Goal: Task Accomplishment & Management: Use online tool/utility

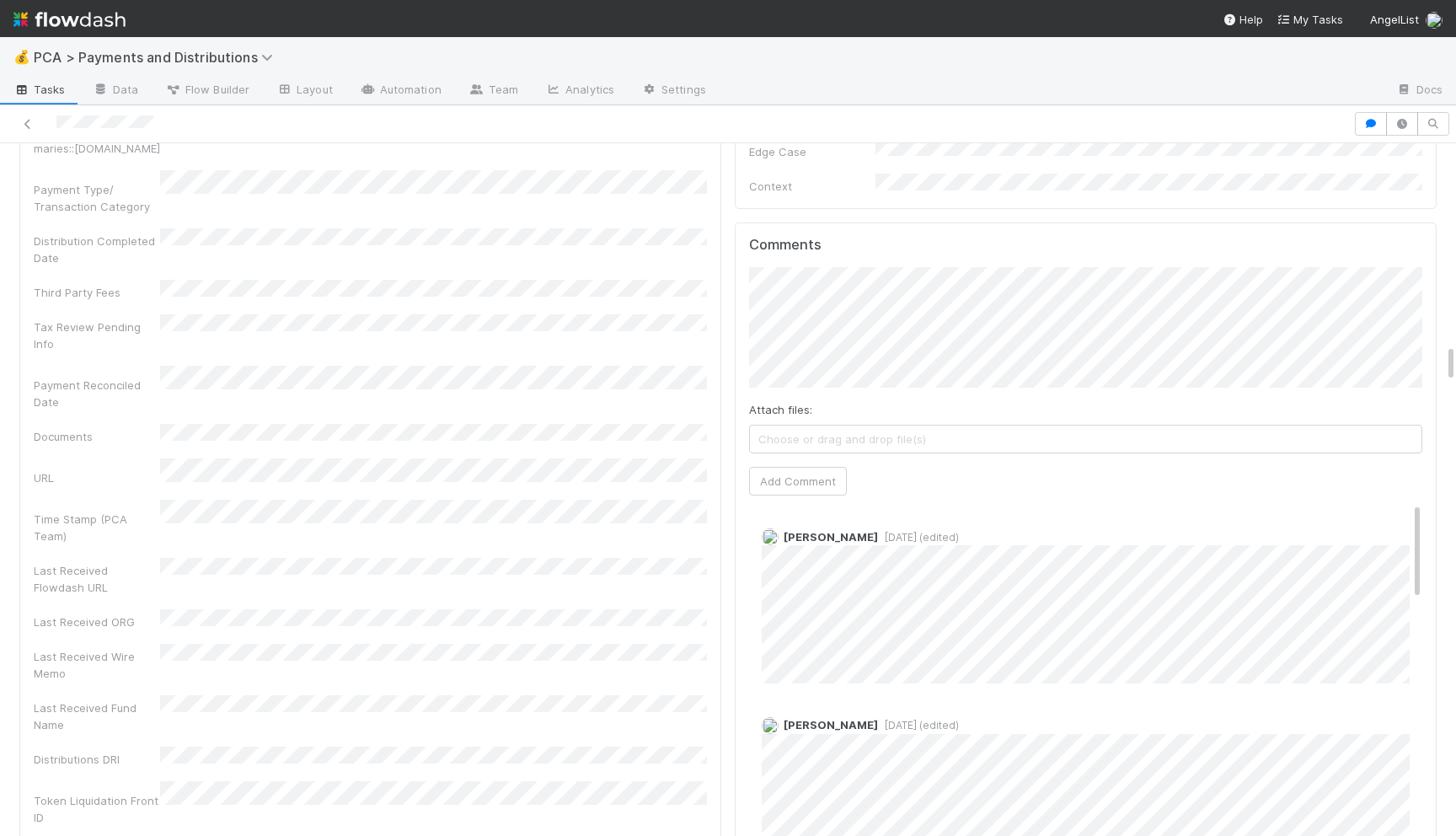
scroll to position [3441, 0]
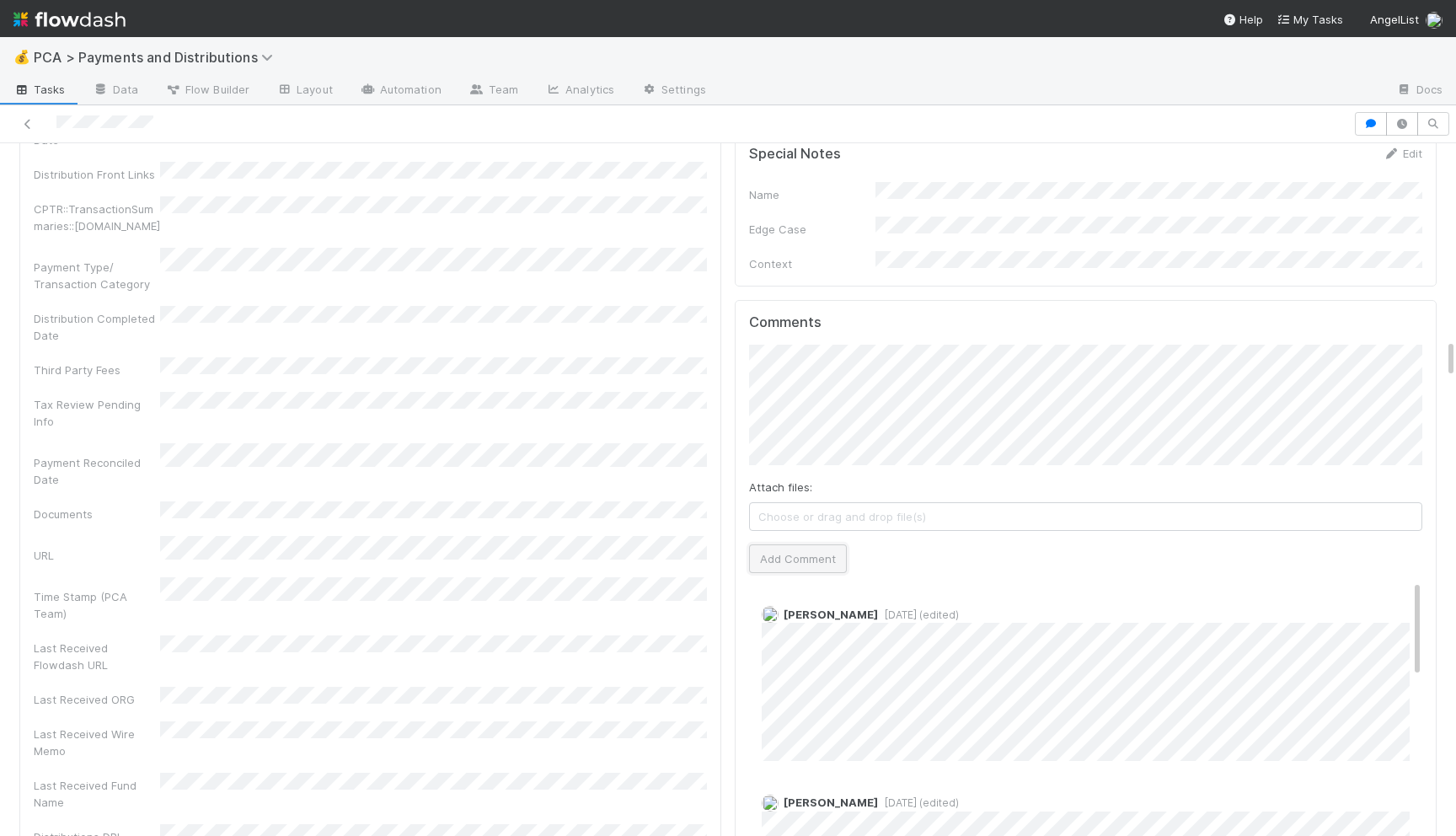
click at [812, 544] on button "Add Comment" at bounding box center [798, 558] width 98 height 29
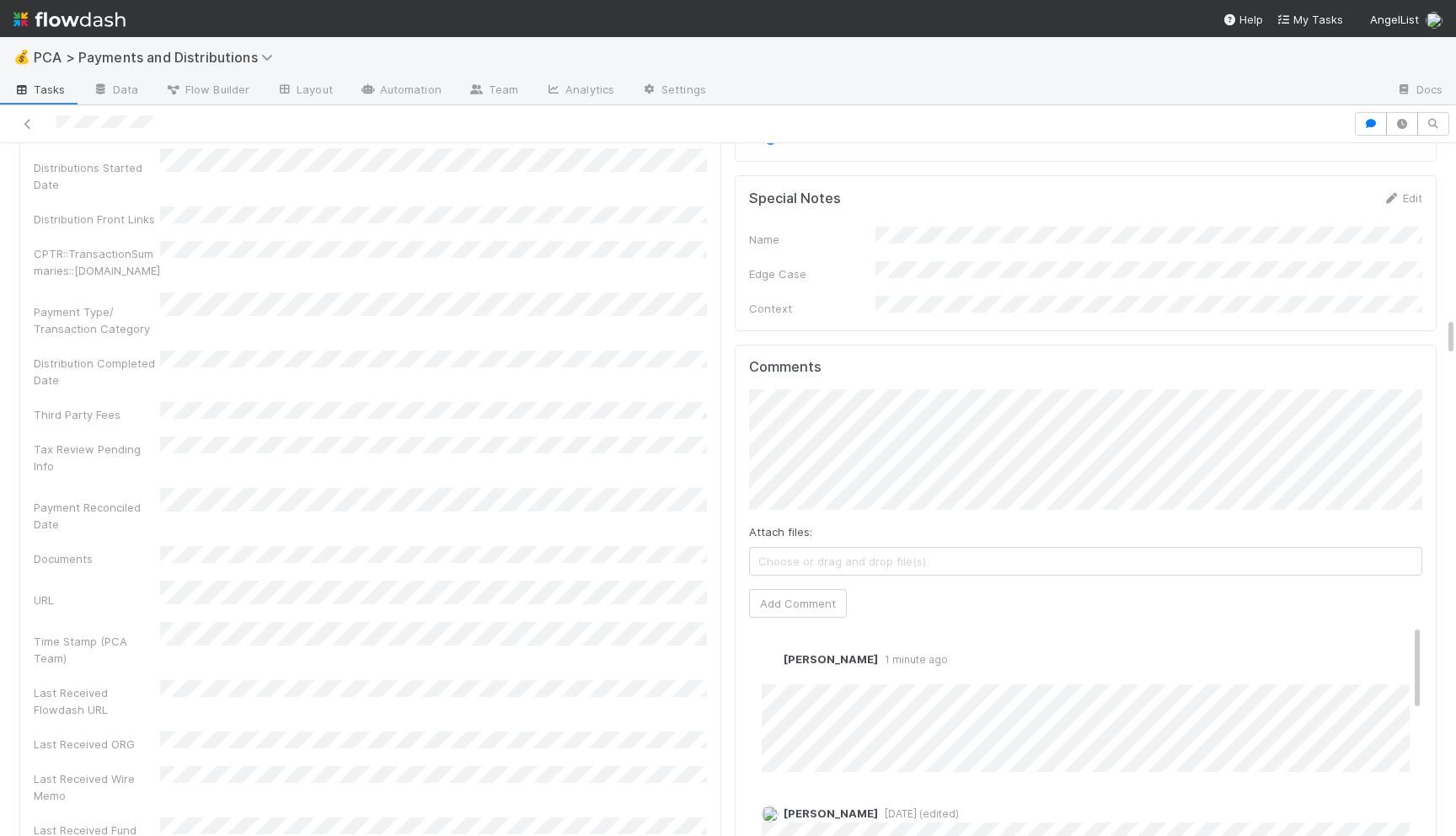
scroll to position [3565, 0]
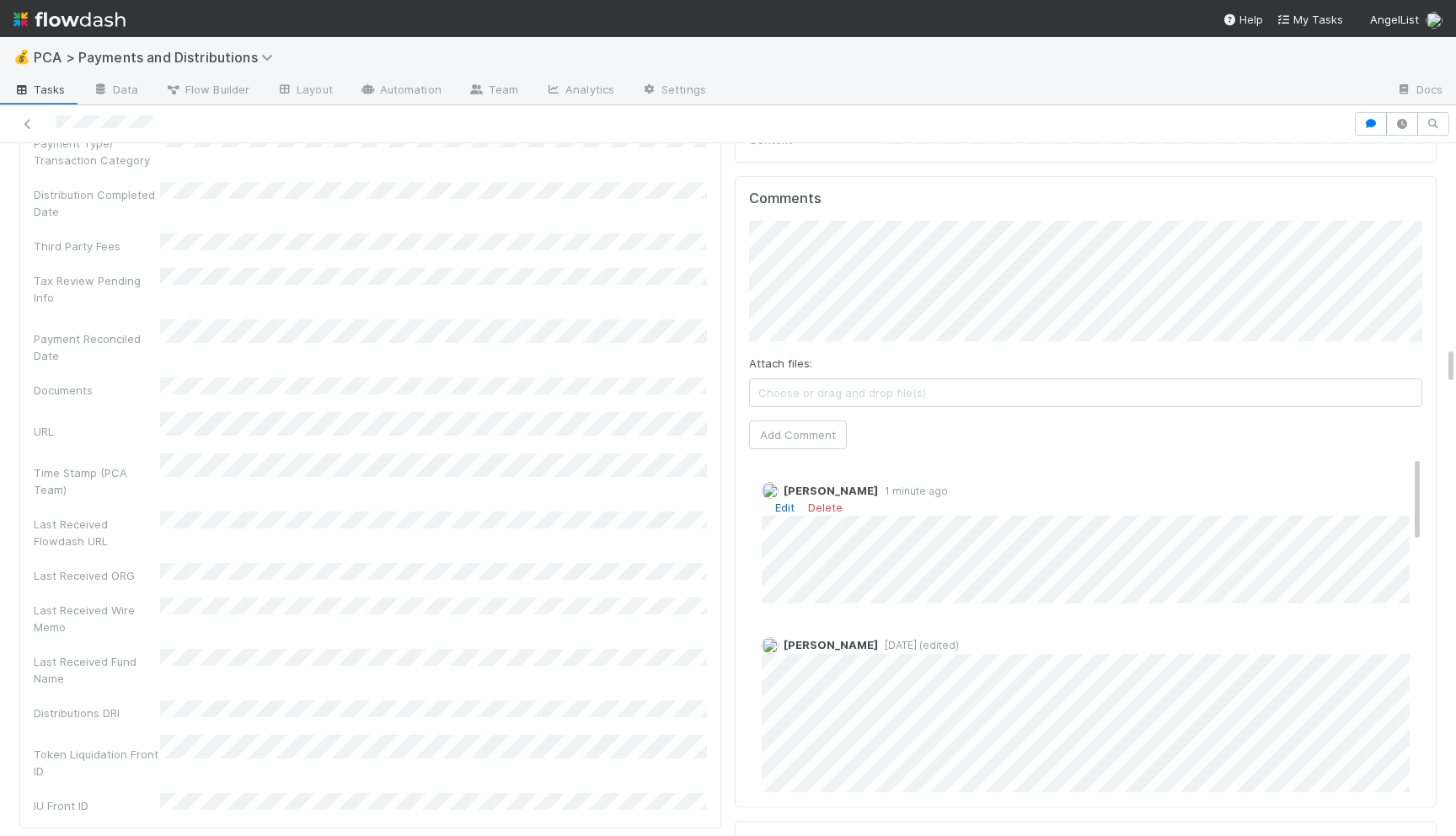
click at [787, 500] on link "Edit" at bounding box center [784, 506] width 19 height 13
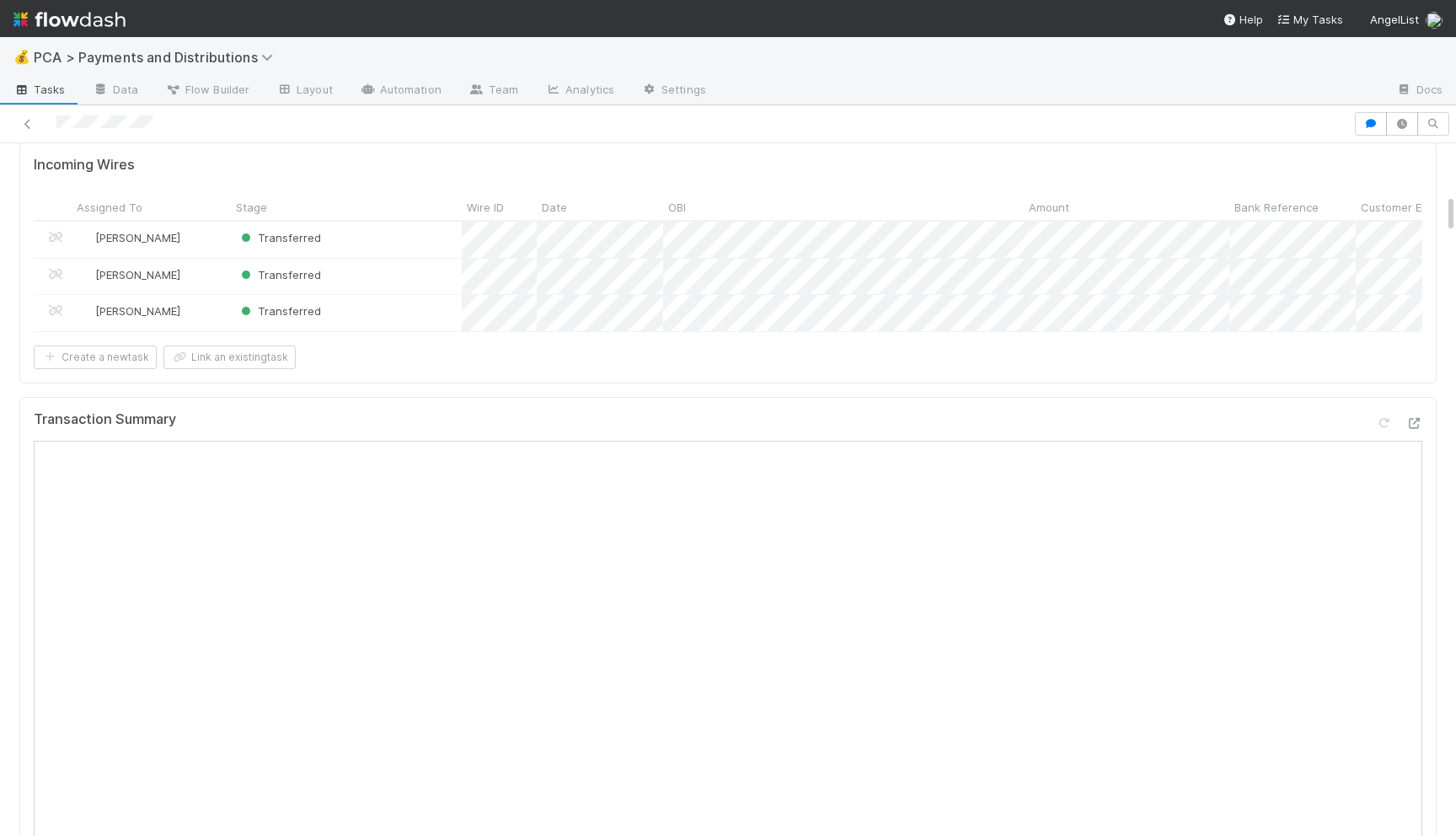
scroll to position [0, 0]
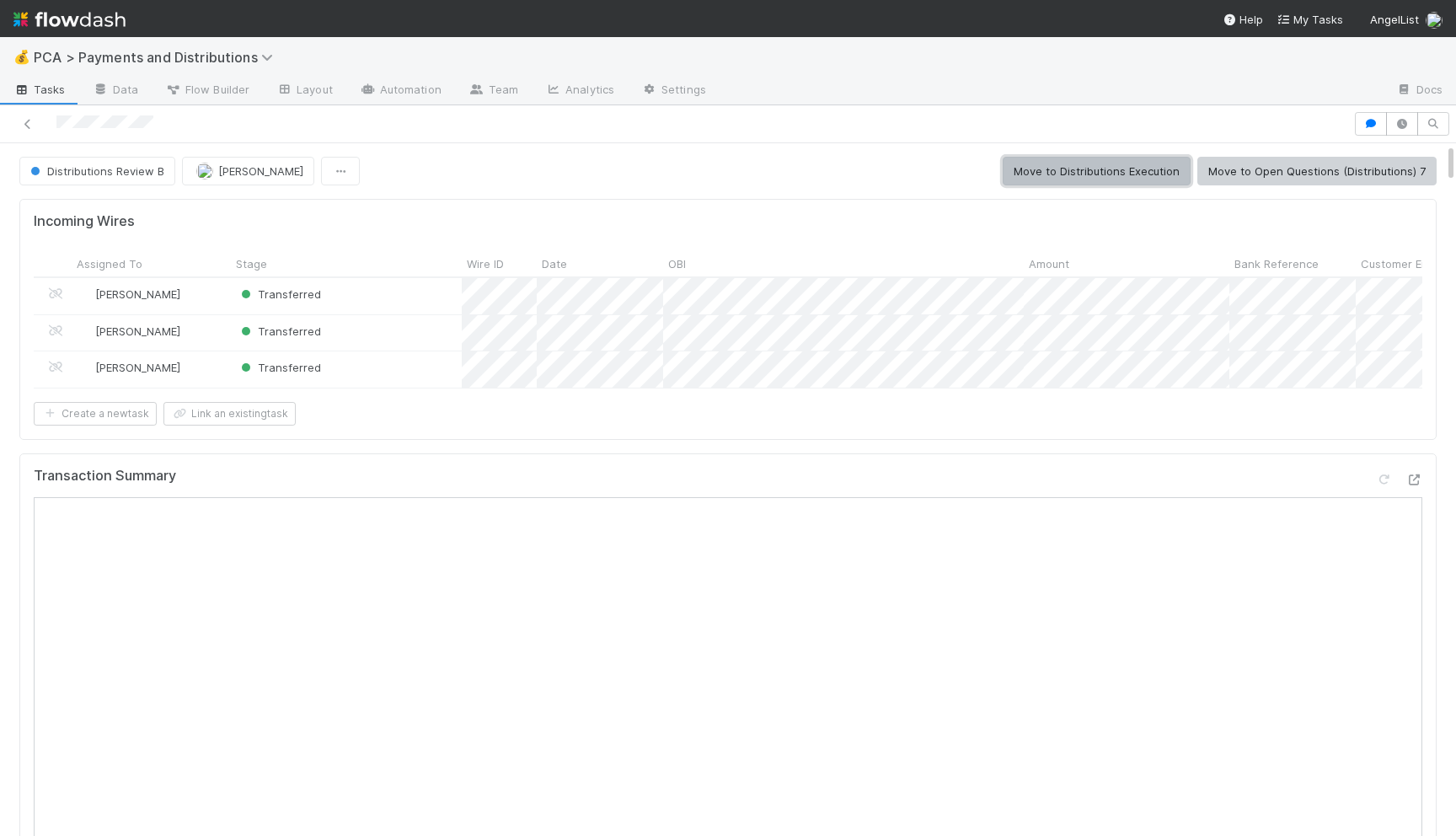
click at [1076, 161] on button "Move to Distributions Execution" at bounding box center [1096, 171] width 188 height 29
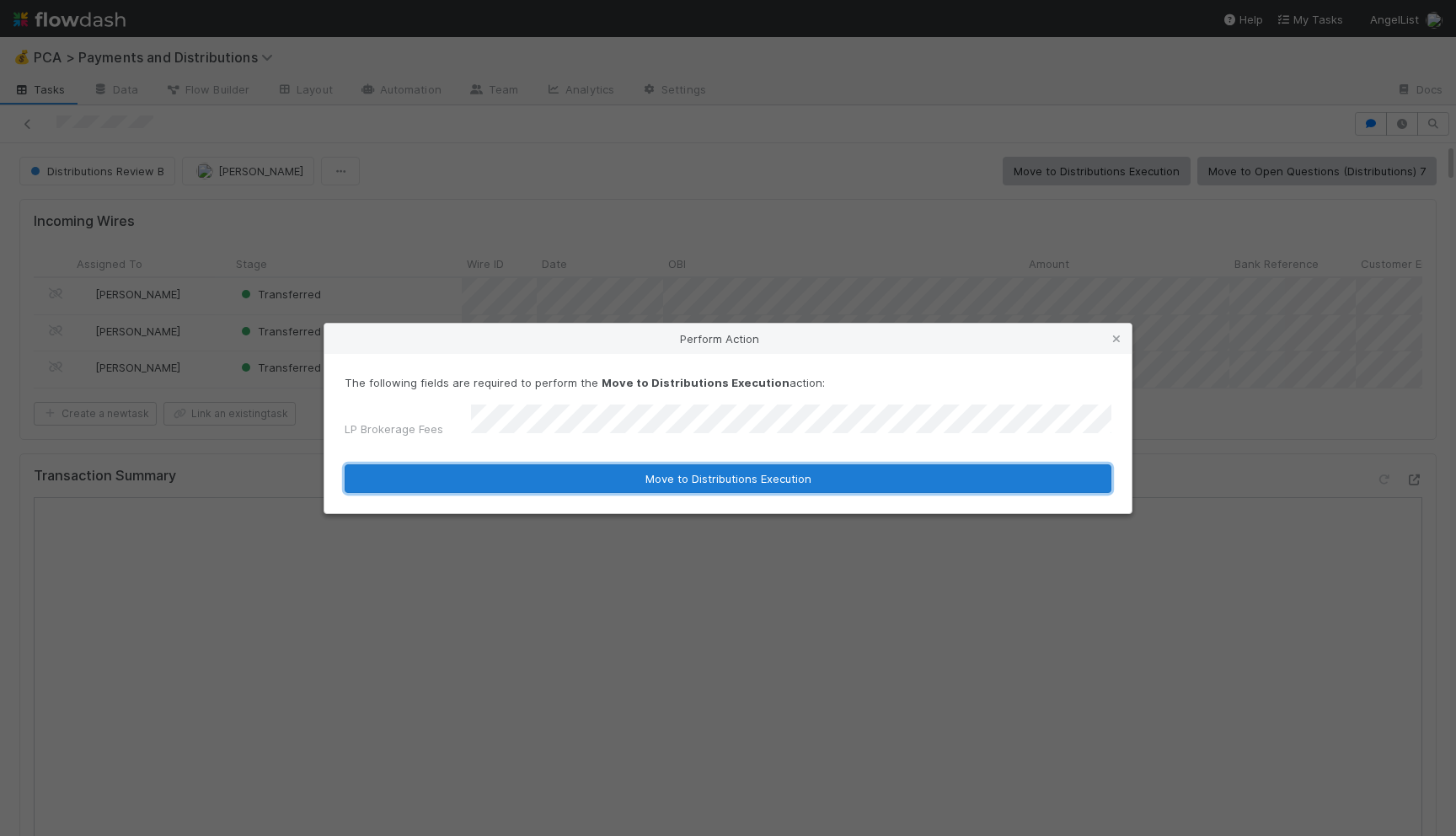
click at [745, 474] on button "Move to Distributions Execution" at bounding box center [728, 478] width 767 height 29
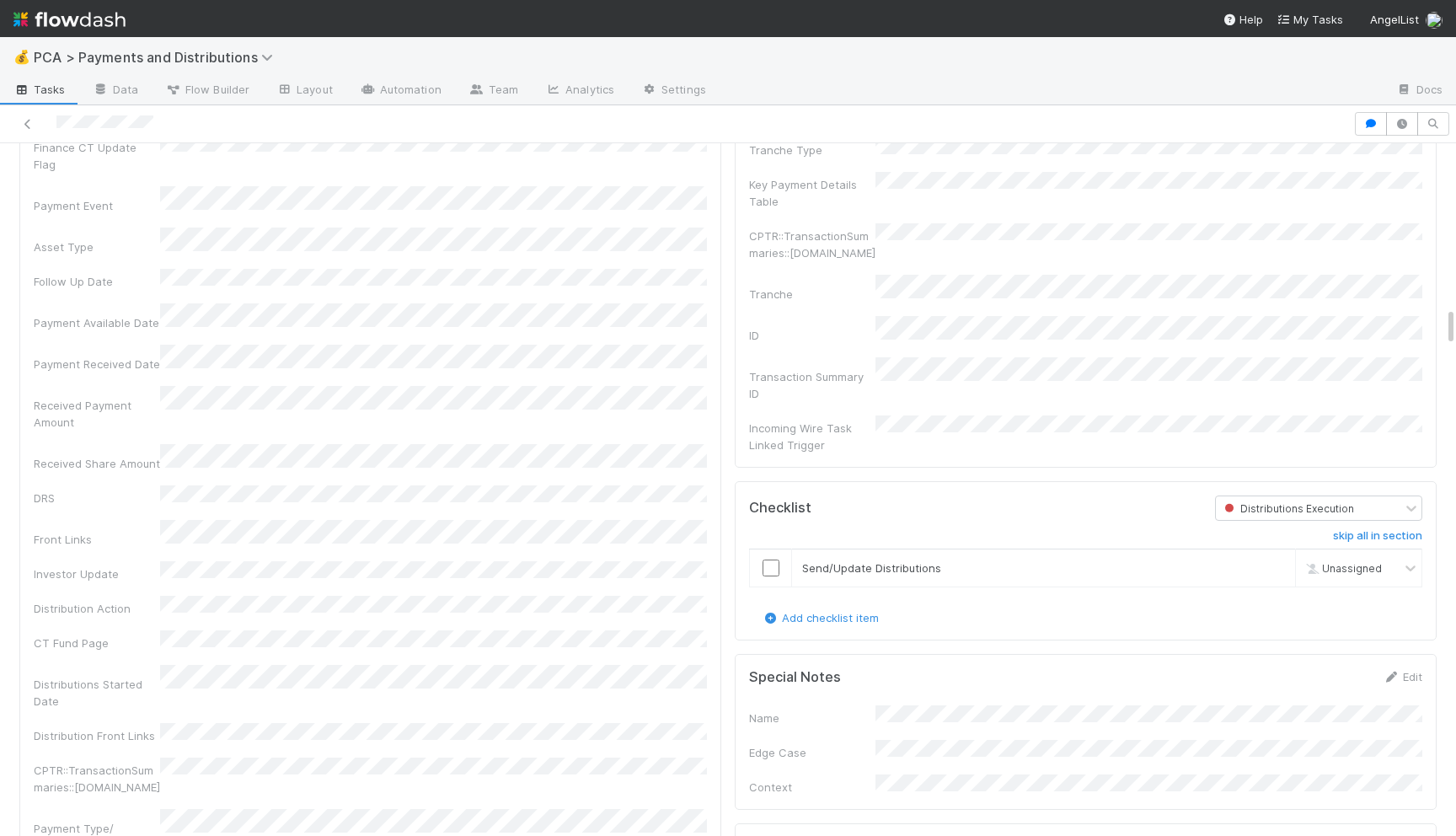
scroll to position [2893, 0]
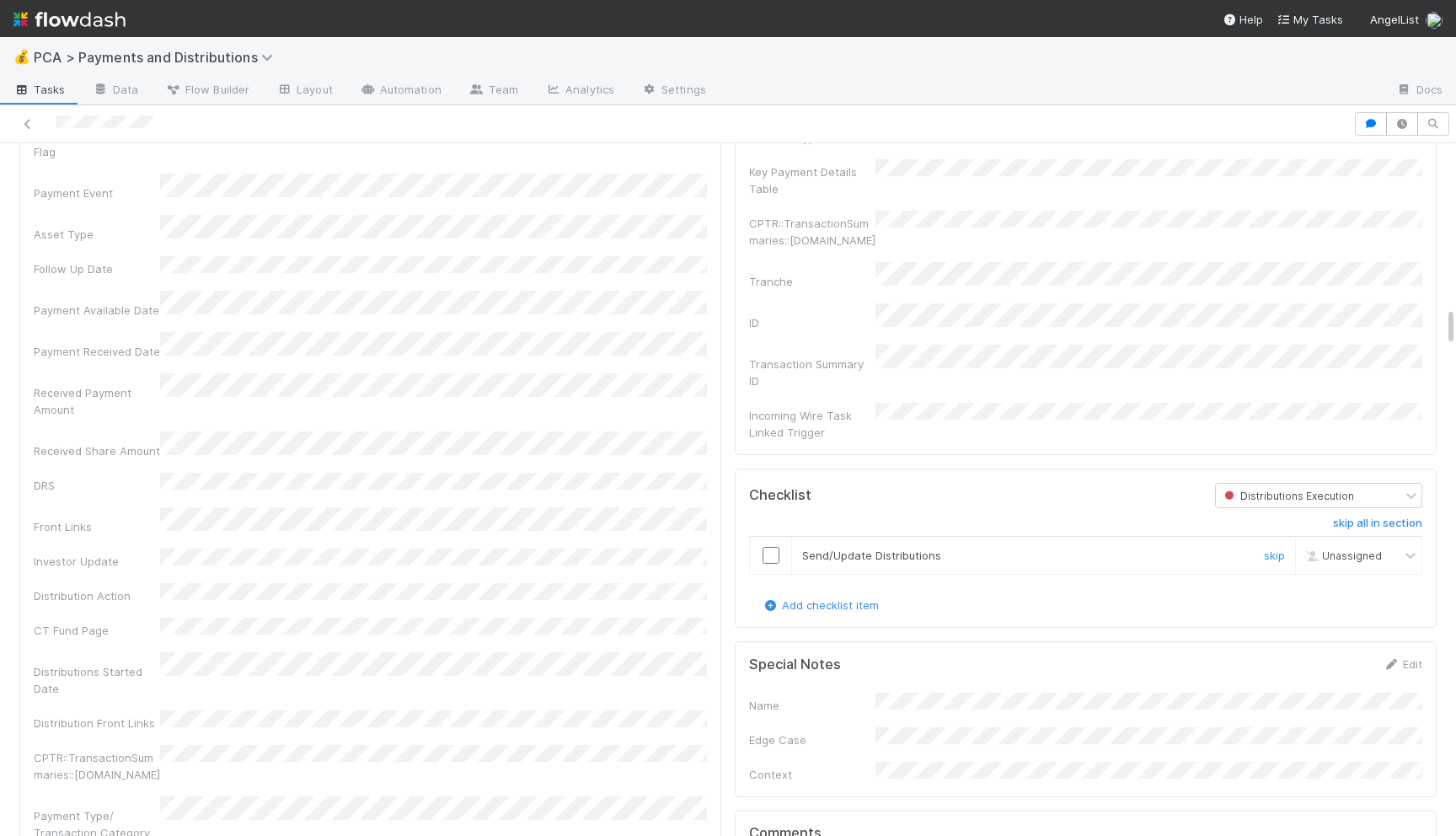
click at [767, 547] on input "checkbox" at bounding box center [770, 555] width 17 height 17
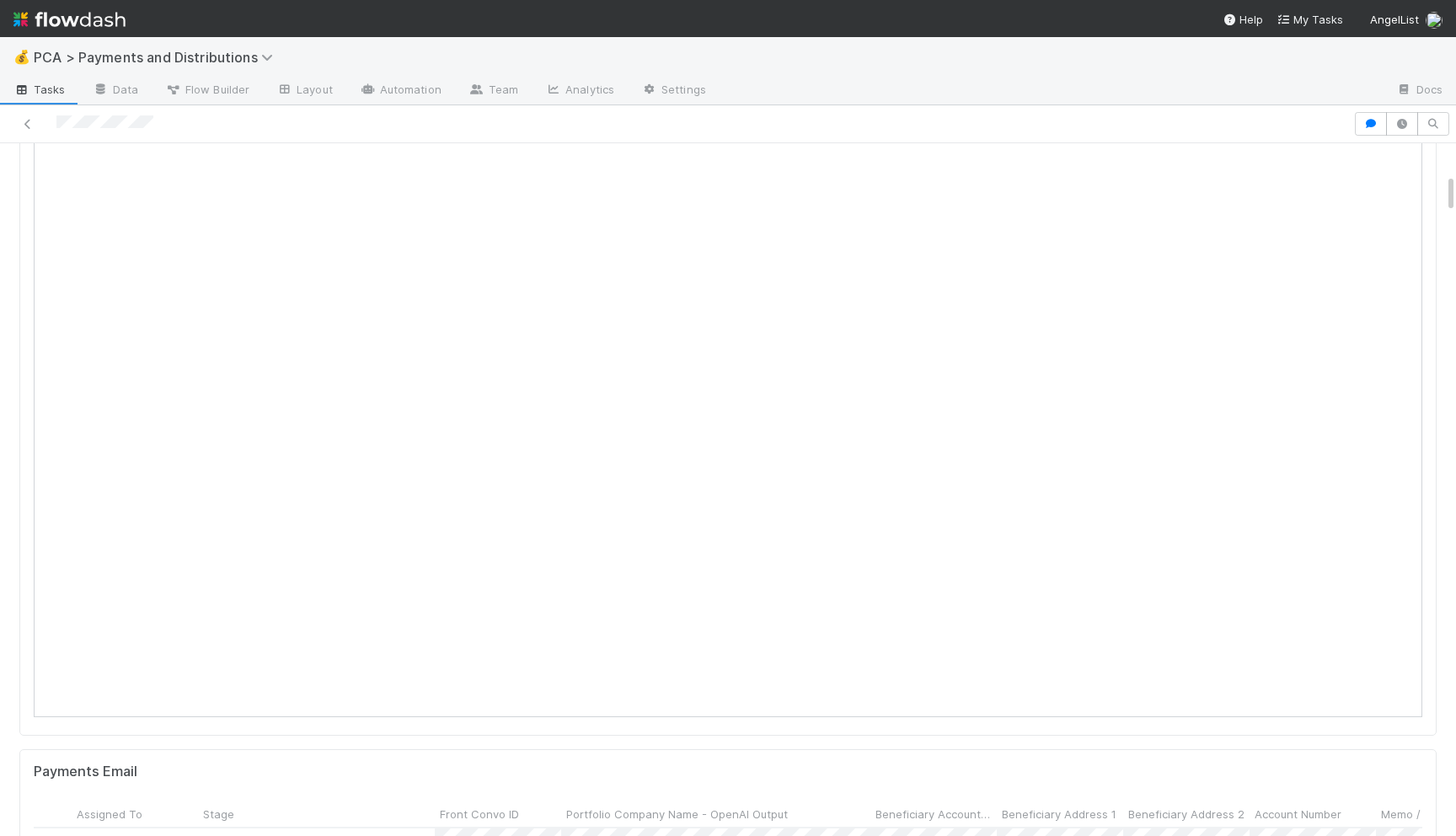
scroll to position [0, 0]
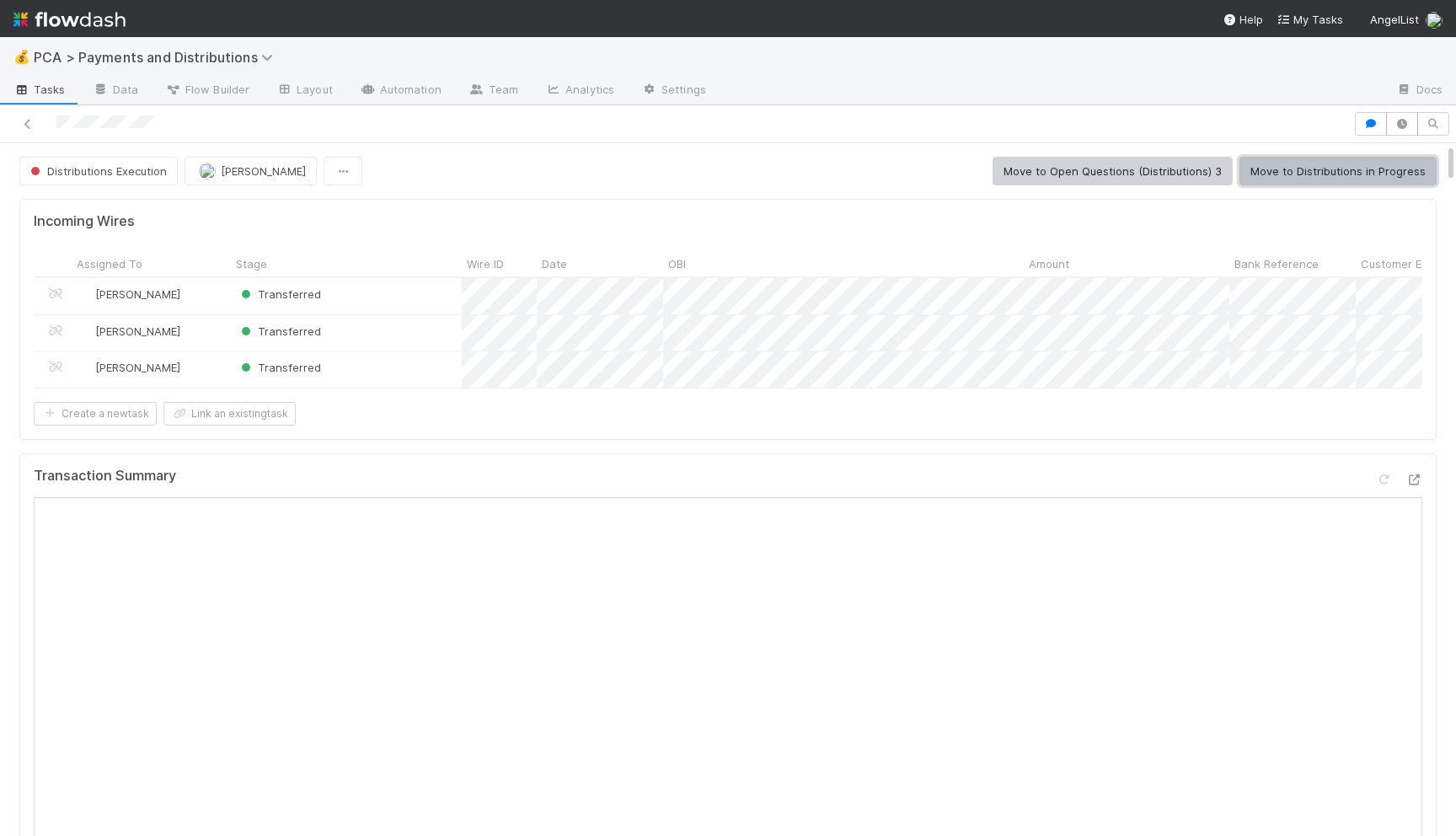
click at [1292, 161] on button "Move to Distributions in Progress" at bounding box center [1337, 171] width 197 height 29
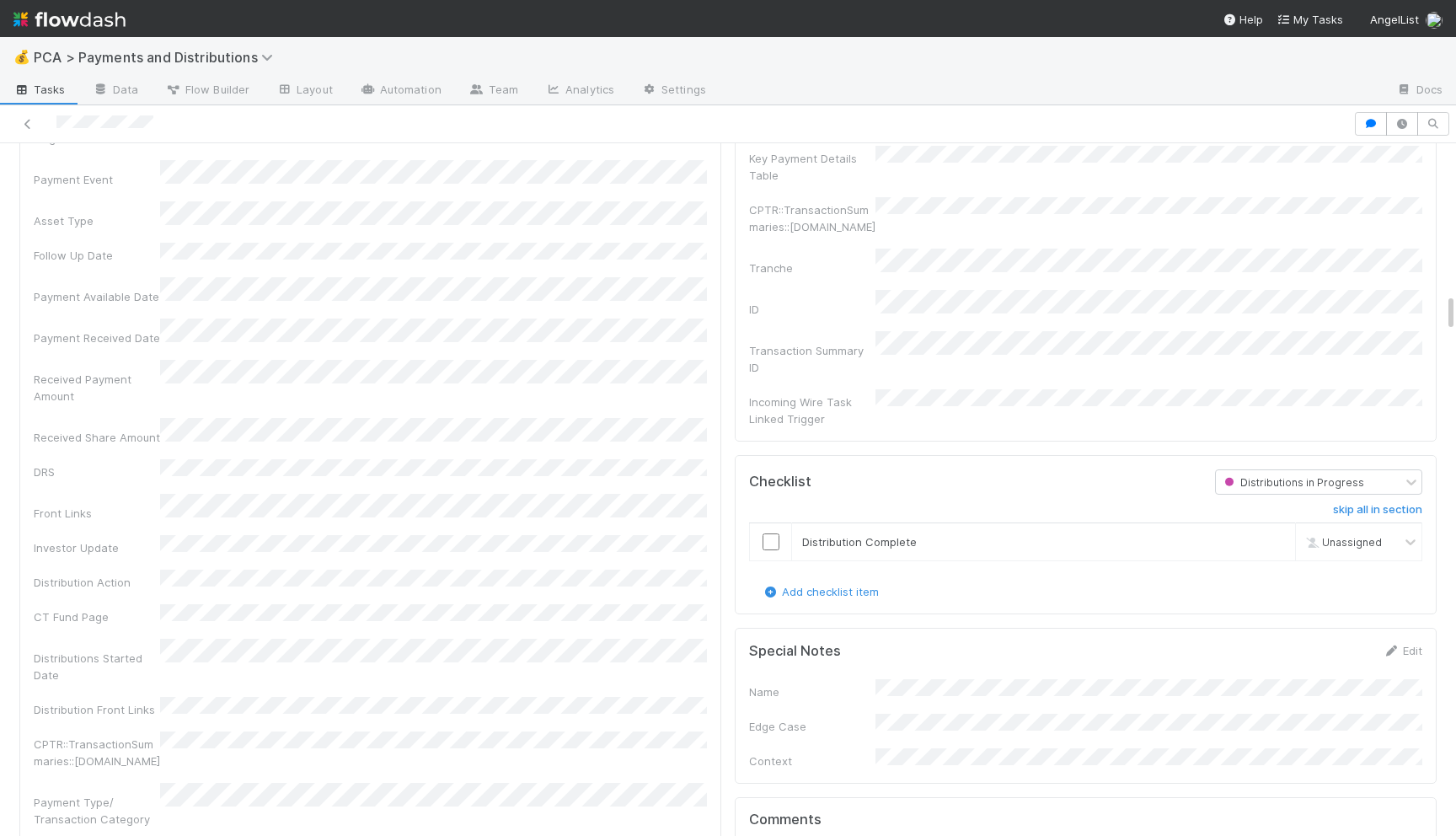
scroll to position [2945, 0]
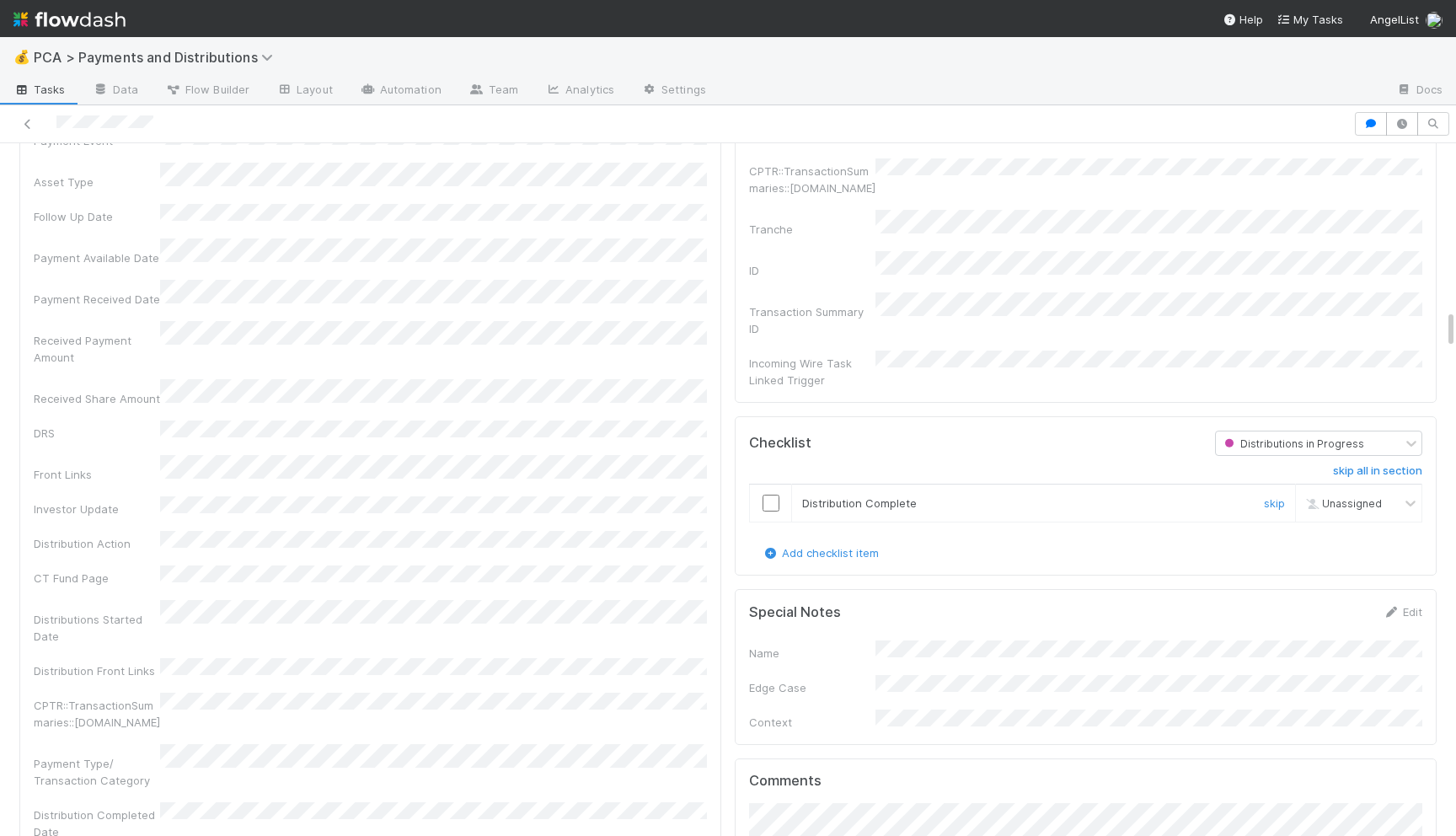
click at [782, 494] on div at bounding box center [770, 502] width 41 height 17
click at [773, 494] on input "checkbox" at bounding box center [770, 502] width 17 height 17
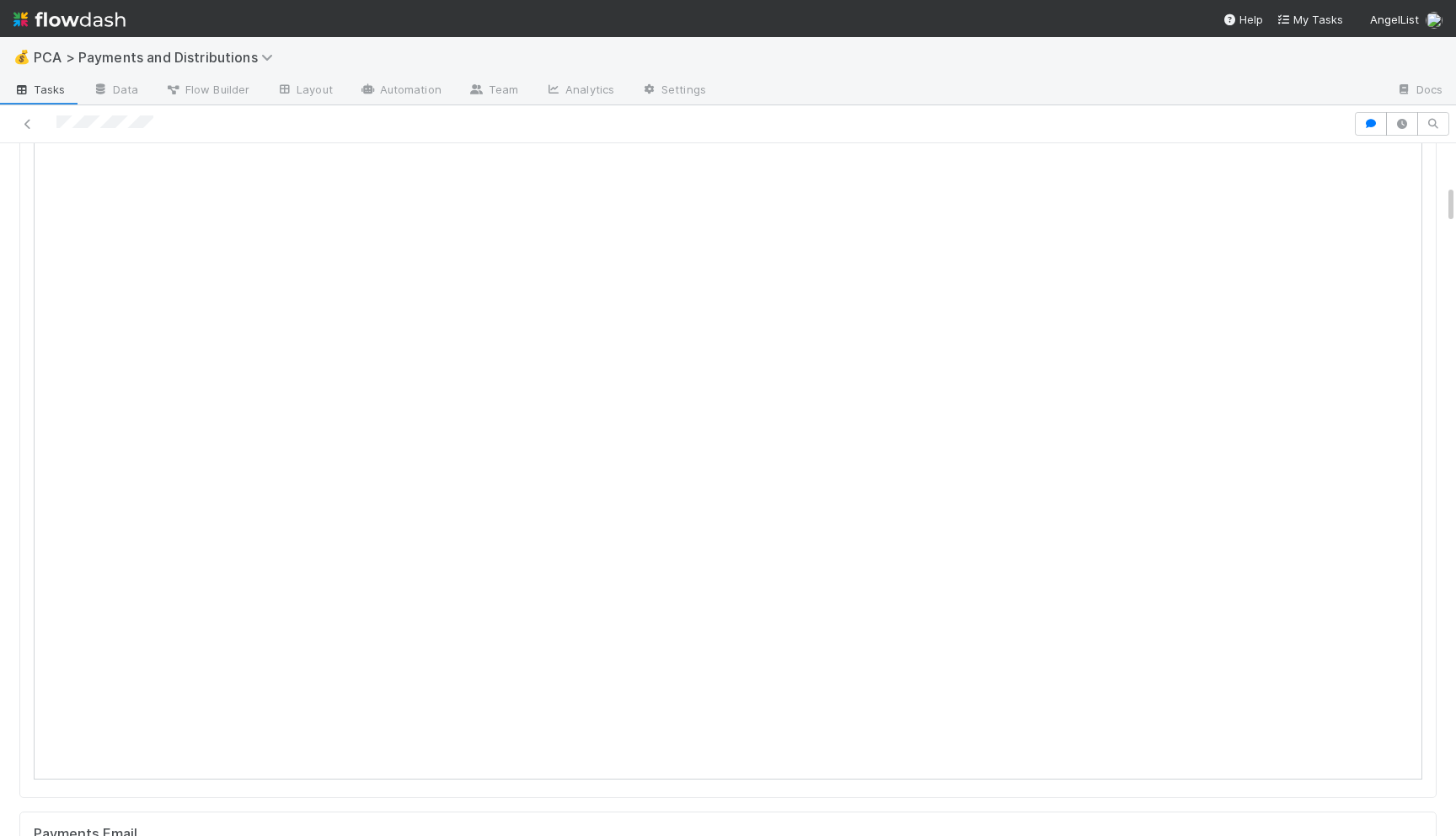
scroll to position [0, 0]
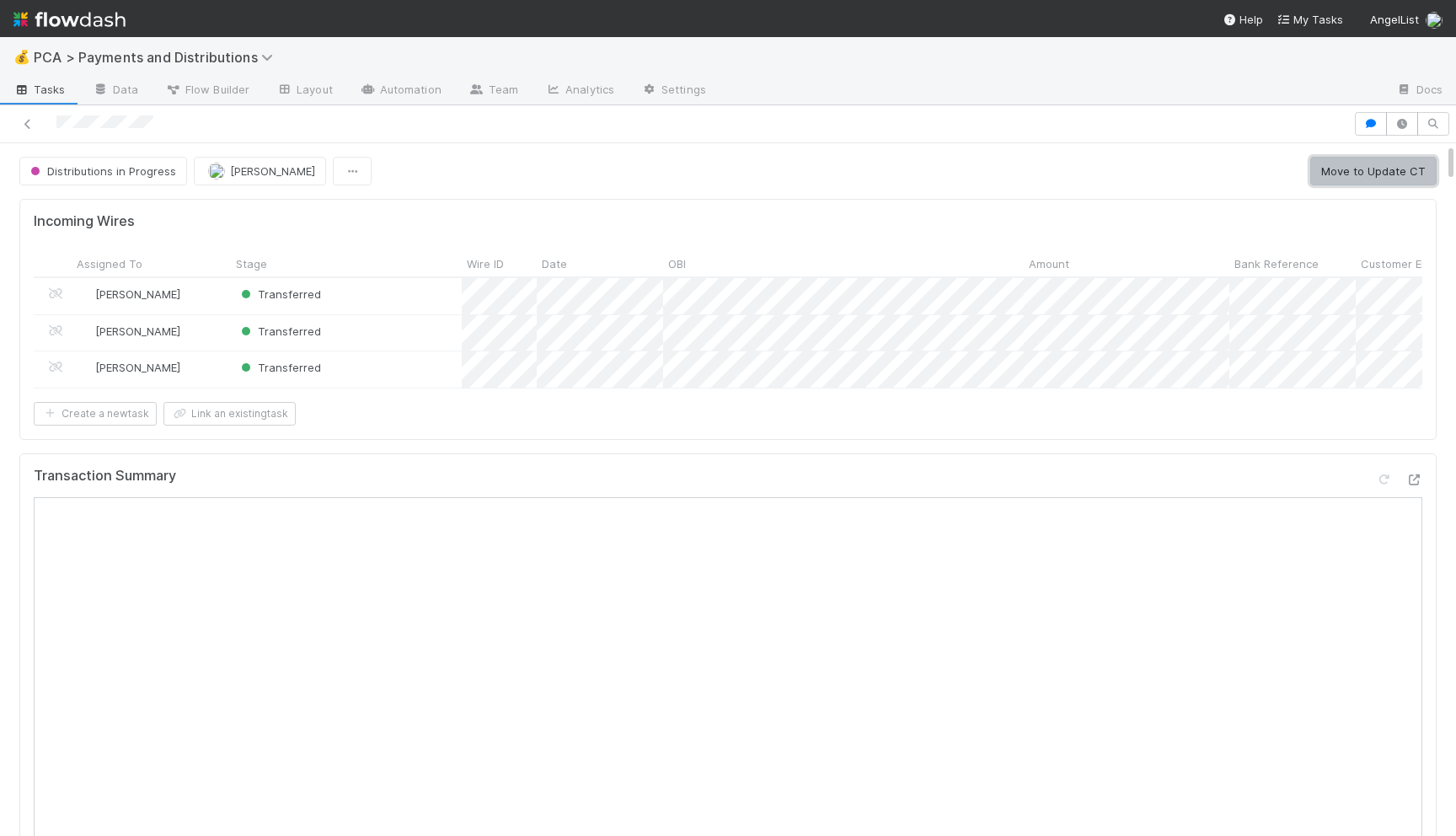
click at [1369, 158] on button "Move to Update CT" at bounding box center [1373, 171] width 126 height 29
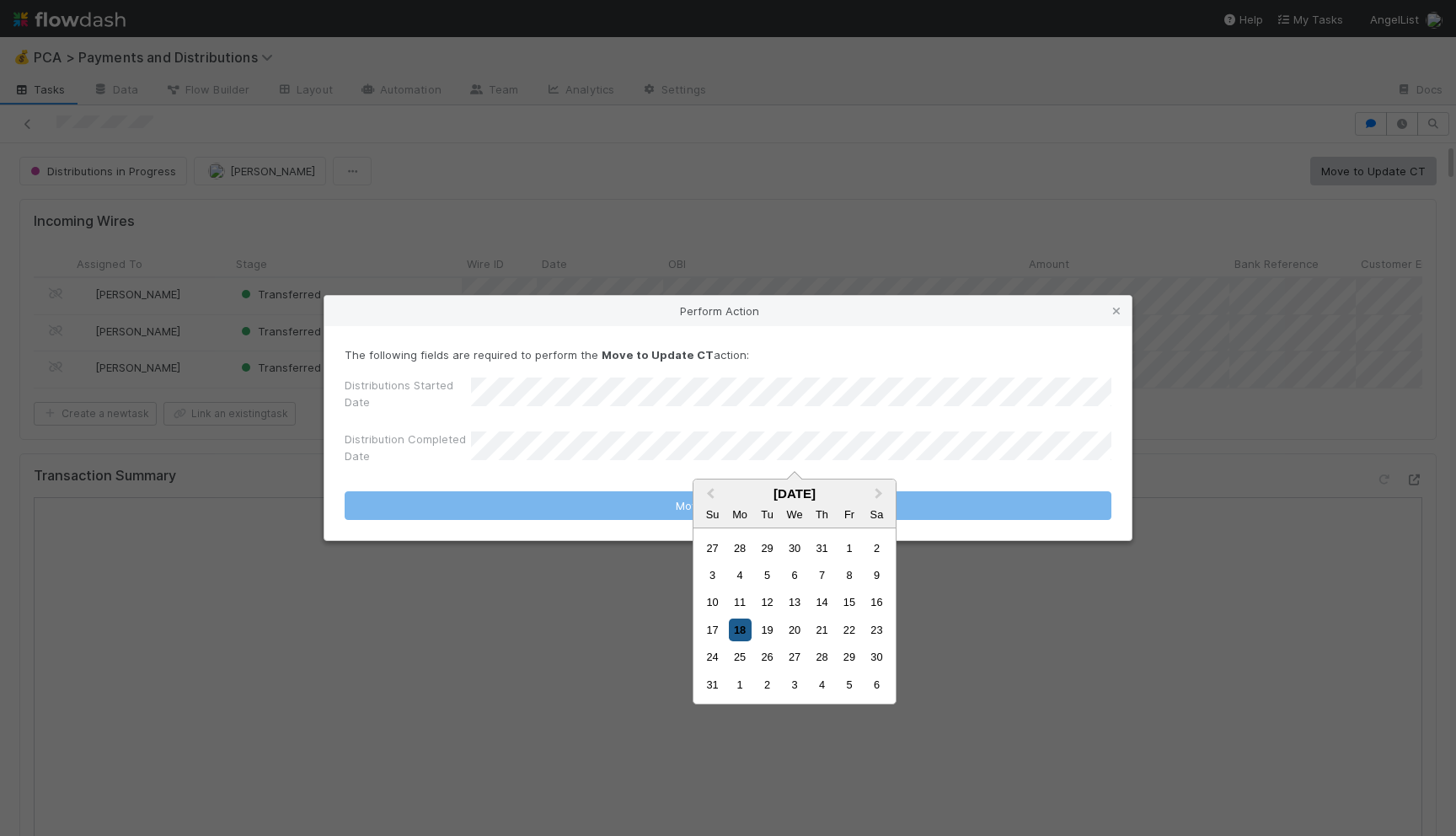
click at [742, 628] on div "18" at bounding box center [740, 629] width 23 height 23
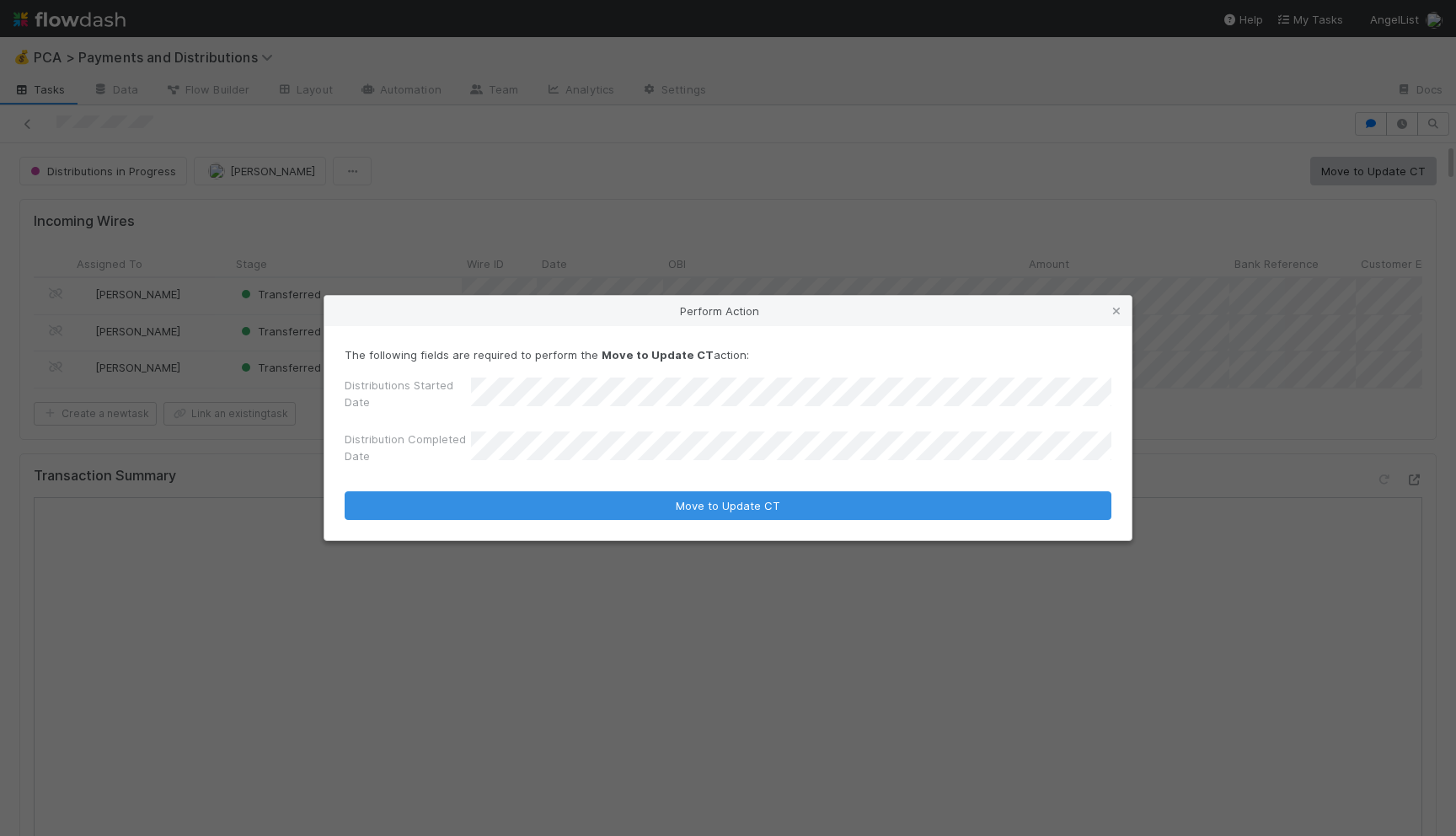
click at [748, 521] on div "The following fields are required to perform the Move to Update CT action: Dist…" at bounding box center [727, 433] width 807 height 214
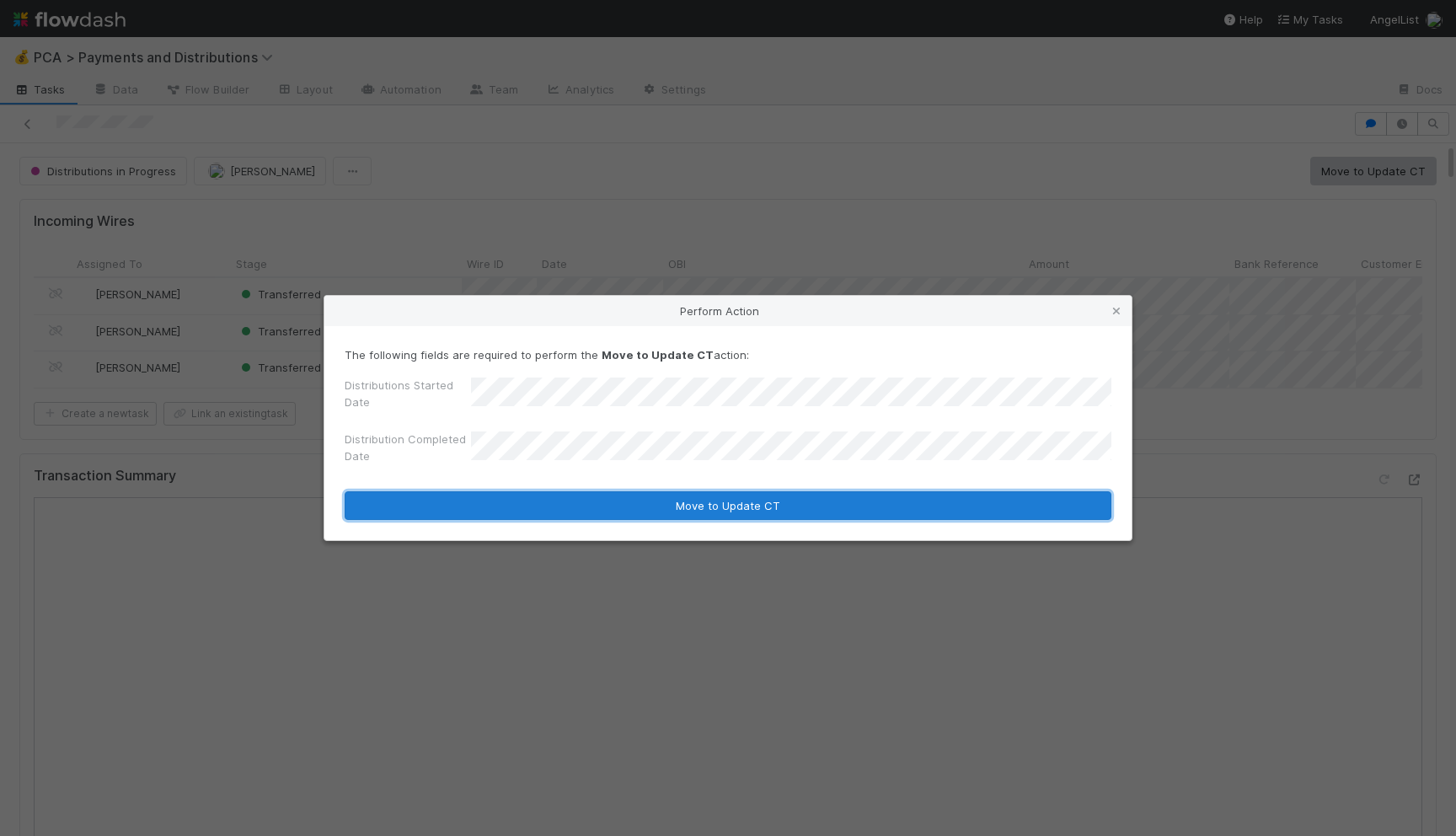
click at [745, 510] on button "Move to Update CT" at bounding box center [728, 505] width 767 height 29
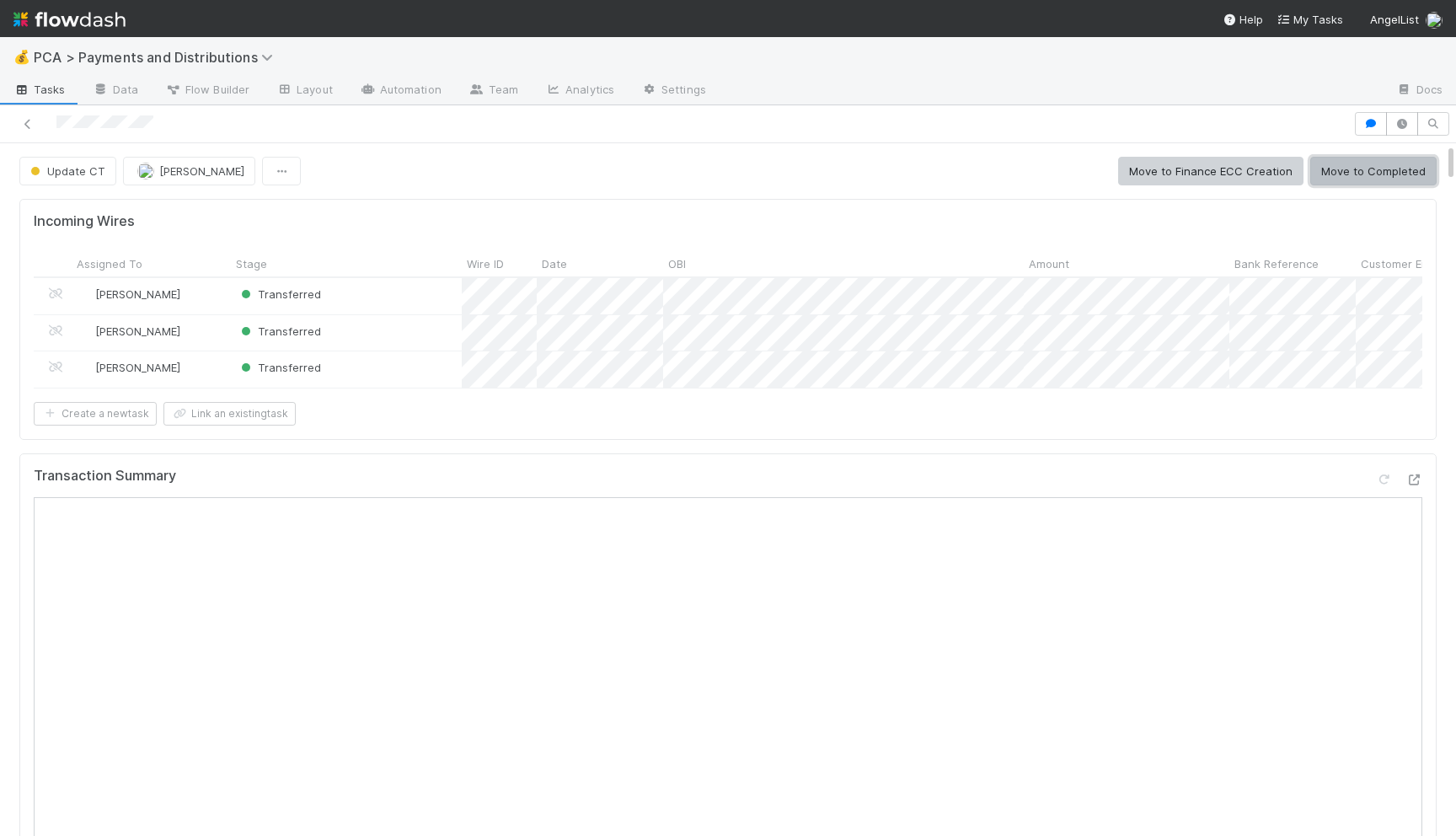
click at [1355, 173] on button "Move to Completed" at bounding box center [1373, 171] width 126 height 29
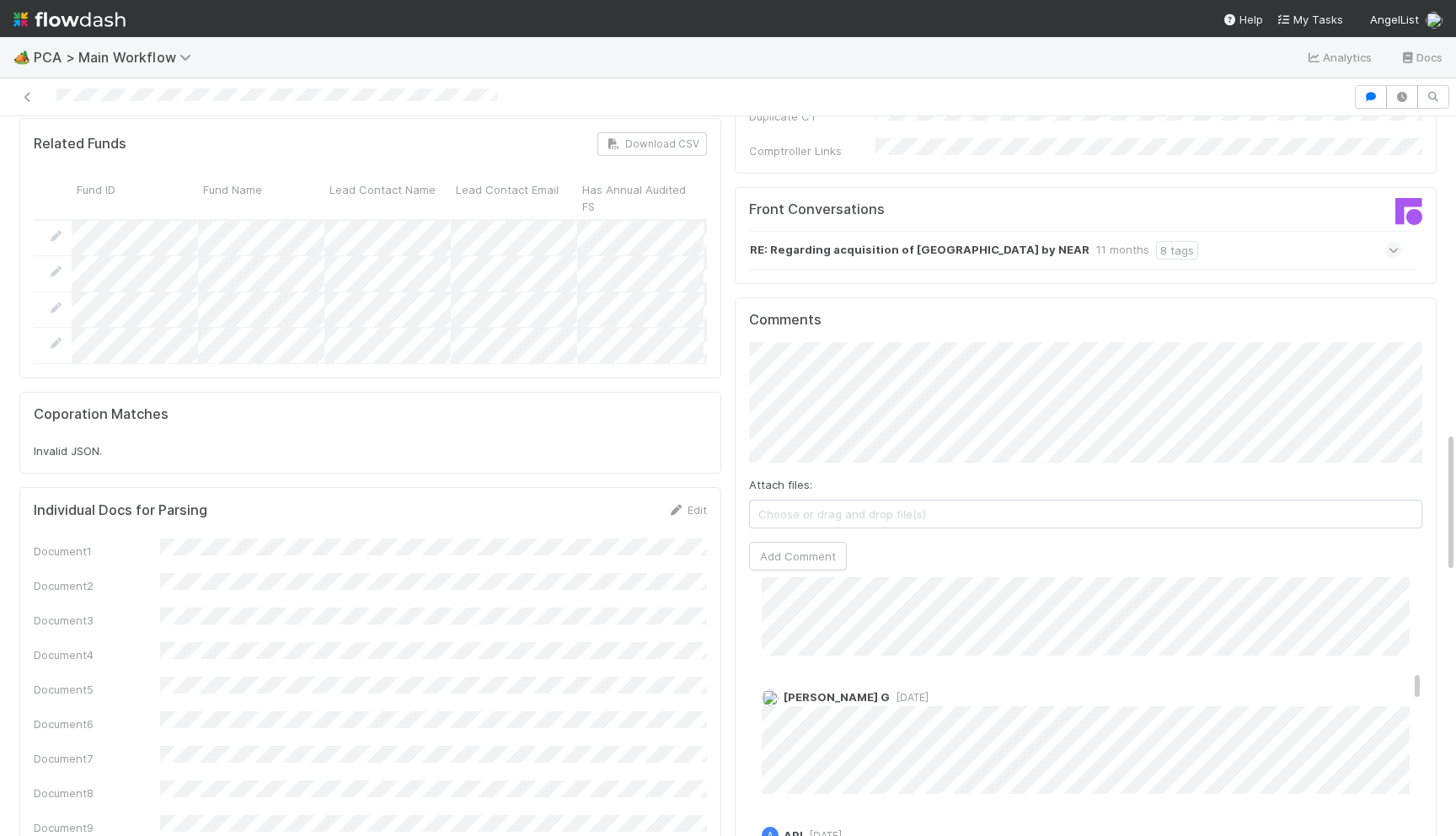
scroll to position [2694, 0]
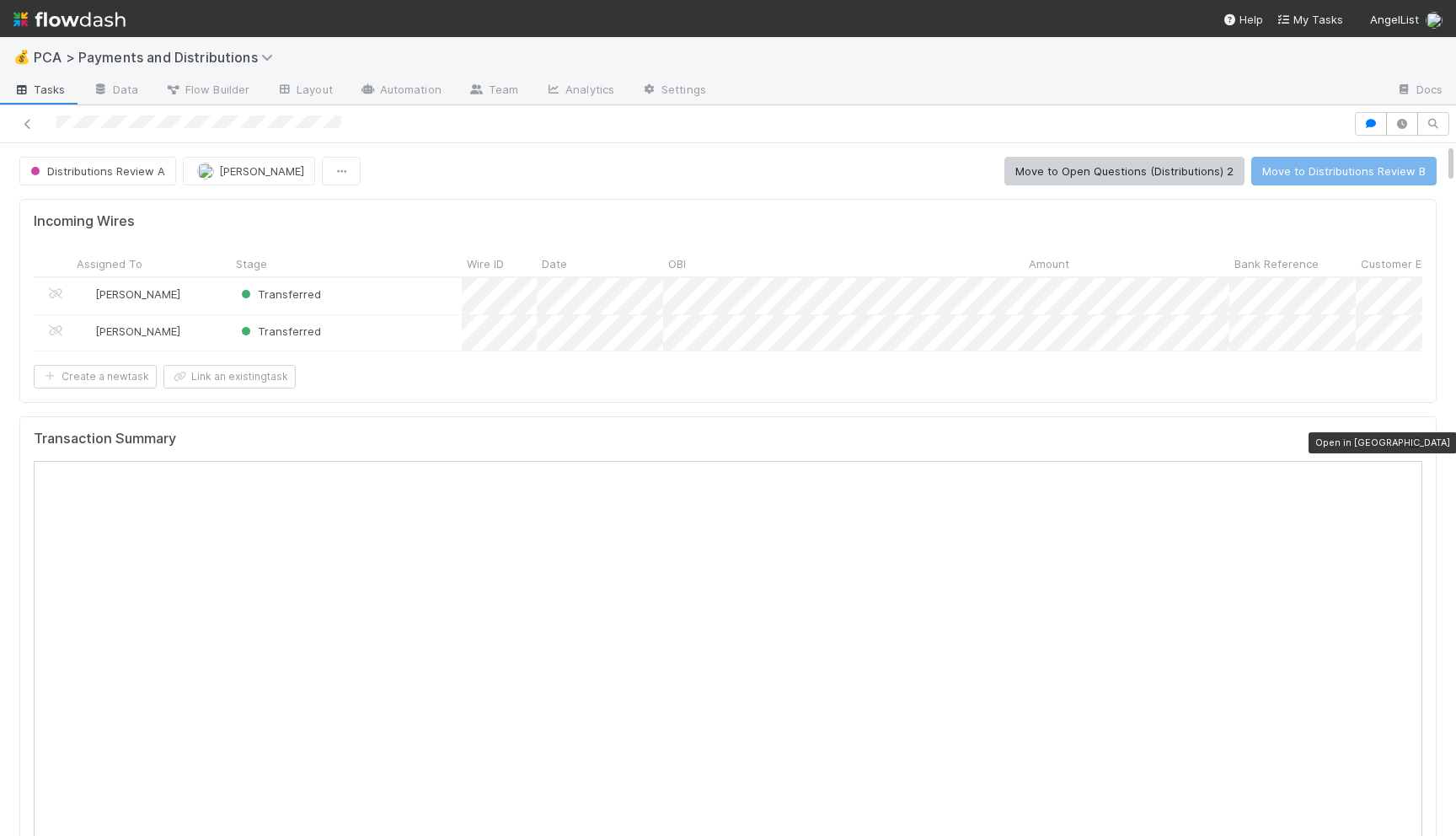
click at [1408, 435] on div at bounding box center [1413, 442] width 17 height 17
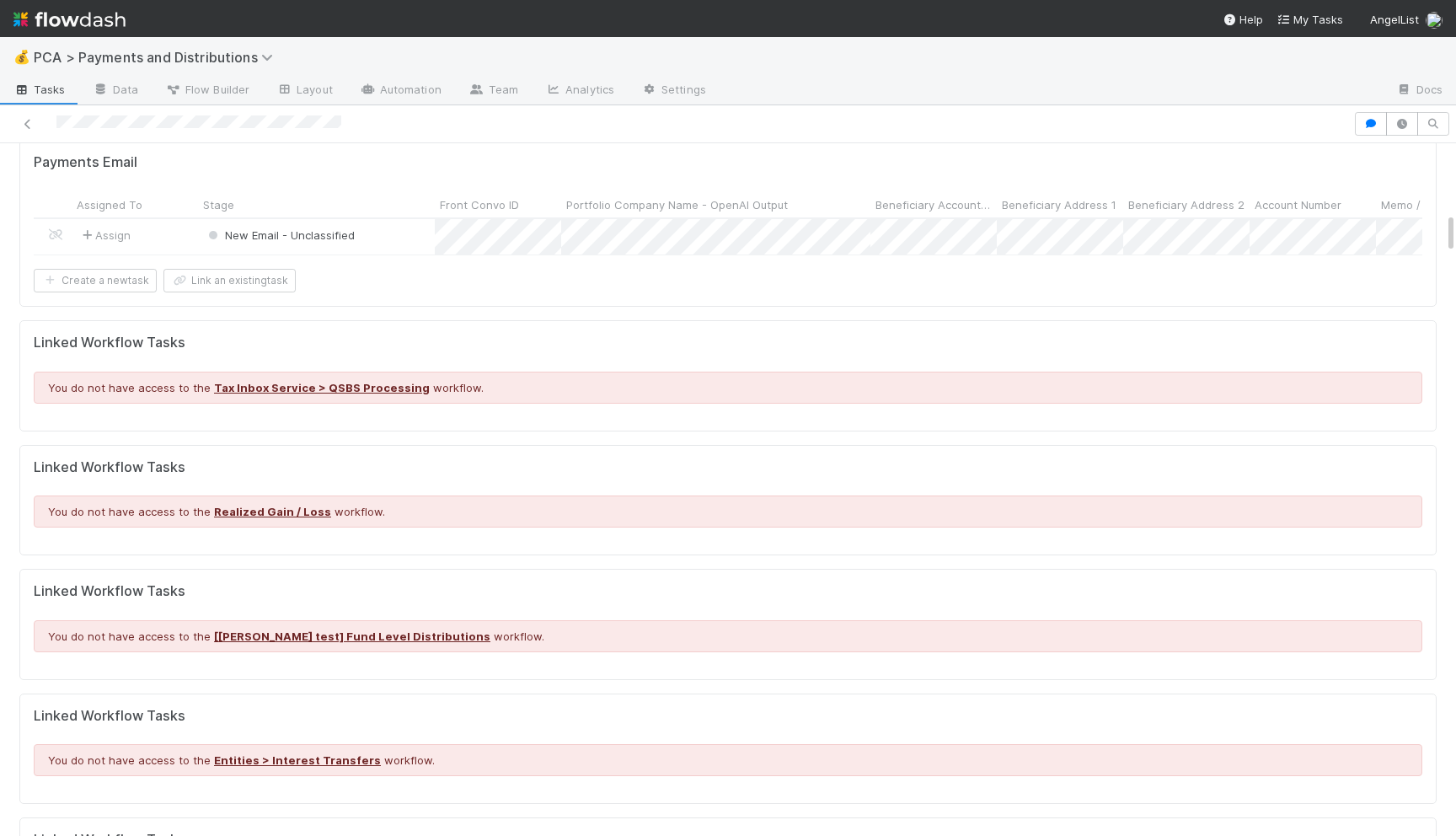
scroll to position [1196, 0]
click at [1130, 118] on div at bounding box center [676, 124] width 1339 height 24
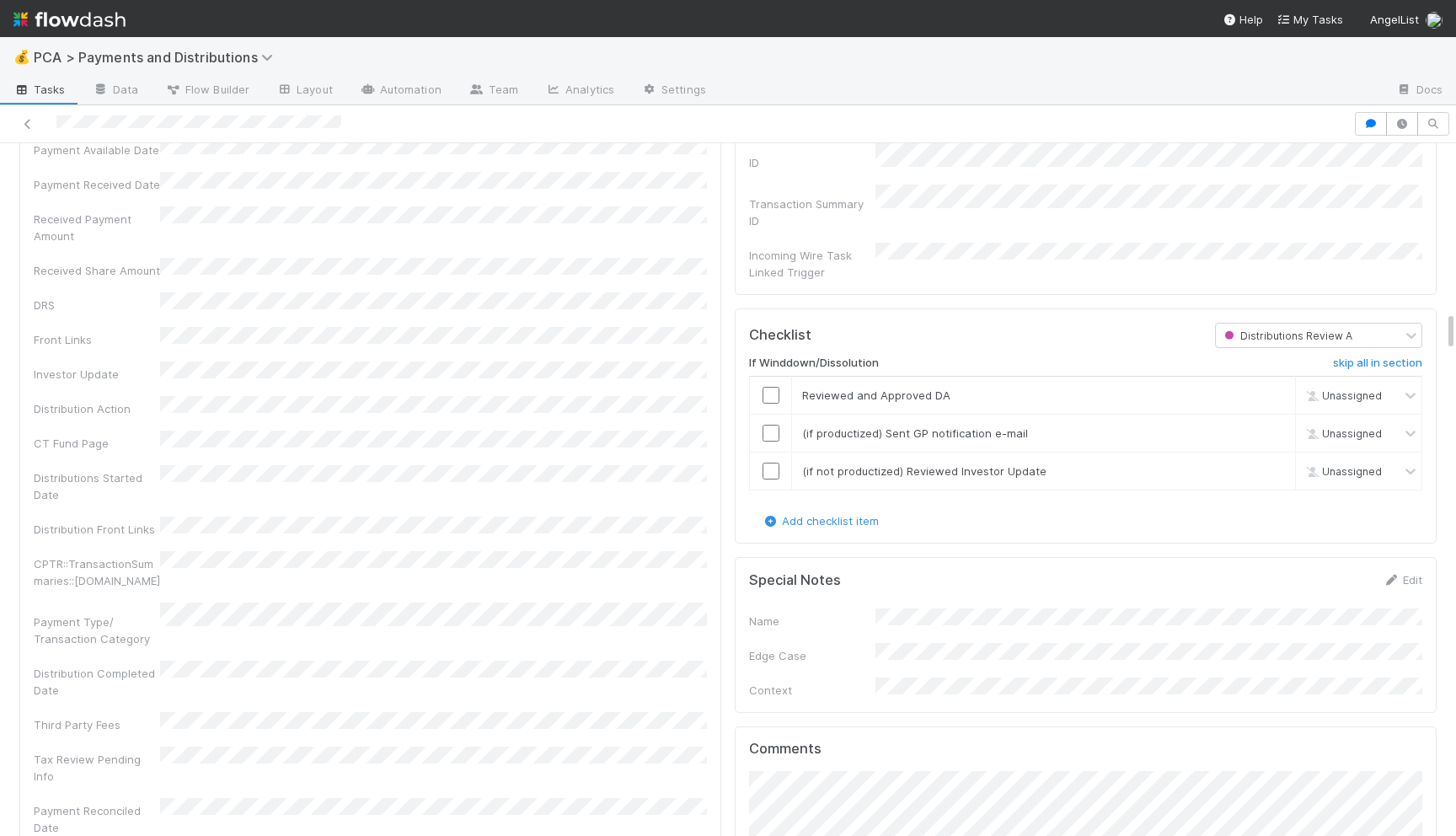
scroll to position [2965, 0]
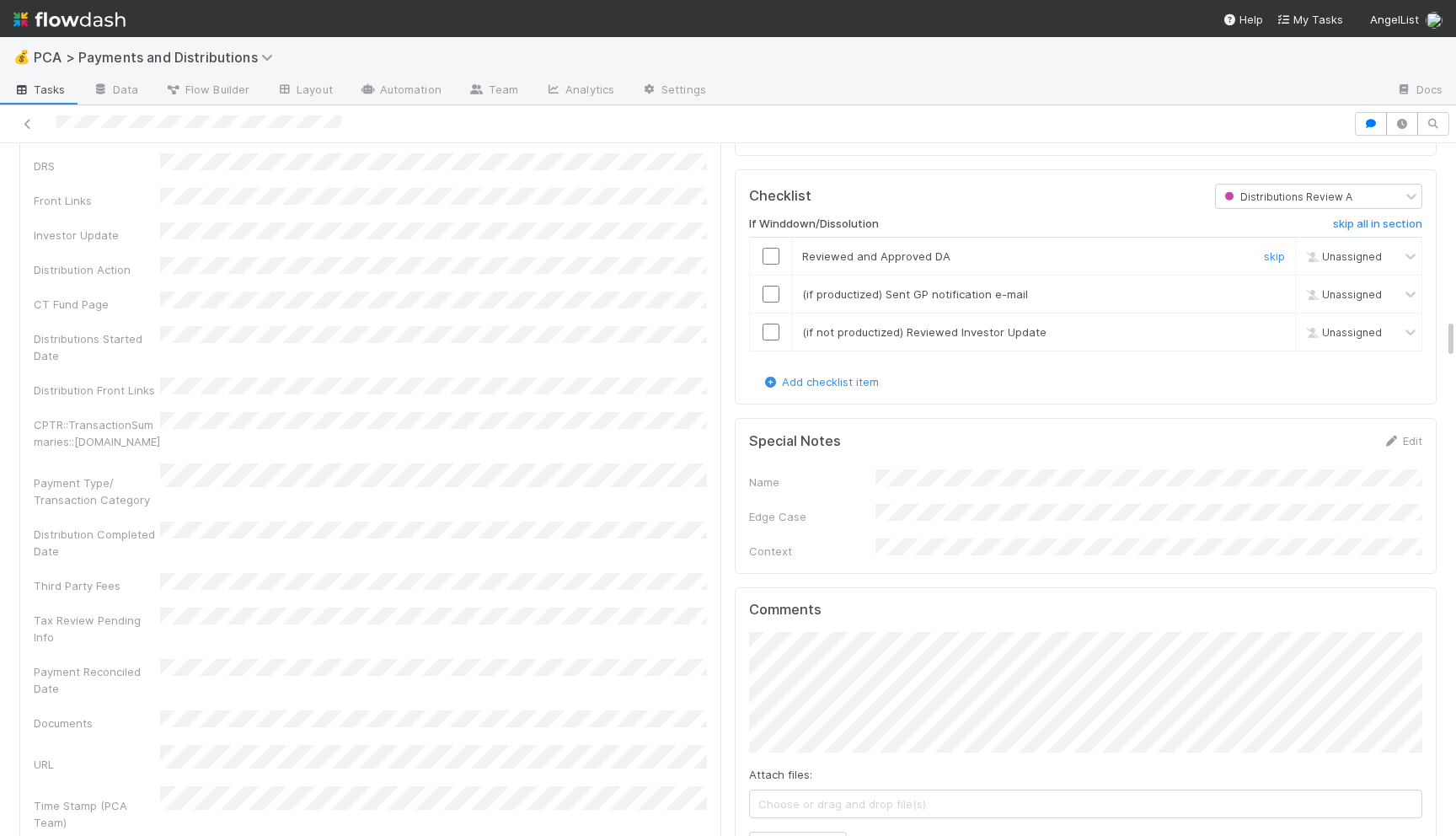
click at [769, 248] on input "checkbox" at bounding box center [770, 256] width 17 height 17
click at [768, 275] on td at bounding box center [771, 294] width 42 height 38
click at [768, 286] on input "checkbox" at bounding box center [770, 294] width 17 height 17
click at [771, 323] on input "checkbox" at bounding box center [770, 331] width 17 height 17
checkbox input "true"
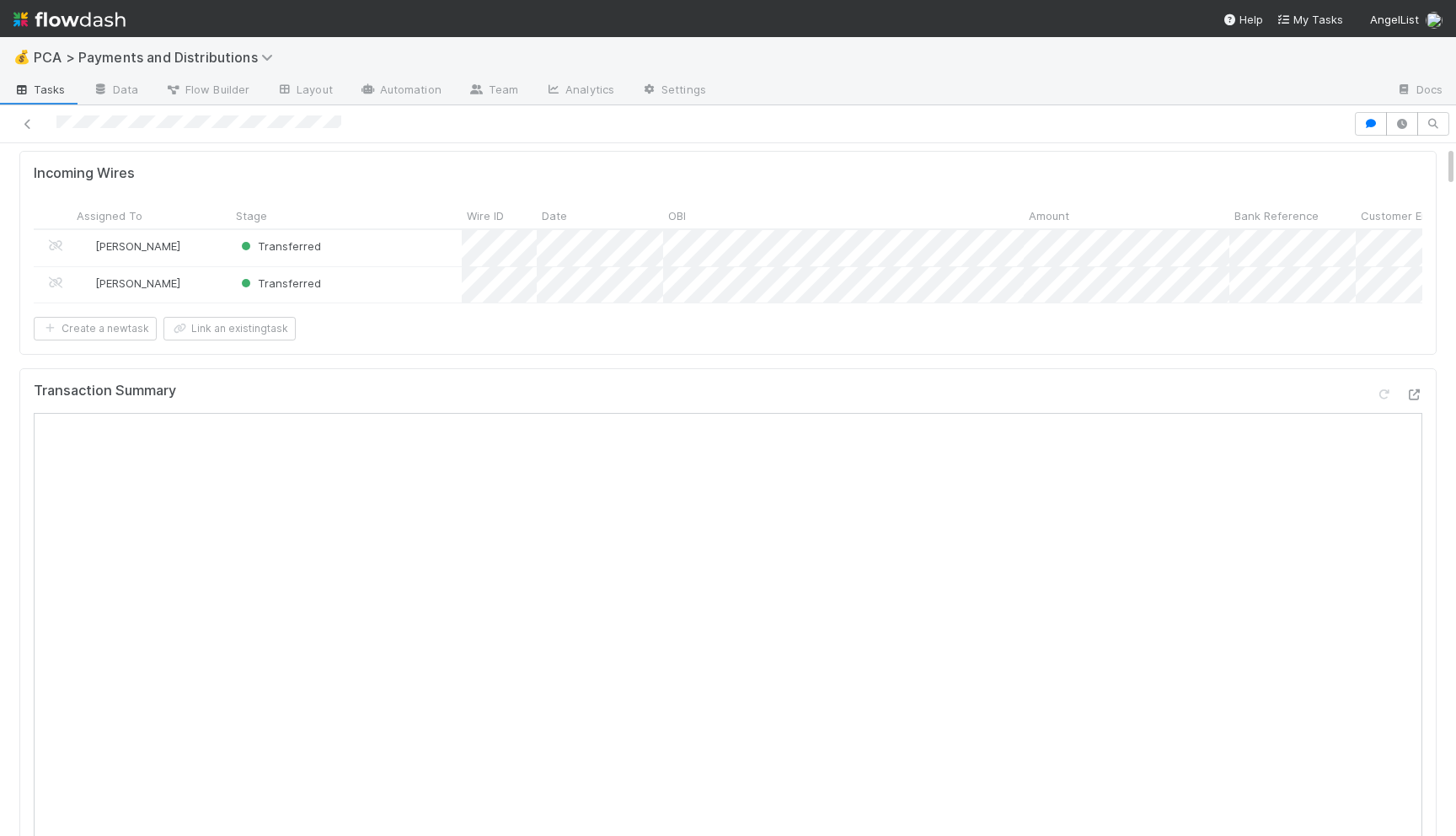
scroll to position [0, 0]
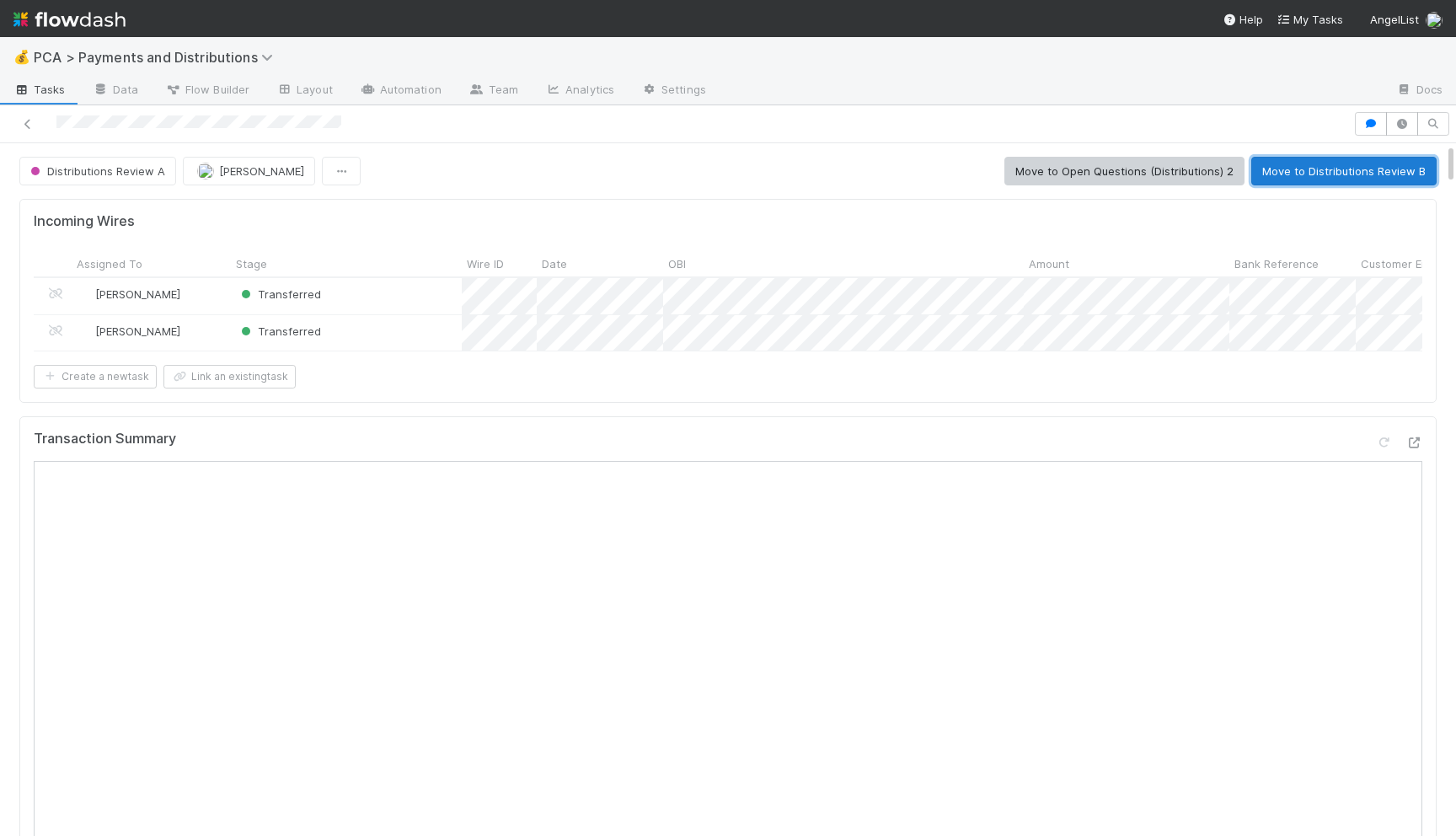
click at [1356, 175] on button "Move to Distributions Review B" at bounding box center [1343, 171] width 185 height 29
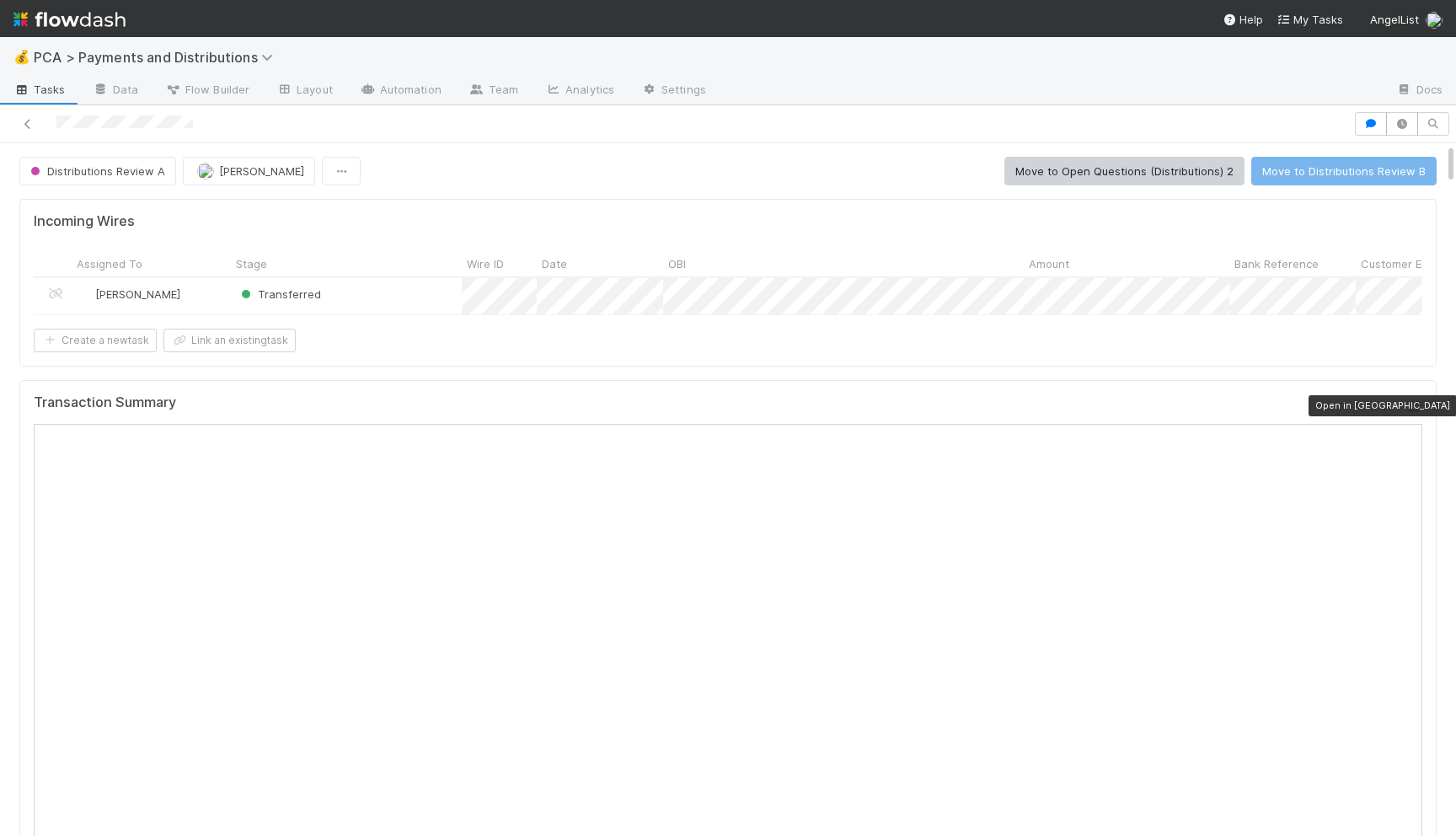
click at [1413, 402] on icon at bounding box center [1413, 406] width 17 height 11
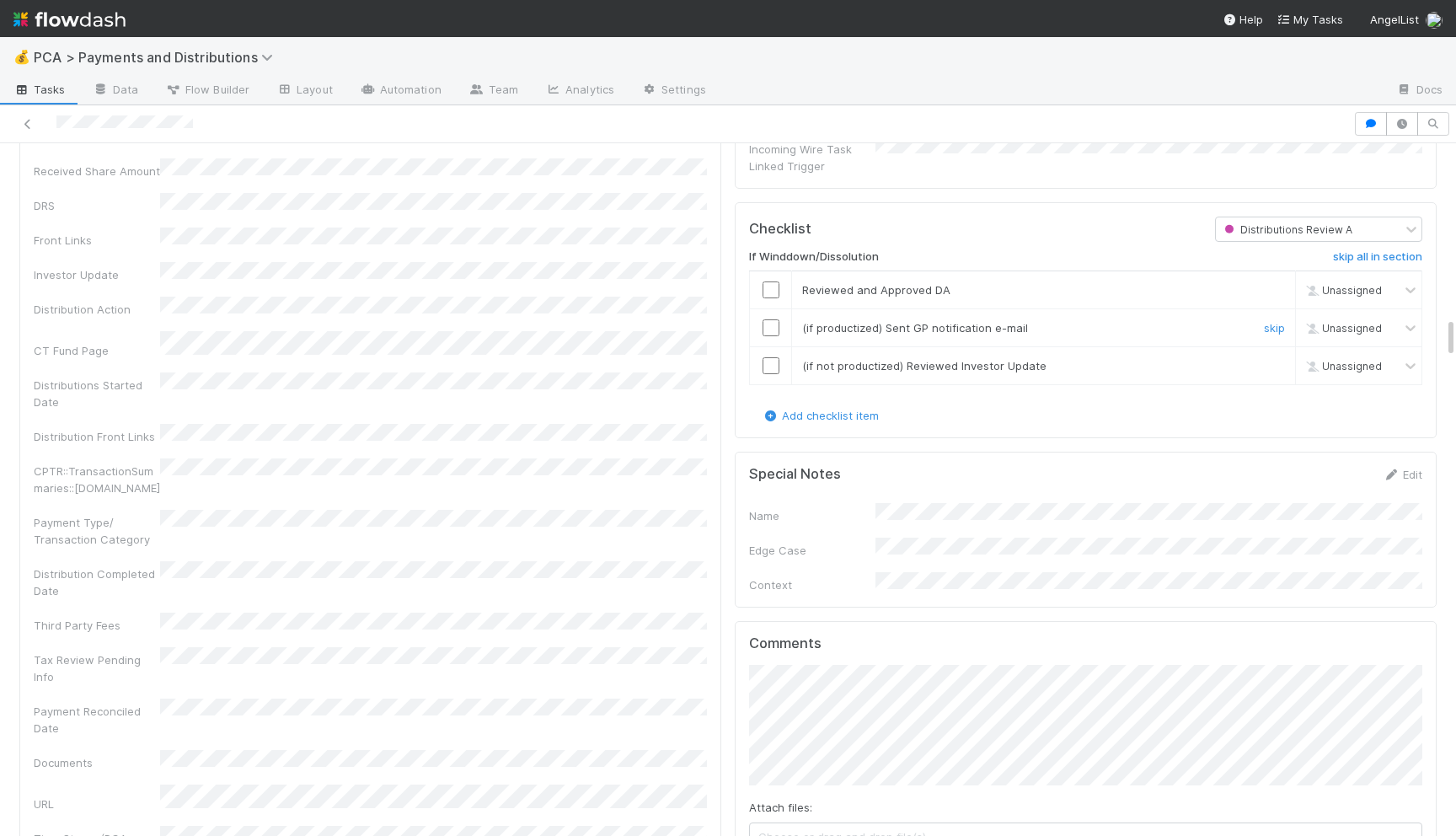
scroll to position [2859, 0]
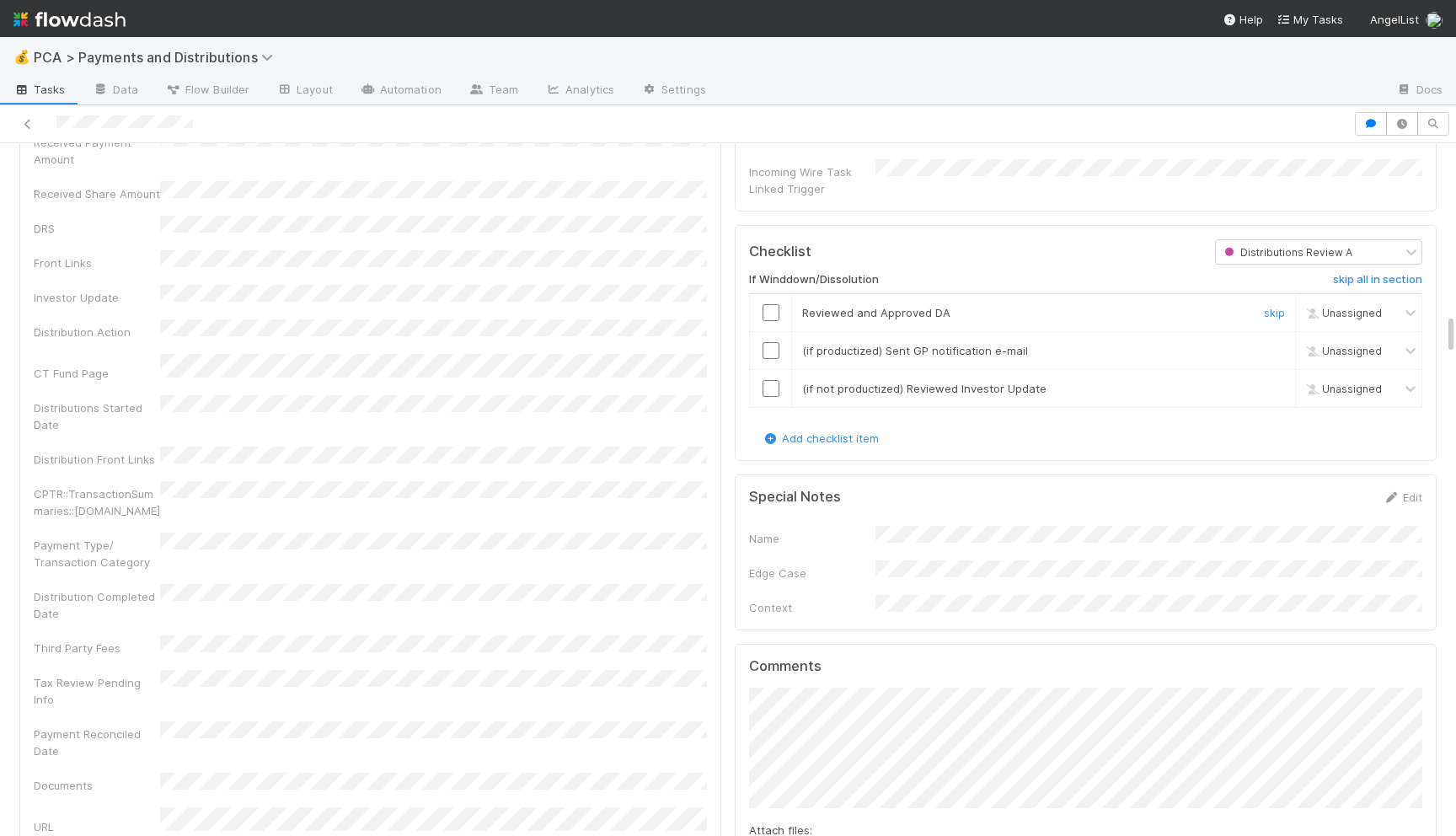
click at [765, 304] on input "checkbox" at bounding box center [770, 312] width 17 height 17
click at [770, 342] on input "checkbox" at bounding box center [770, 350] width 17 height 17
click at [768, 369] on td at bounding box center [771, 388] width 42 height 38
click at [769, 380] on input "checkbox" at bounding box center [770, 388] width 17 height 17
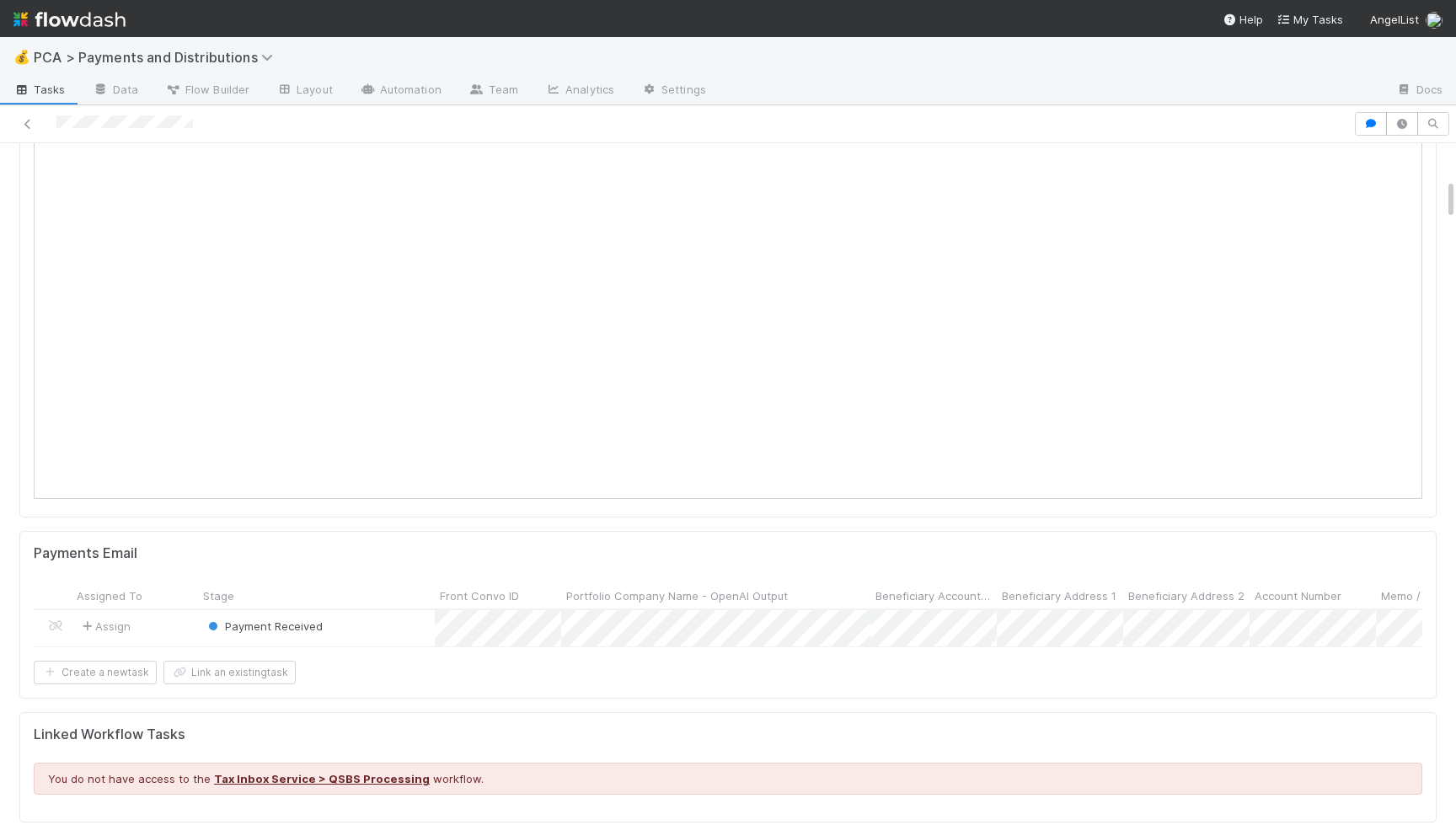
scroll to position [0, 0]
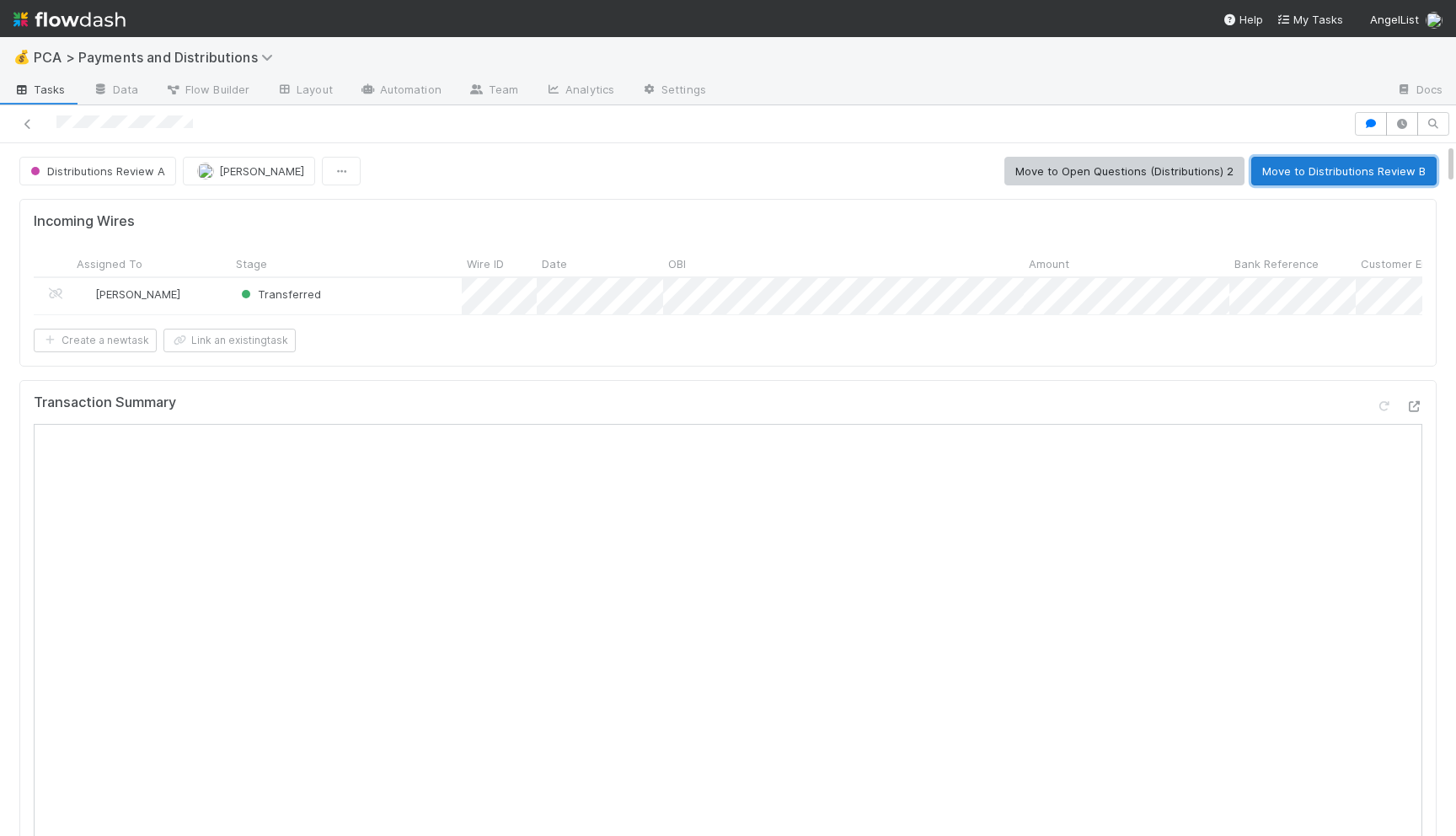
click at [1332, 163] on button "Move to Distributions Review B" at bounding box center [1343, 171] width 185 height 29
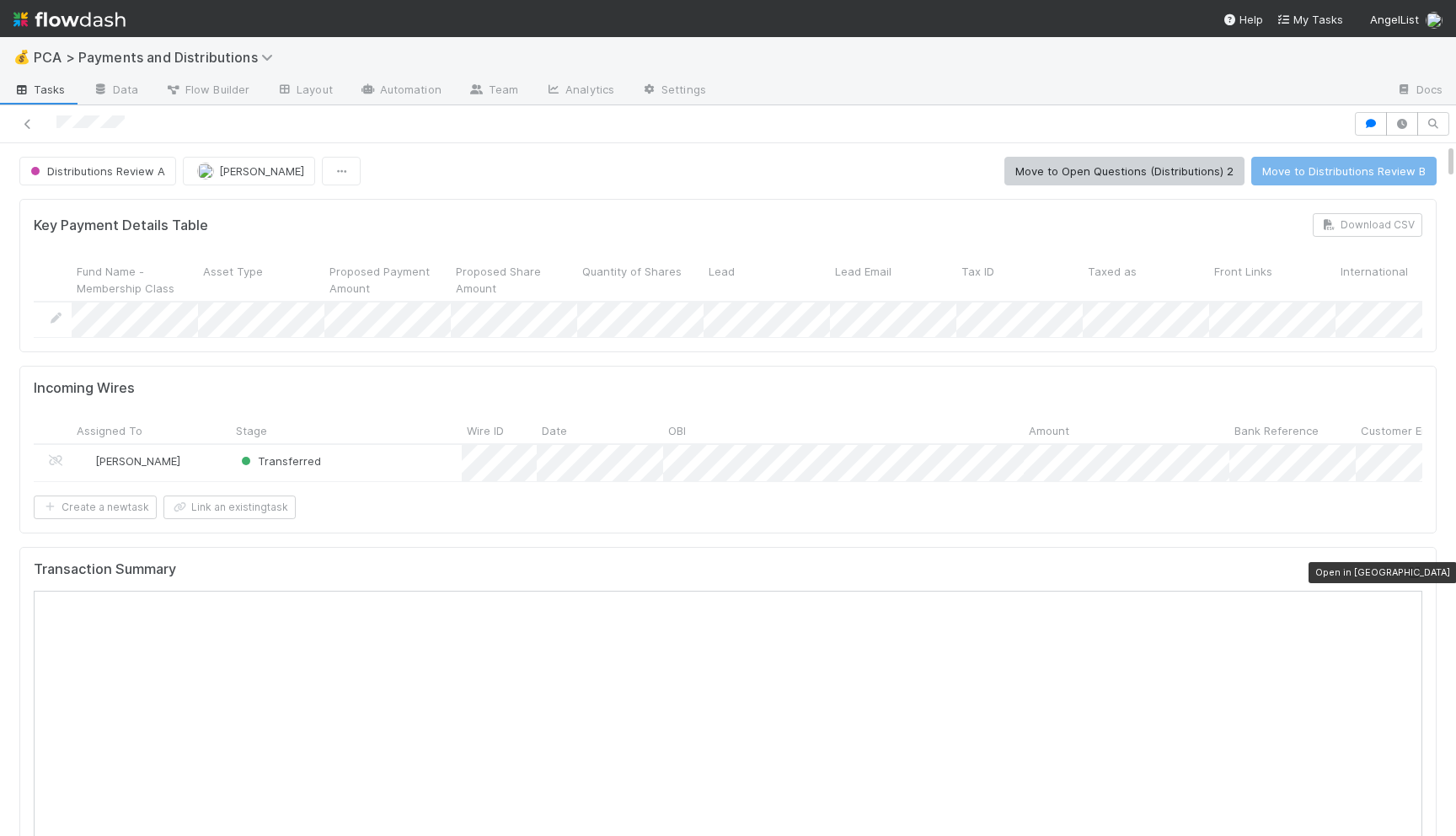
click at [1416, 567] on icon at bounding box center [1413, 572] width 17 height 11
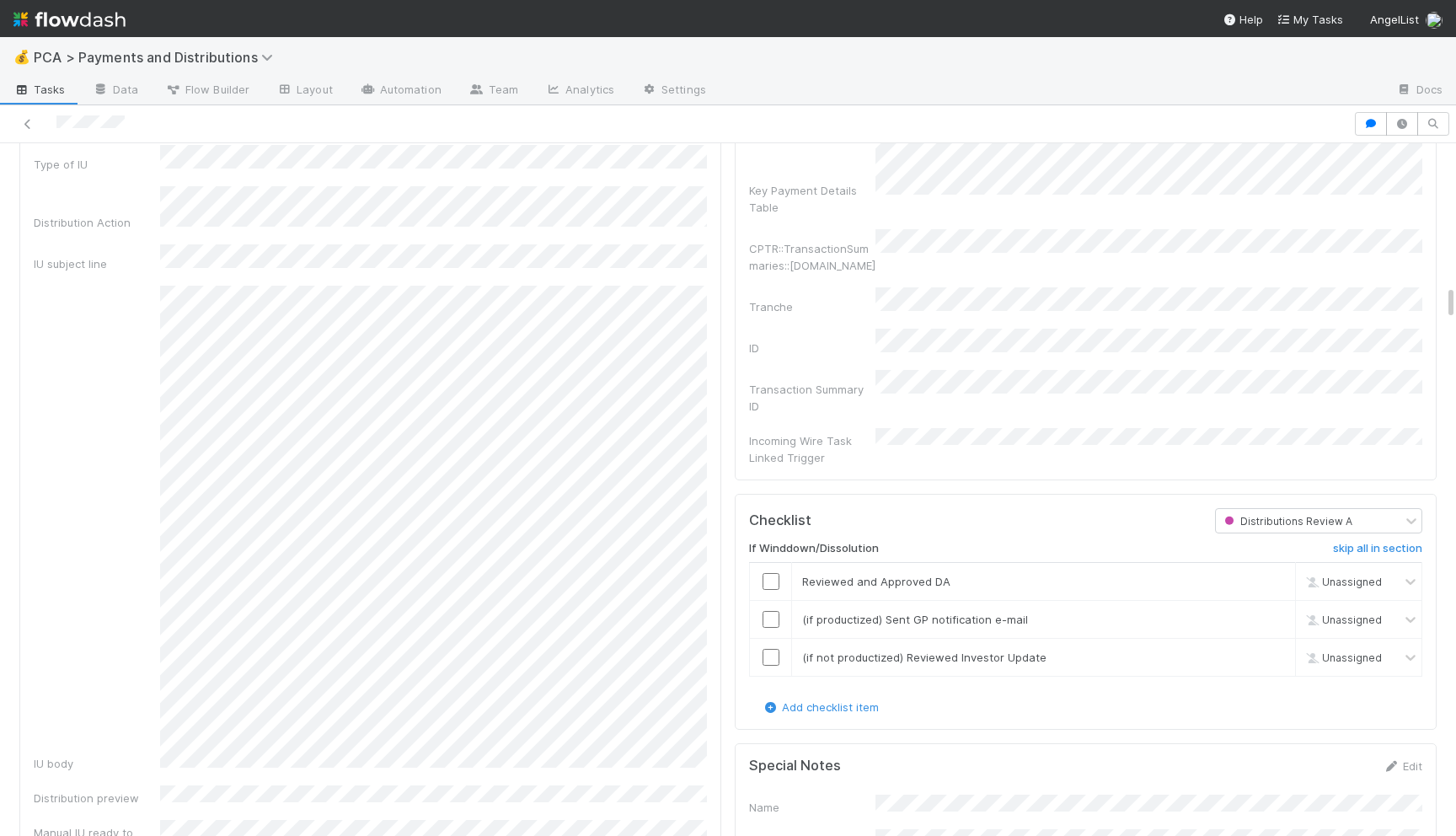
scroll to position [3022, 0]
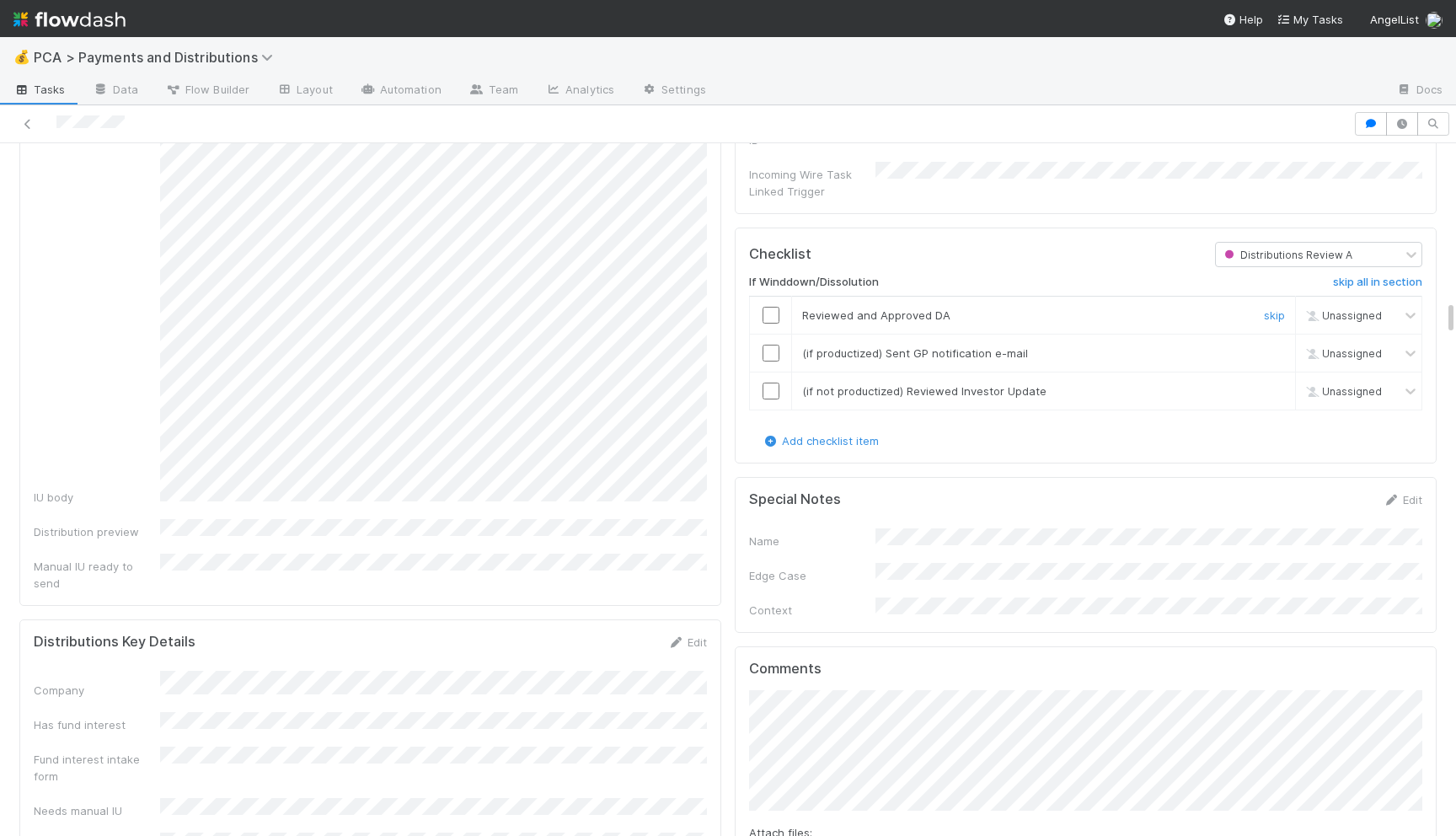
click at [767, 307] on input "checkbox" at bounding box center [770, 315] width 17 height 17
click at [767, 345] on input "checkbox" at bounding box center [770, 353] width 17 height 17
click at [767, 382] on input "checkbox" at bounding box center [770, 390] width 17 height 17
click at [772, 345] on input "checkbox" at bounding box center [770, 353] width 17 height 17
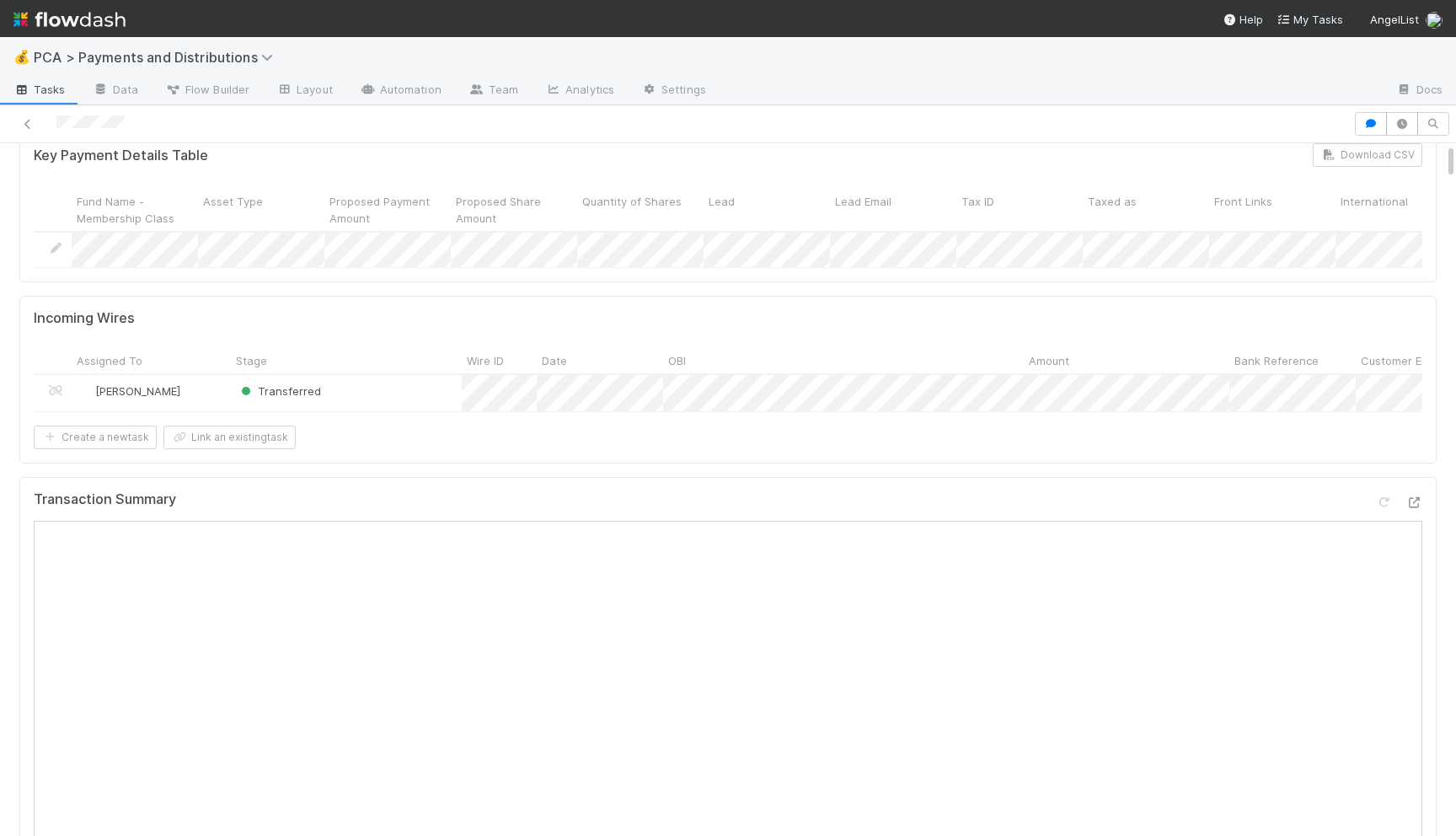
scroll to position [0, 0]
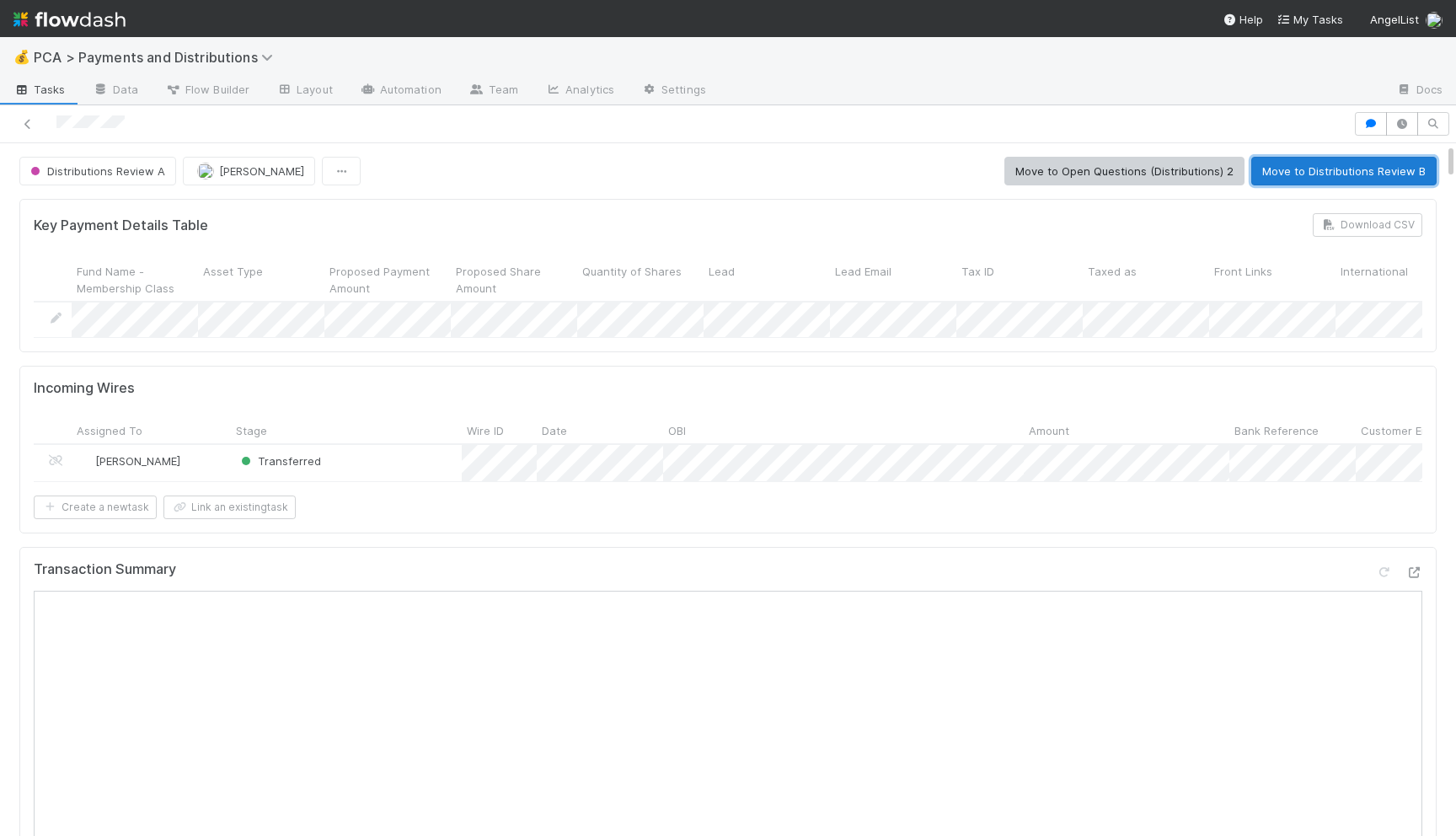
click at [1316, 172] on button "Move to Distributions Review B" at bounding box center [1343, 171] width 185 height 29
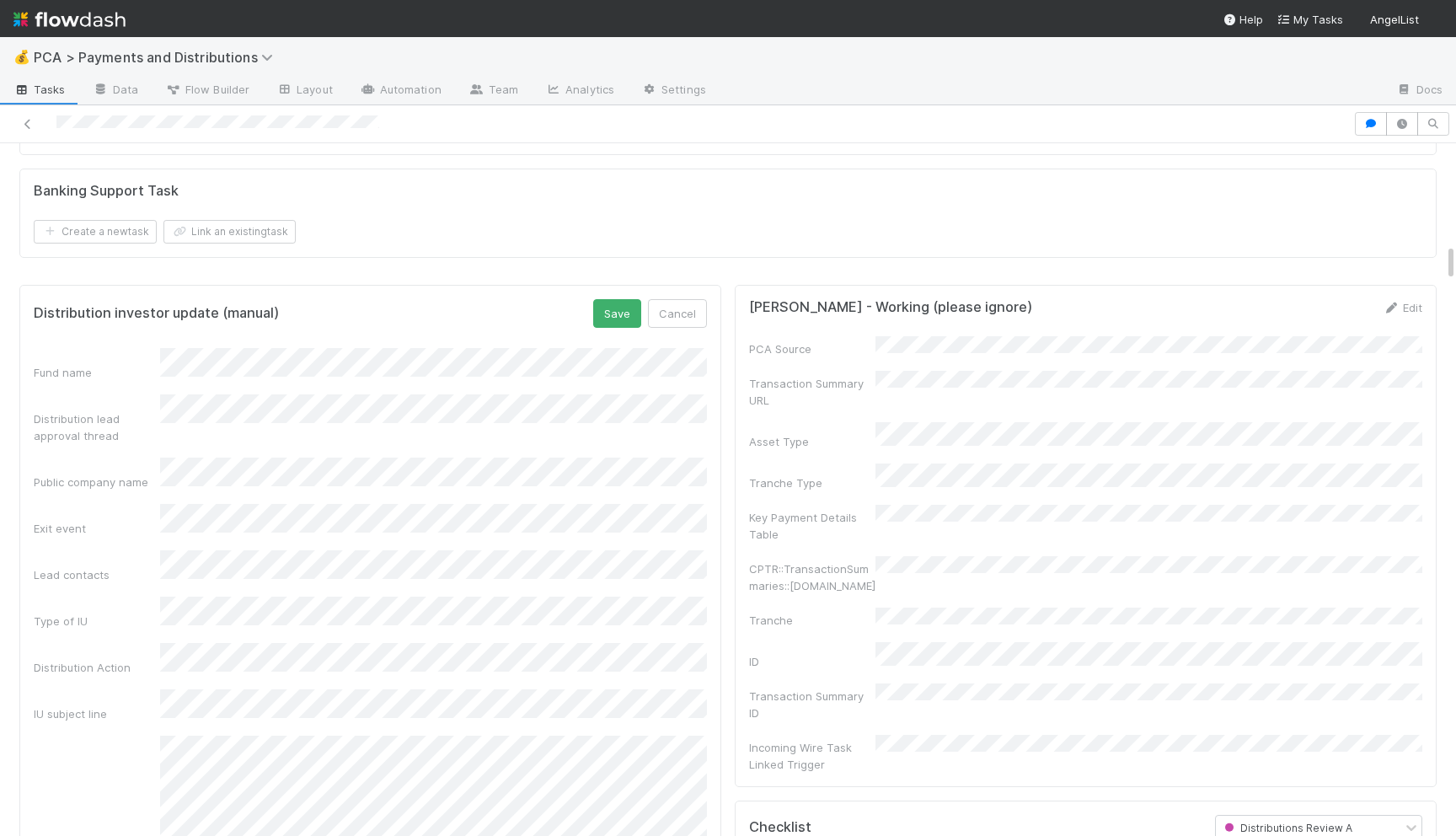
scroll to position [1681, 0]
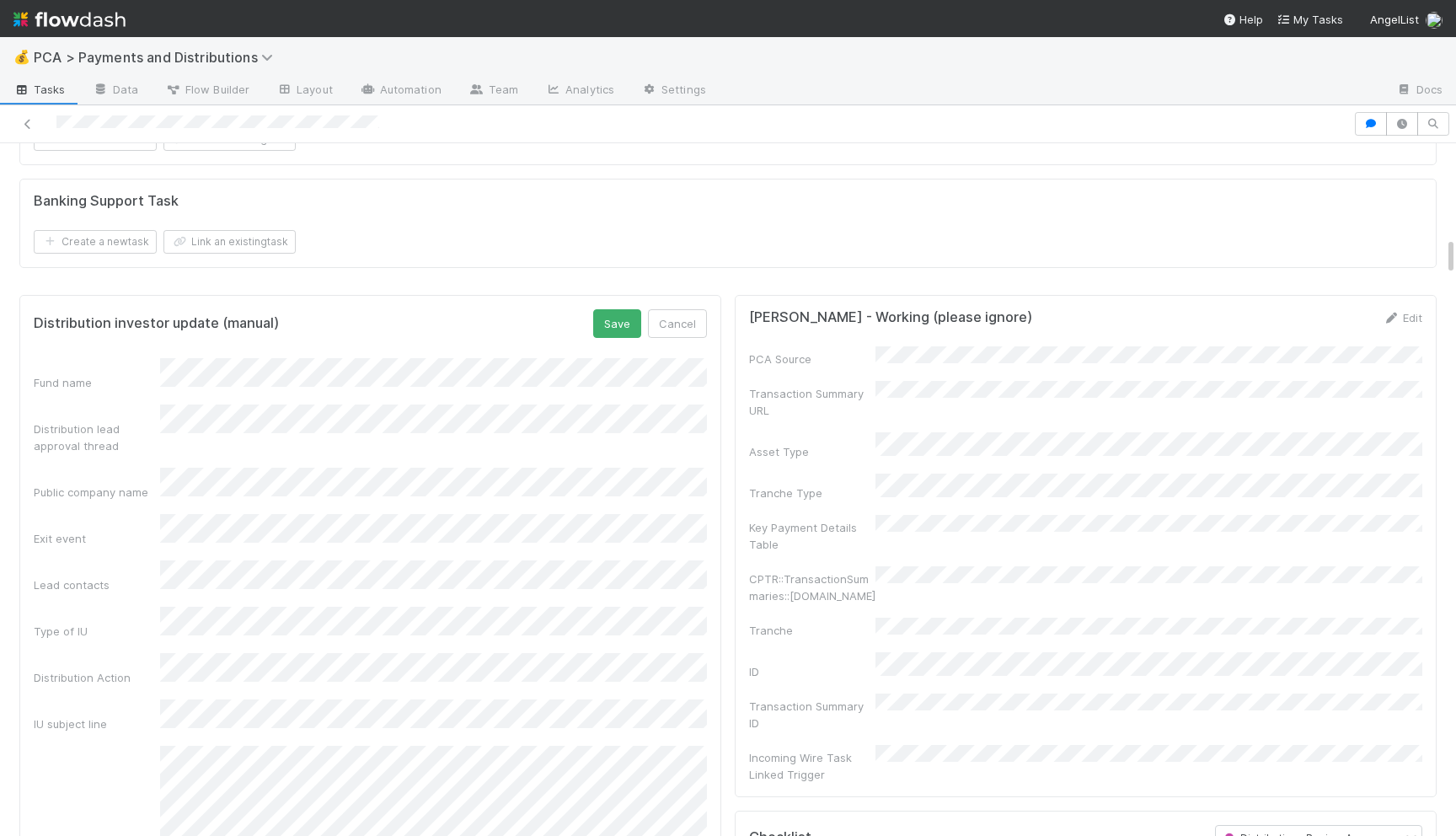
click at [615, 311] on form "Distribution investor update (manual) Save Cancel Fund name Distribution lead a…" at bounding box center [370, 722] width 673 height 827
click at [611, 309] on button "Save" at bounding box center [617, 323] width 48 height 29
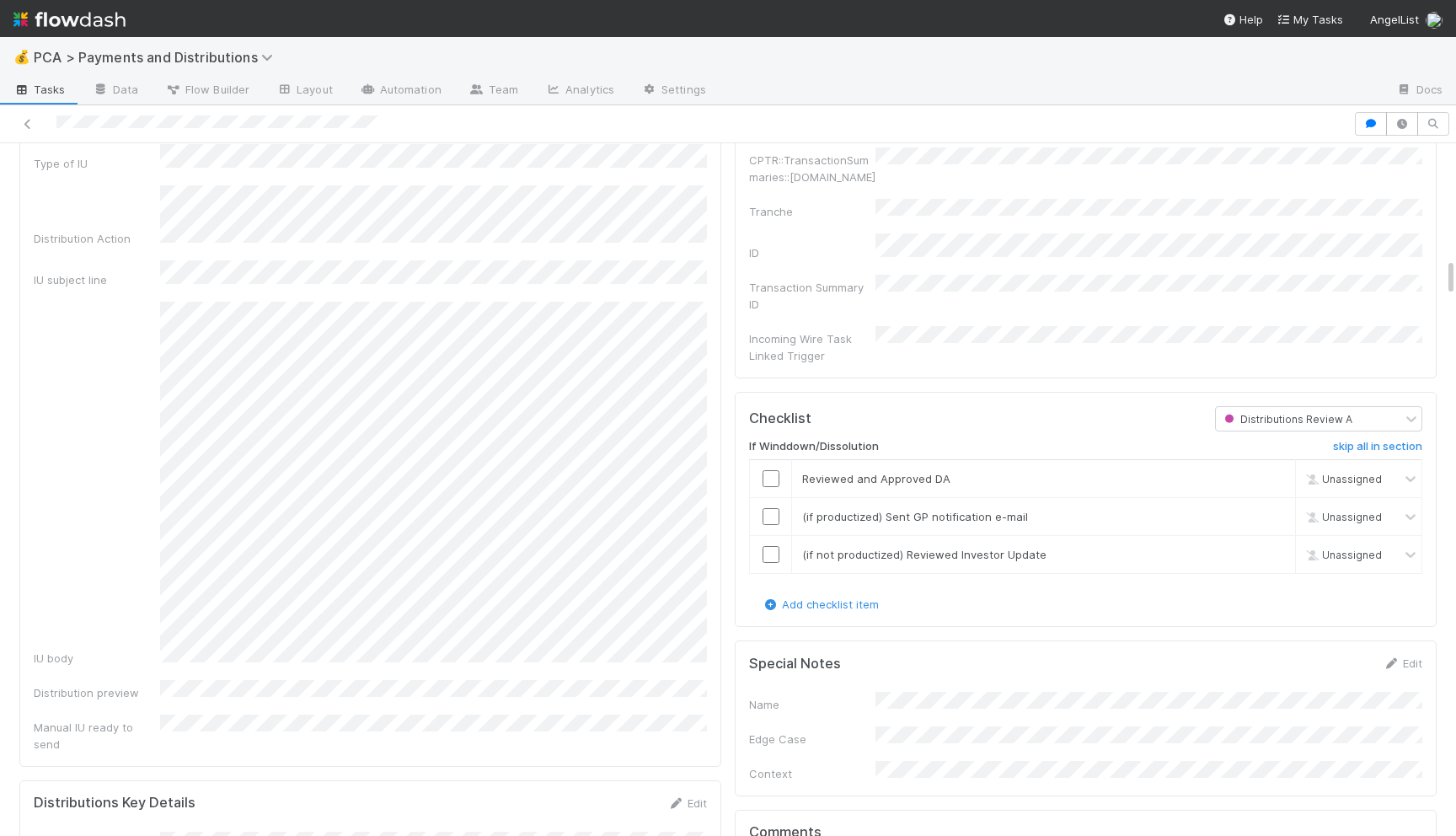
scroll to position [2108, 0]
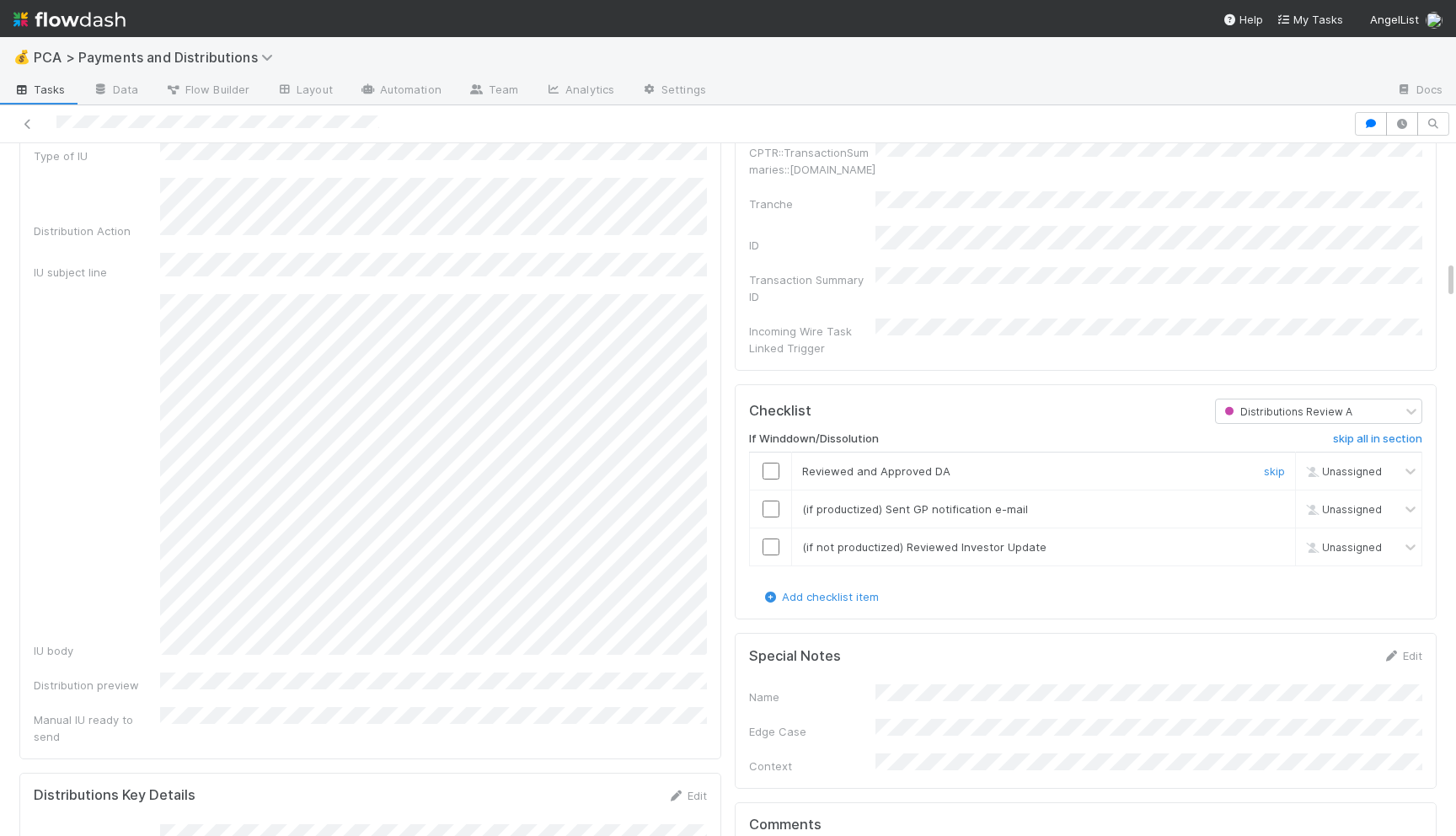
click at [766, 462] on input "checkbox" at bounding box center [770, 470] width 17 height 17
click at [774, 500] on input "checkbox" at bounding box center [770, 508] width 17 height 17
click at [766, 528] on td at bounding box center [771, 547] width 42 height 38
click at [773, 538] on input "checkbox" at bounding box center [770, 546] width 17 height 17
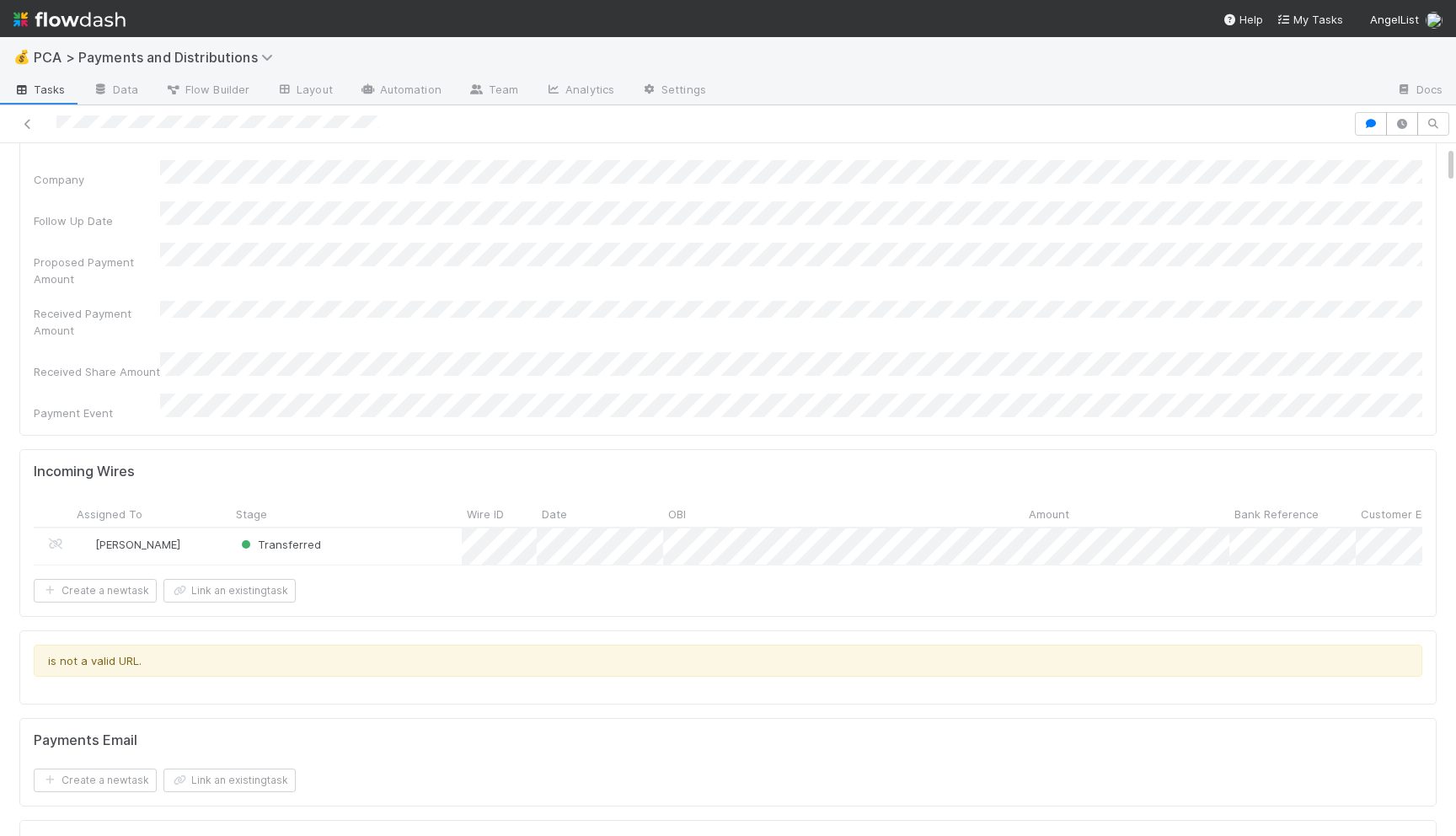
scroll to position [0, 0]
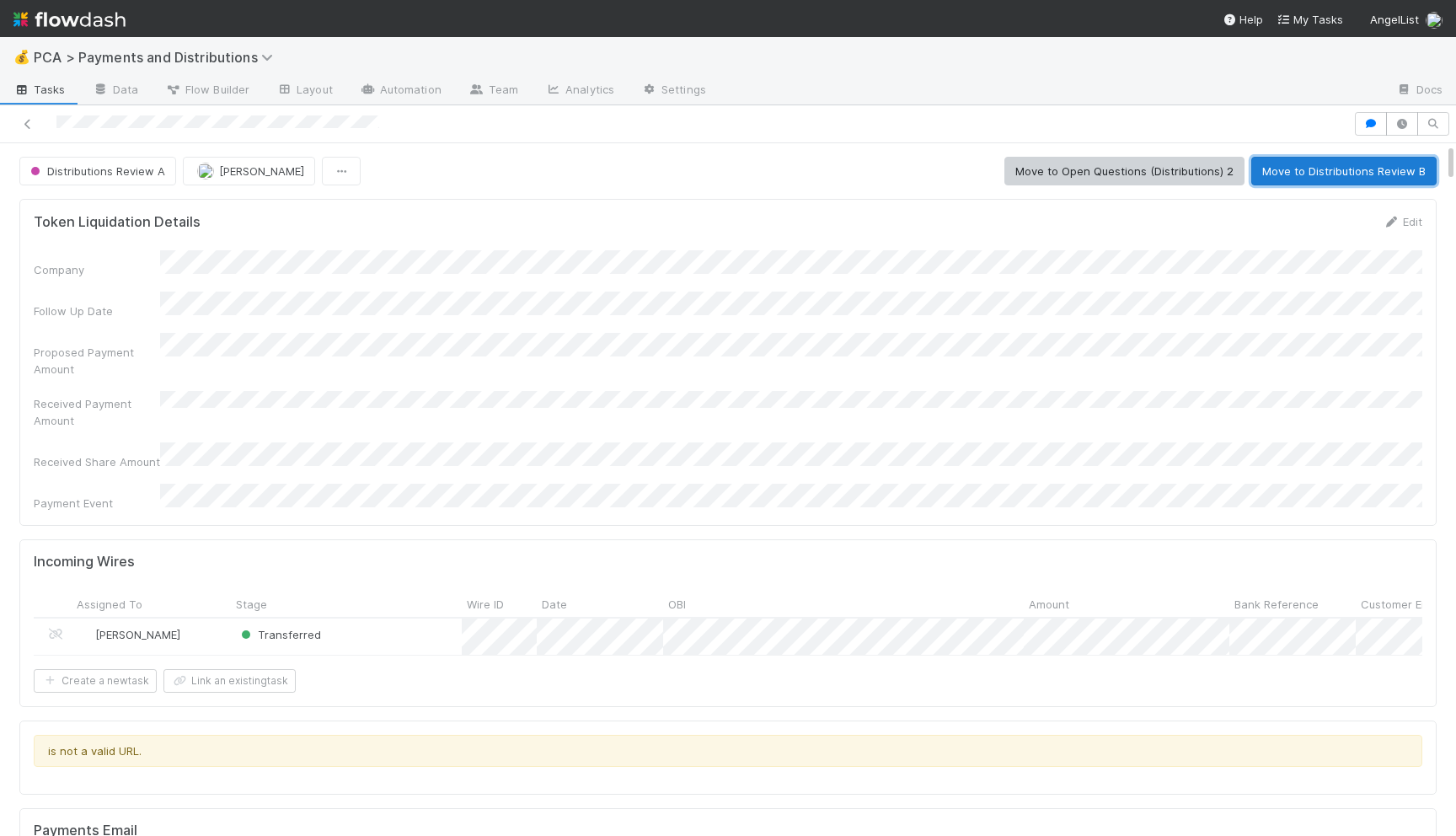
click at [1345, 174] on button "Move to Distributions Review B" at bounding box center [1343, 171] width 185 height 29
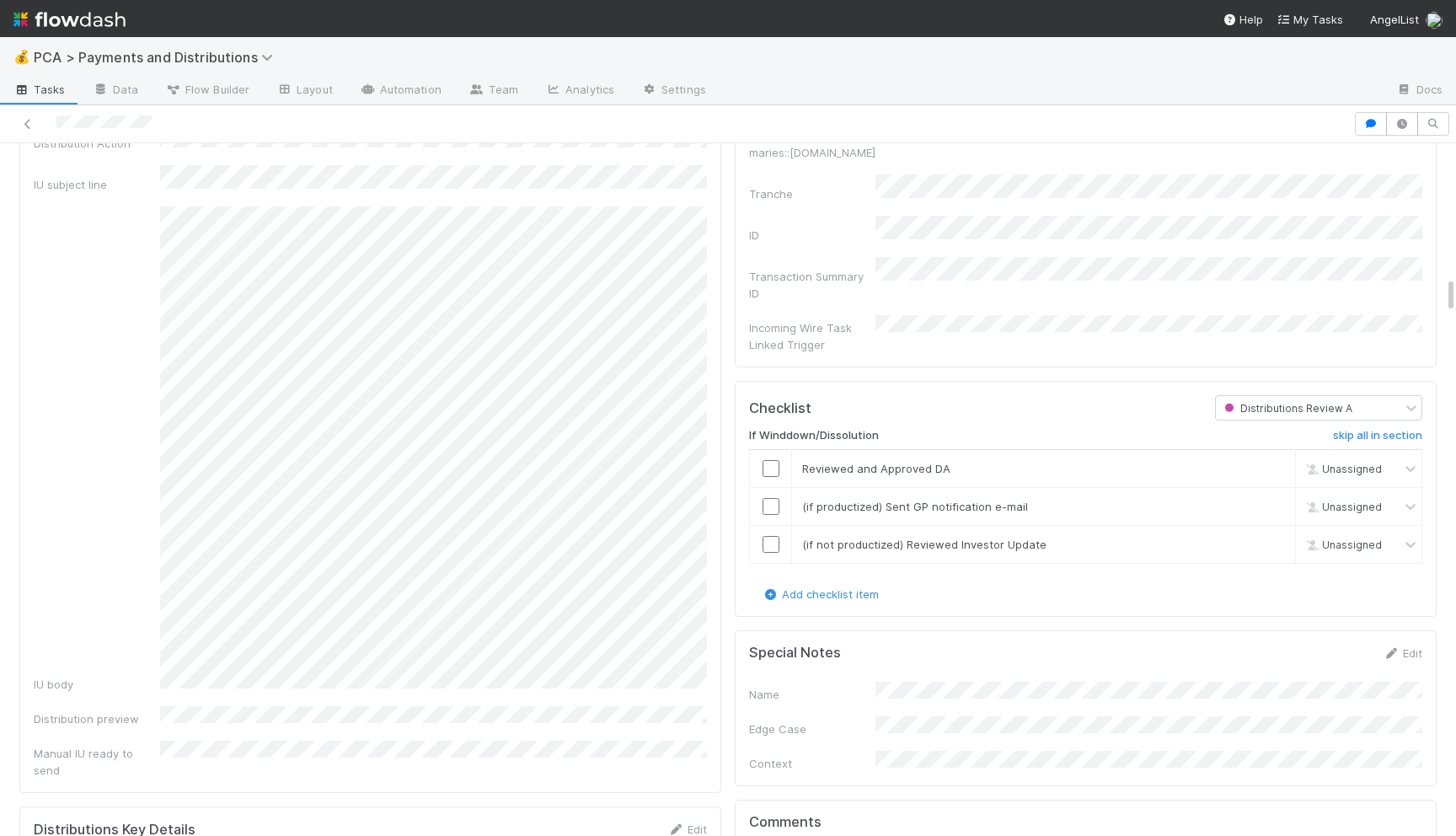
scroll to position [2534, 0]
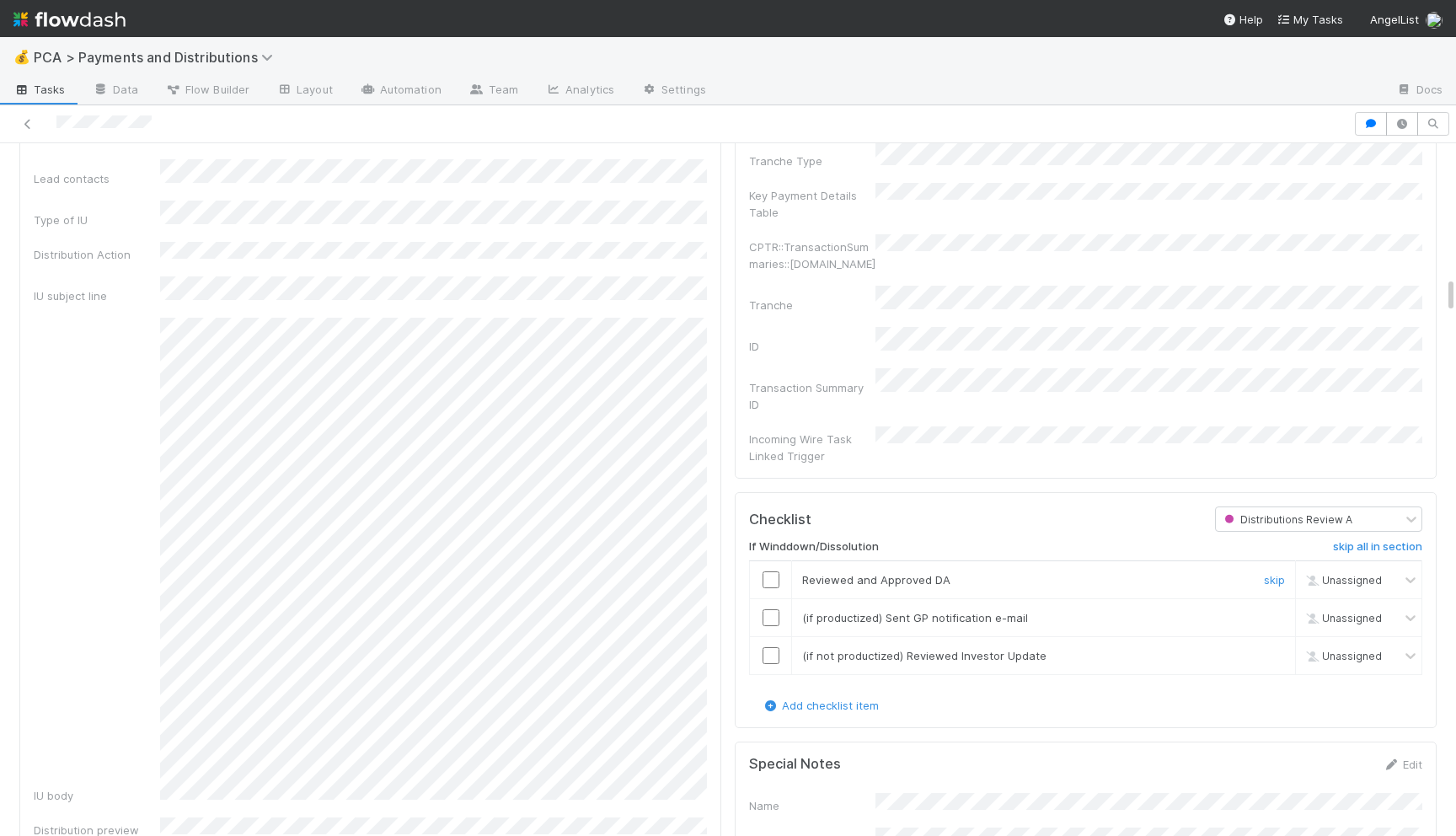
click at [774, 571] on input "checkbox" at bounding box center [770, 579] width 17 height 17
click at [772, 598] on td at bounding box center [771, 617] width 42 height 38
click at [771, 609] on input "checkbox" at bounding box center [770, 617] width 17 height 17
click at [771, 647] on input "checkbox" at bounding box center [770, 655] width 17 height 17
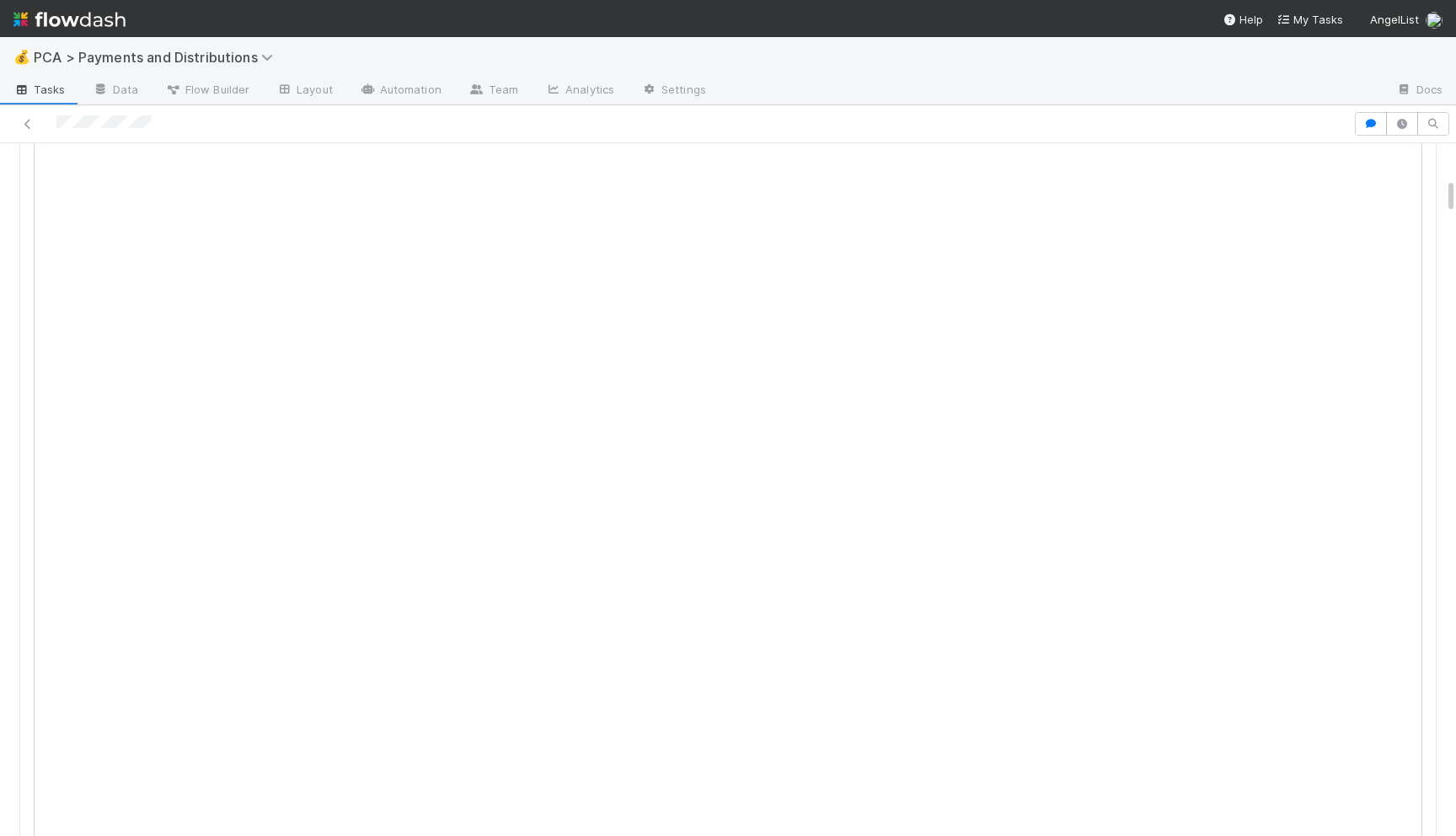
scroll to position [0, 0]
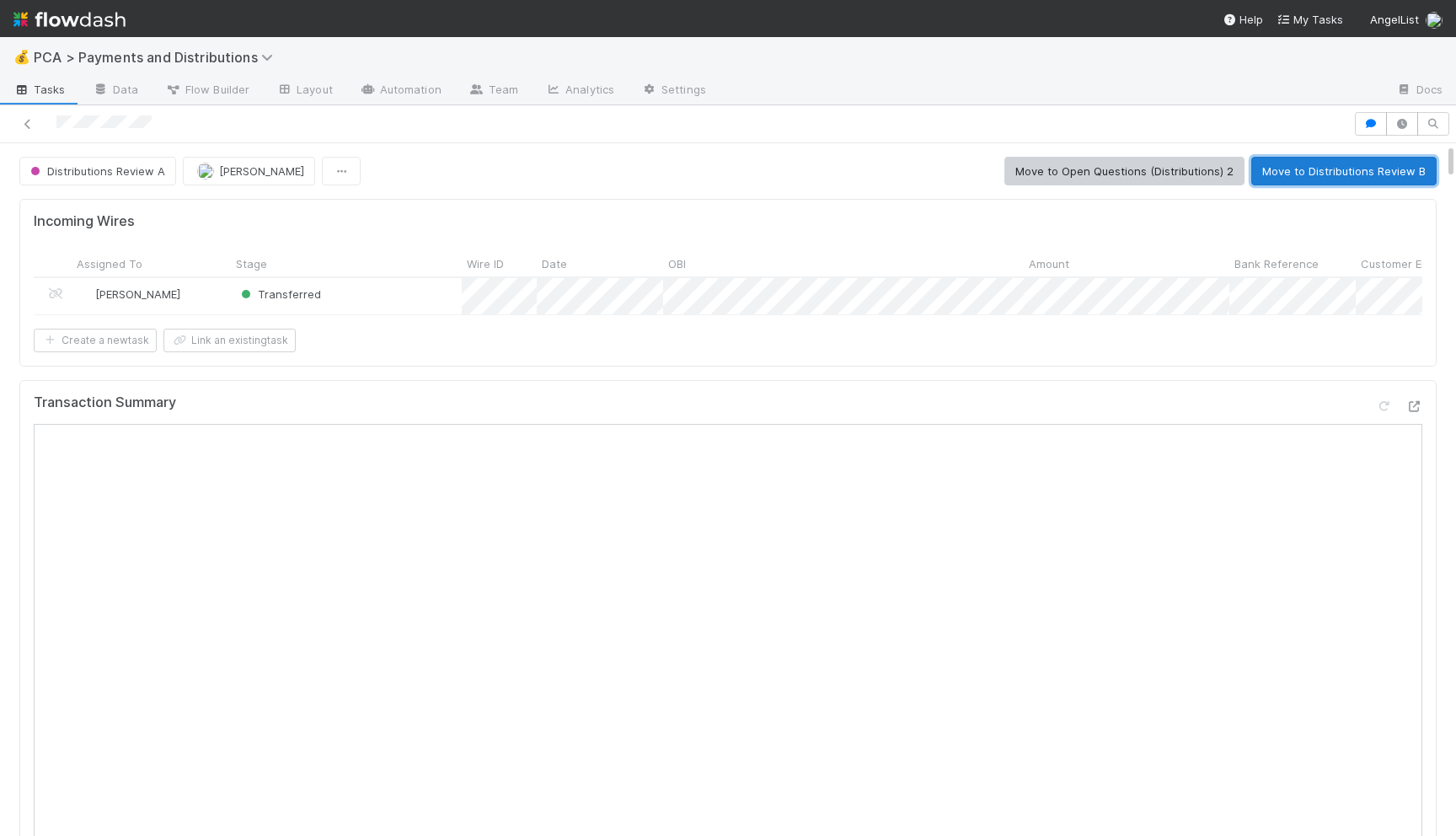
click at [1381, 170] on button "Move to Distributions Review B" at bounding box center [1343, 171] width 185 height 29
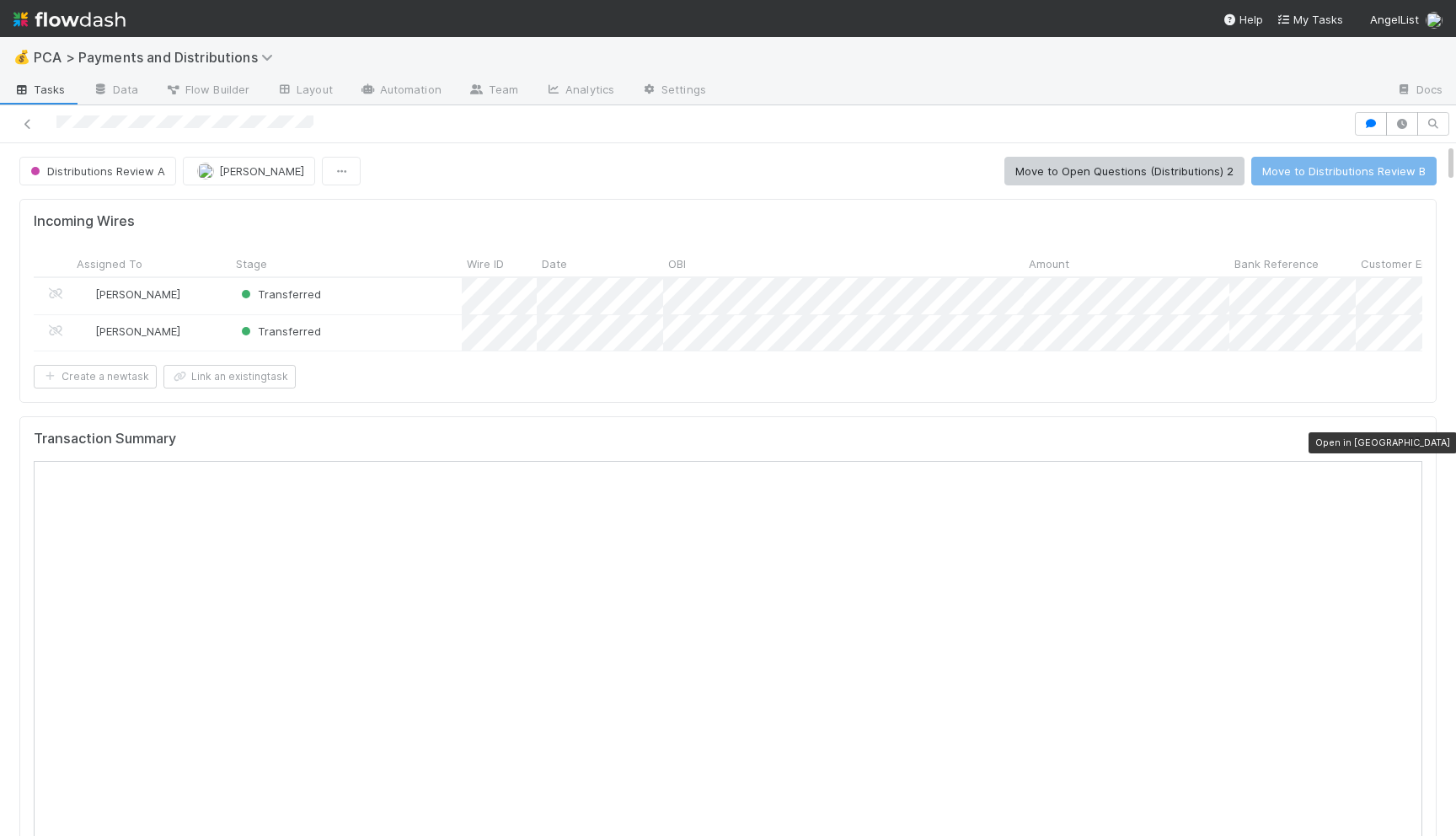
click at [1411, 437] on icon at bounding box center [1413, 442] width 17 height 11
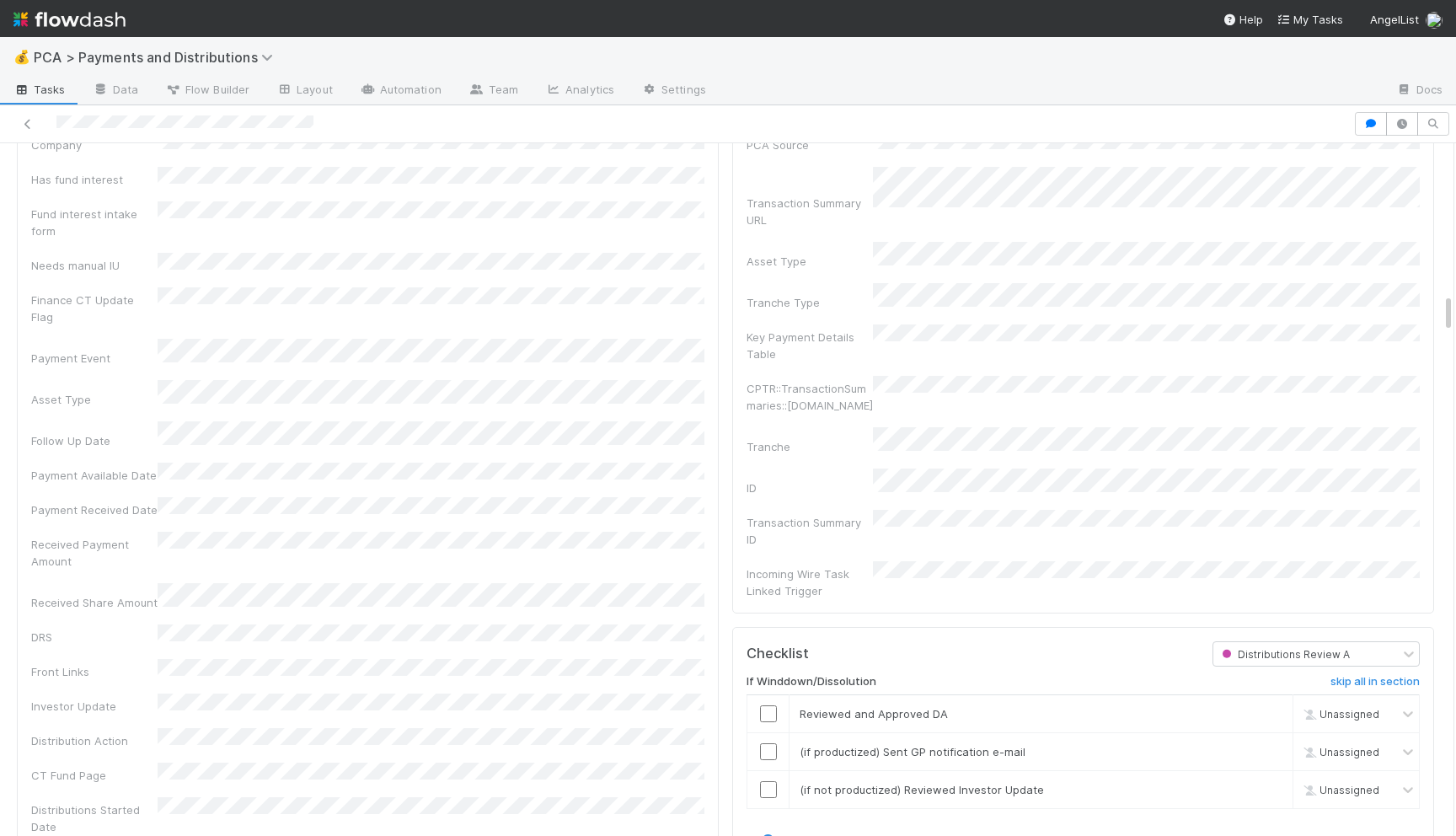
scroll to position [3059, 0]
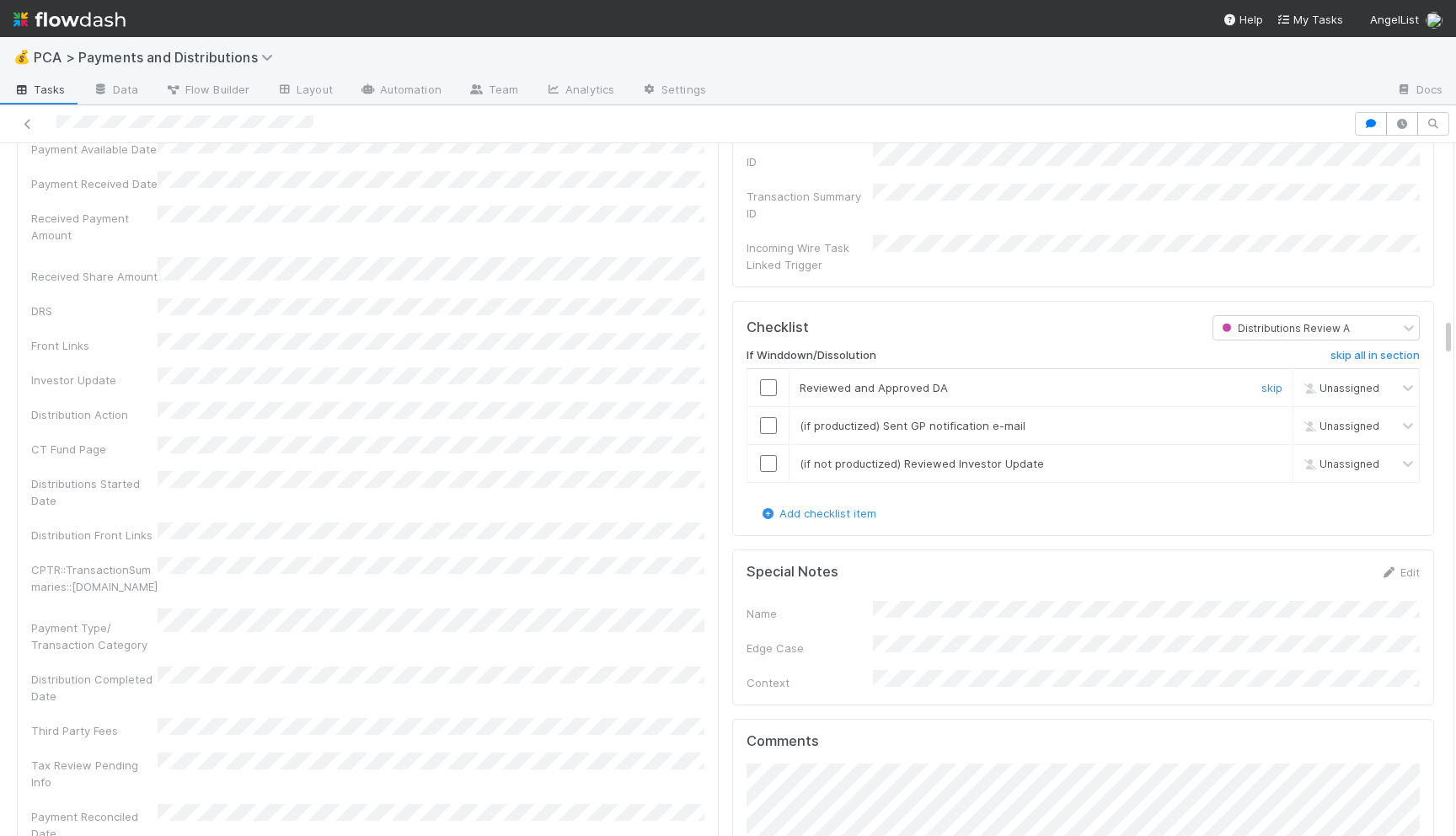
click at [763, 379] on input "checkbox" at bounding box center [768, 387] width 17 height 17
click at [765, 417] on input "checkbox" at bounding box center [768, 425] width 17 height 17
click at [768, 455] on input "checkbox" at bounding box center [768, 463] width 17 height 17
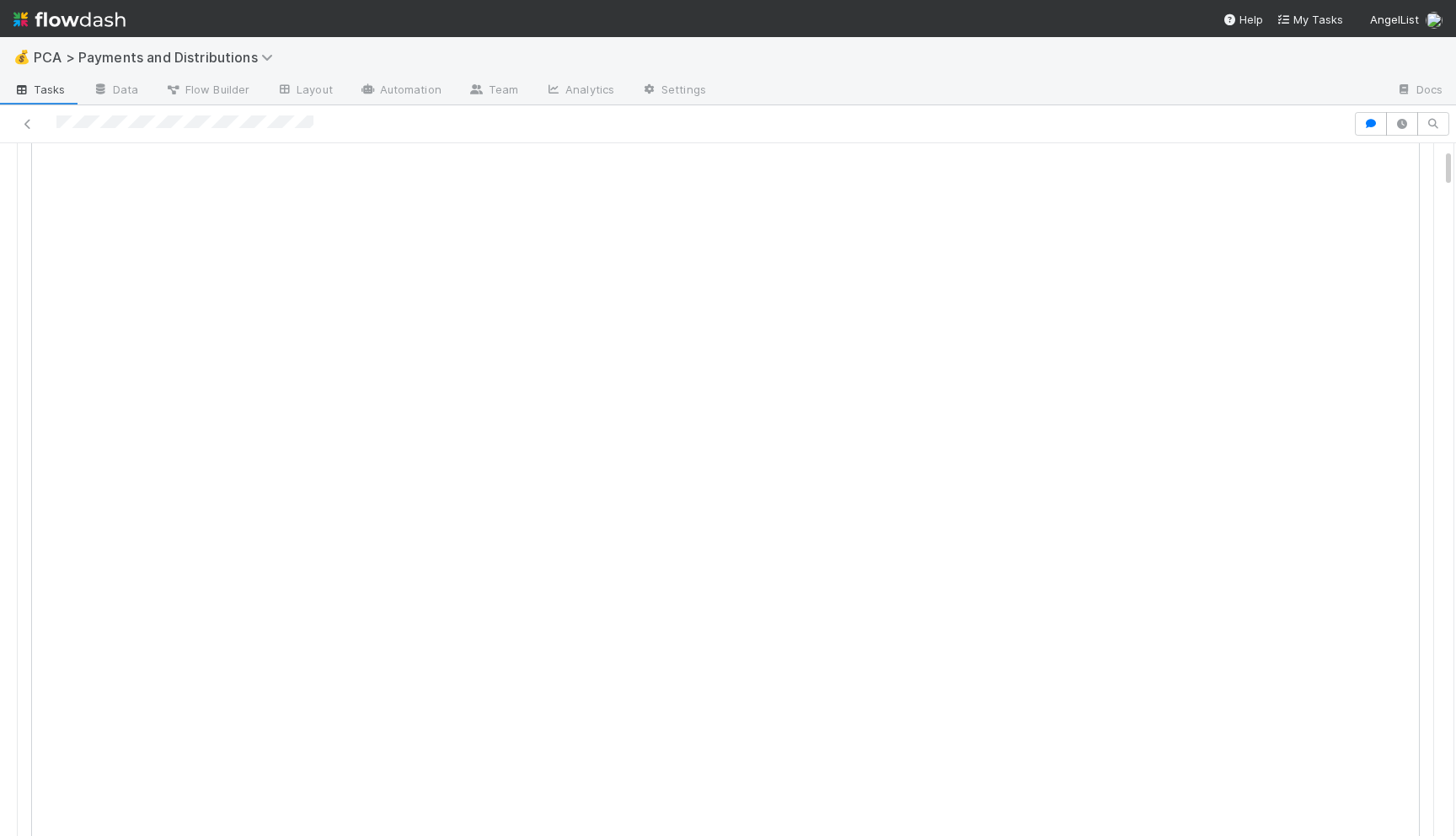
scroll to position [0, 0]
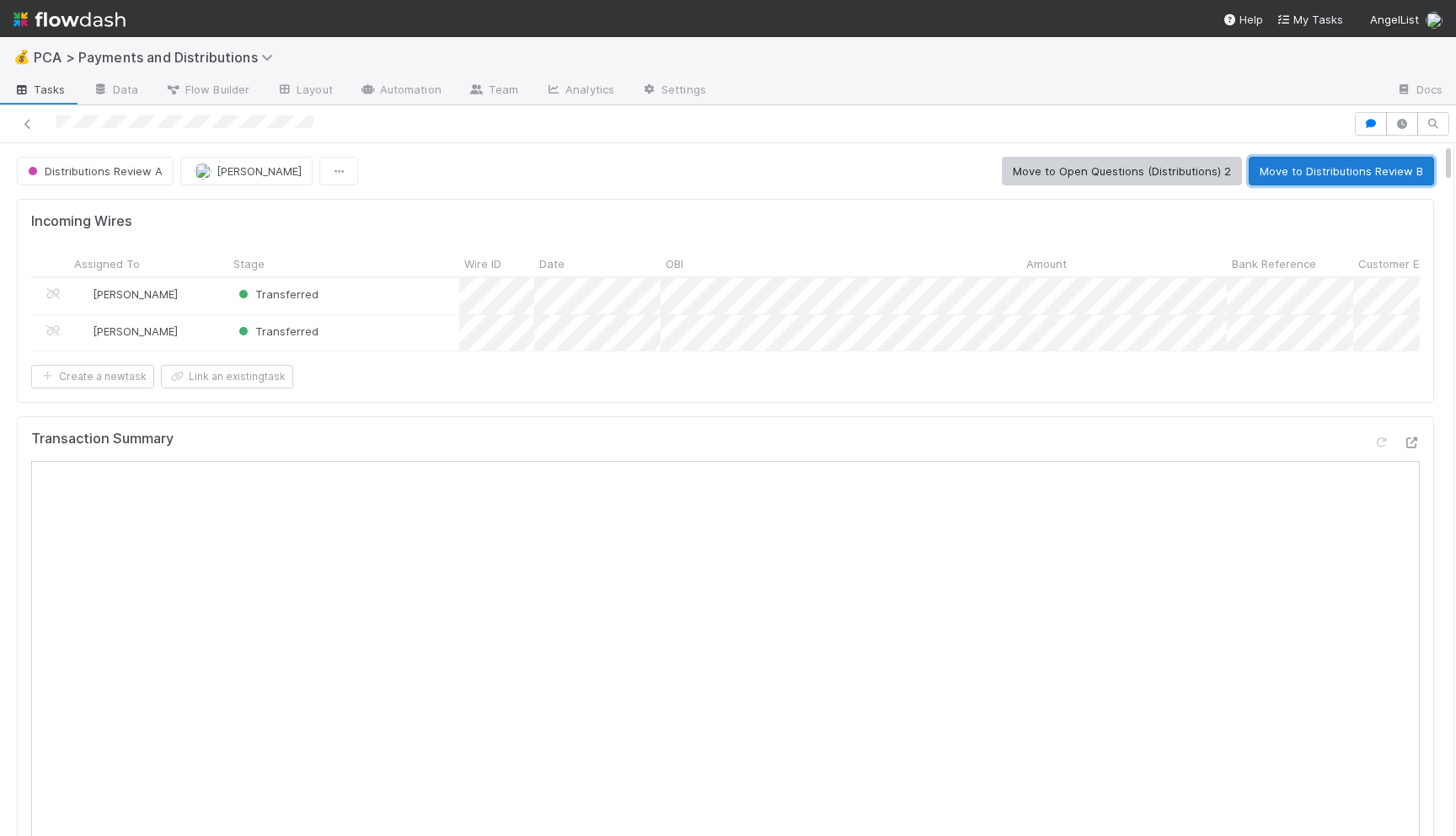
click at [1312, 163] on button "Move to Distributions Review B" at bounding box center [1340, 171] width 185 height 29
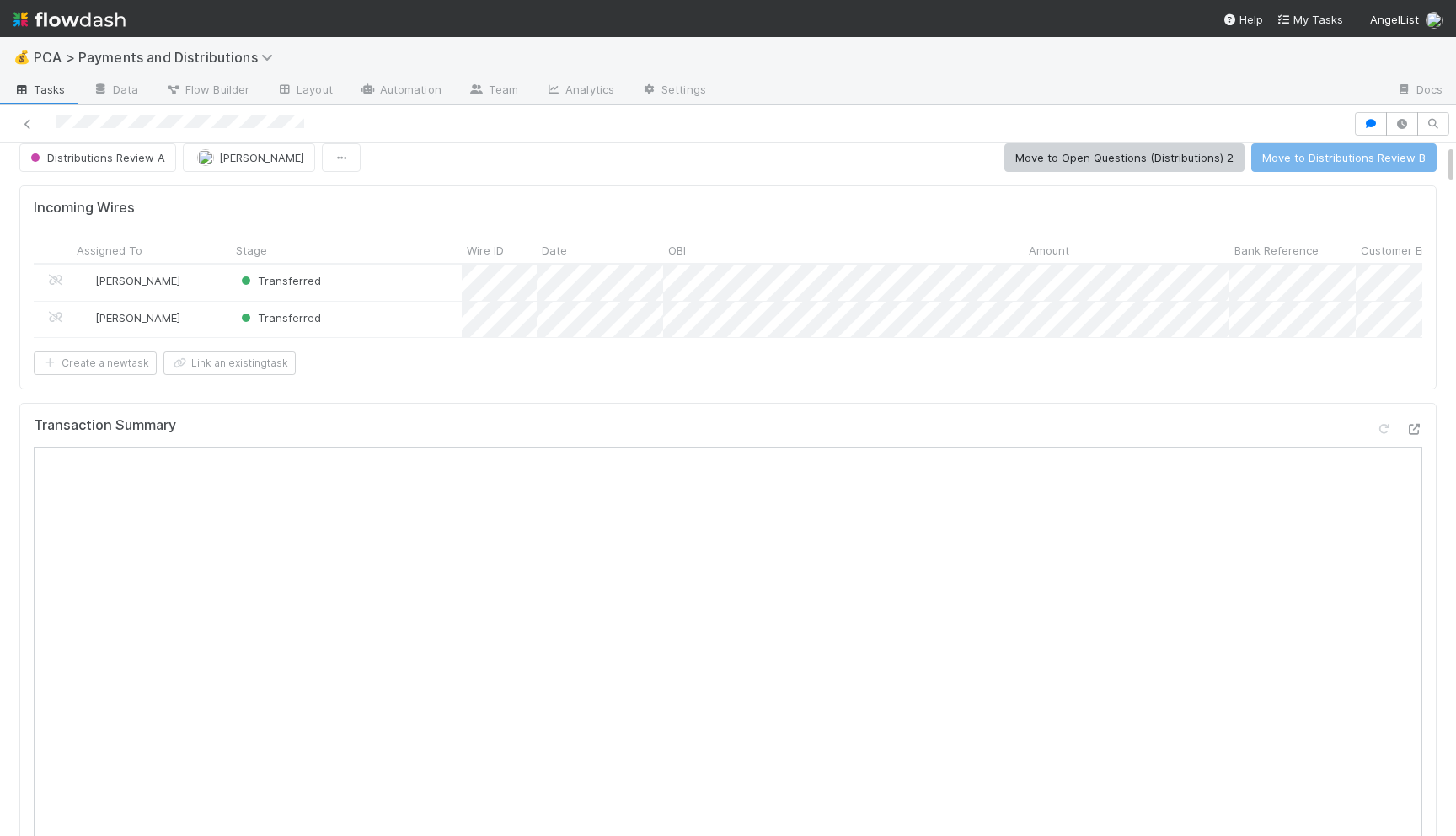
scroll to position [15, 0]
click at [1412, 428] on icon at bounding box center [1413, 427] width 17 height 11
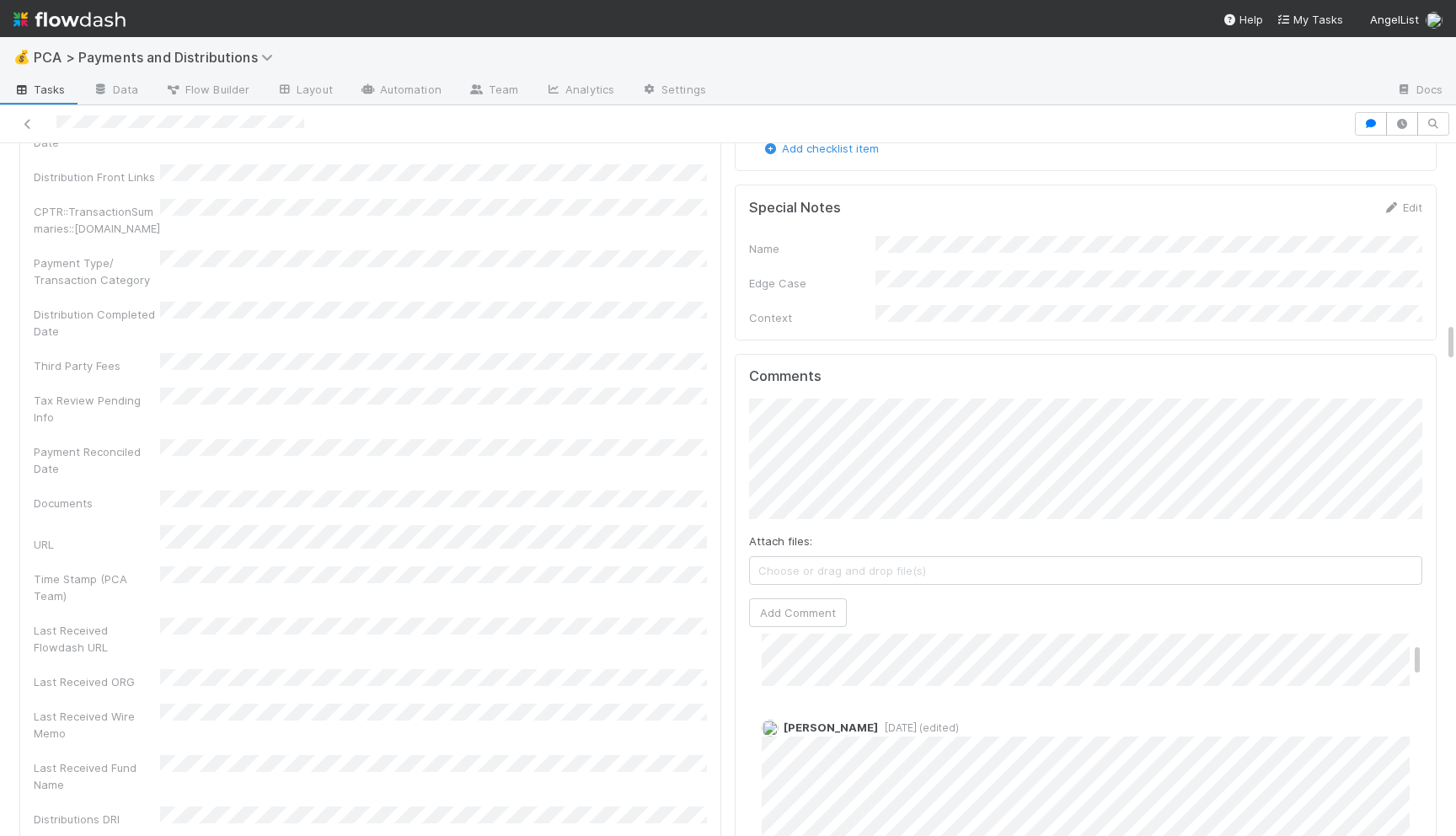
scroll to position [3175, 0]
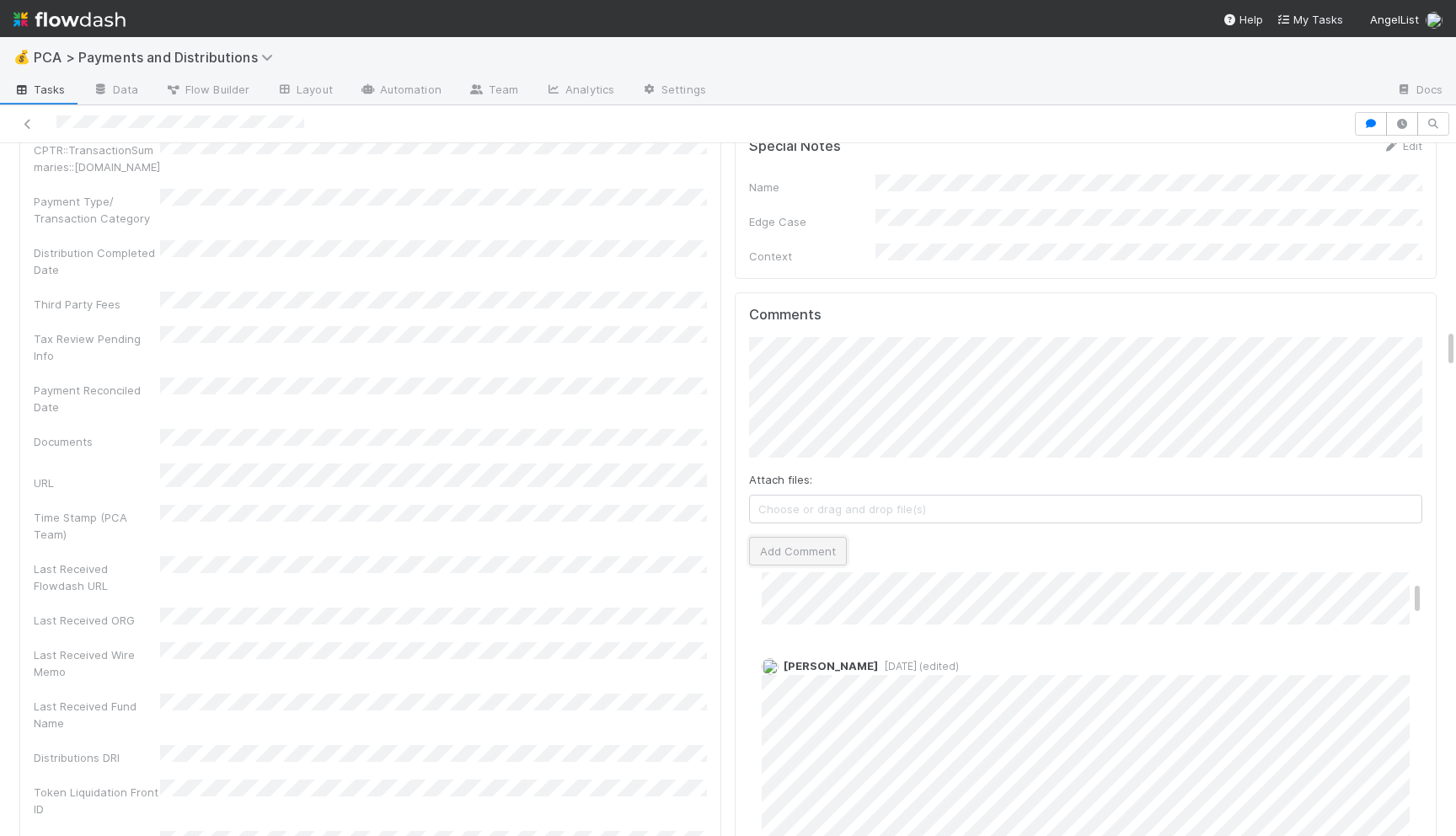
click at [787, 537] on button "Add Comment" at bounding box center [798, 551] width 98 height 29
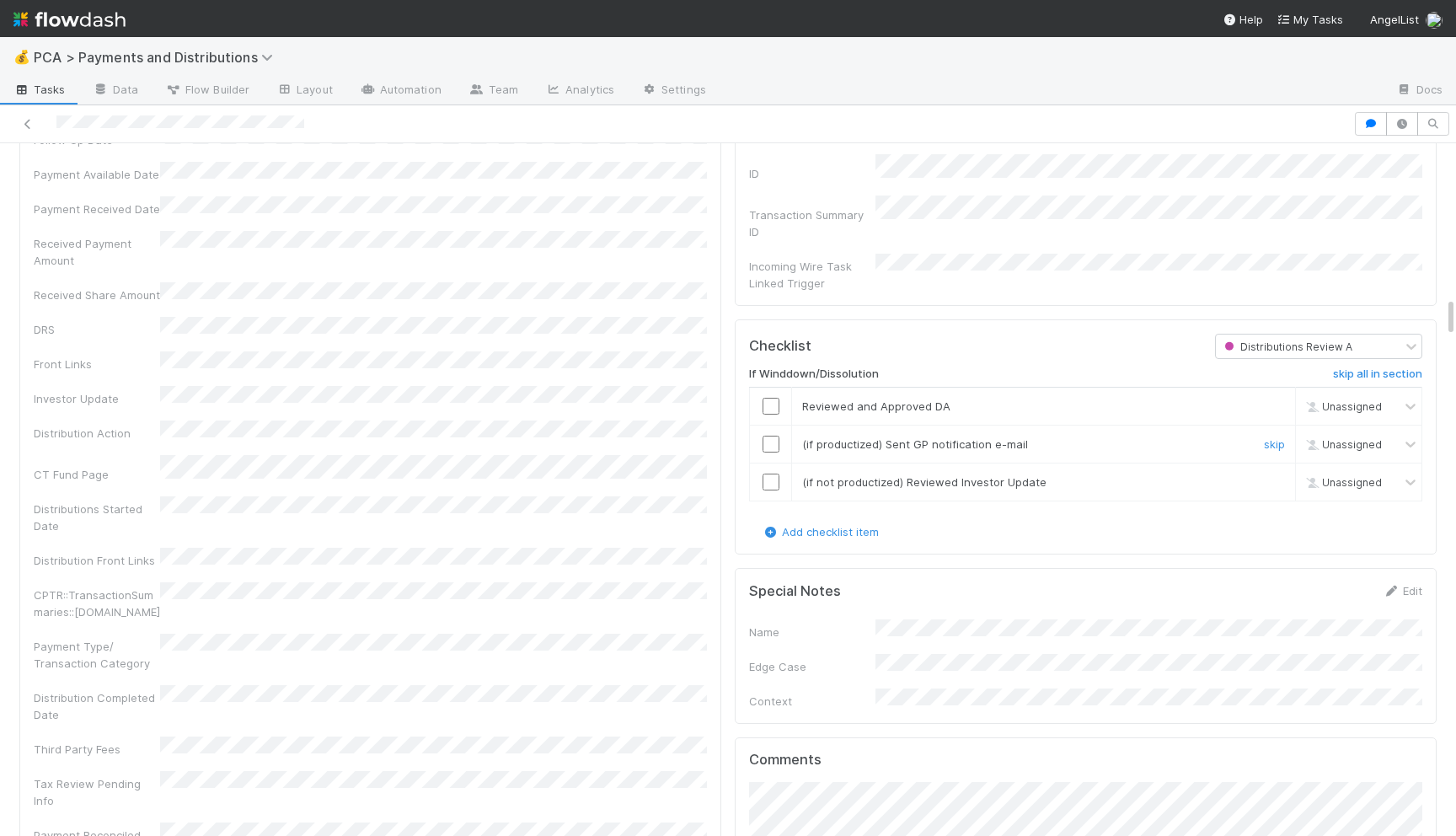
scroll to position [2535, 0]
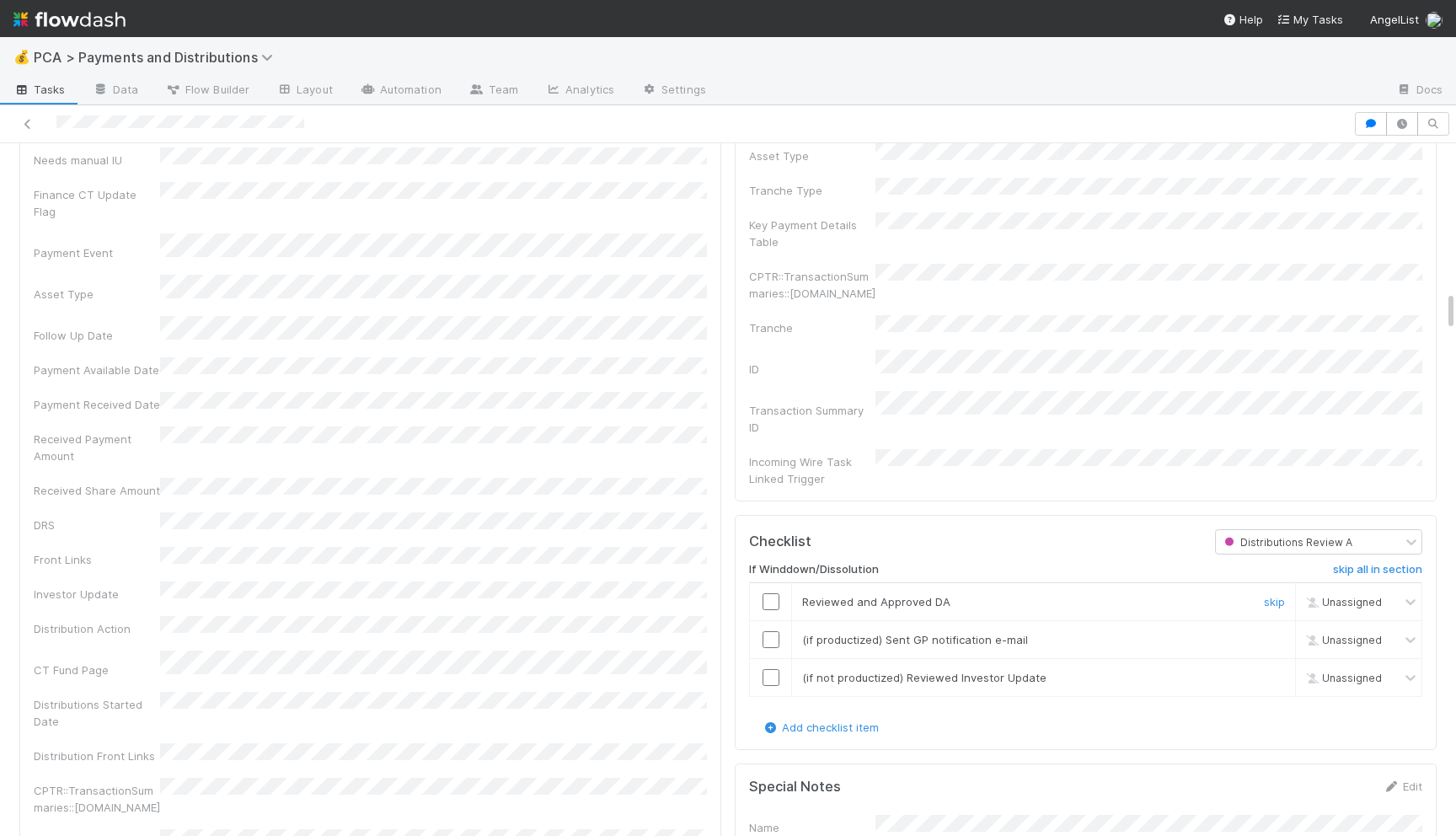
click at [765, 593] on input "checkbox" at bounding box center [770, 601] width 17 height 17
click at [772, 621] on td at bounding box center [771, 640] width 42 height 38
click at [772, 631] on input "checkbox" at bounding box center [770, 639] width 17 height 17
click at [770, 669] on input "checkbox" at bounding box center [770, 677] width 17 height 17
click at [774, 669] on input "checkbox" at bounding box center [770, 677] width 17 height 17
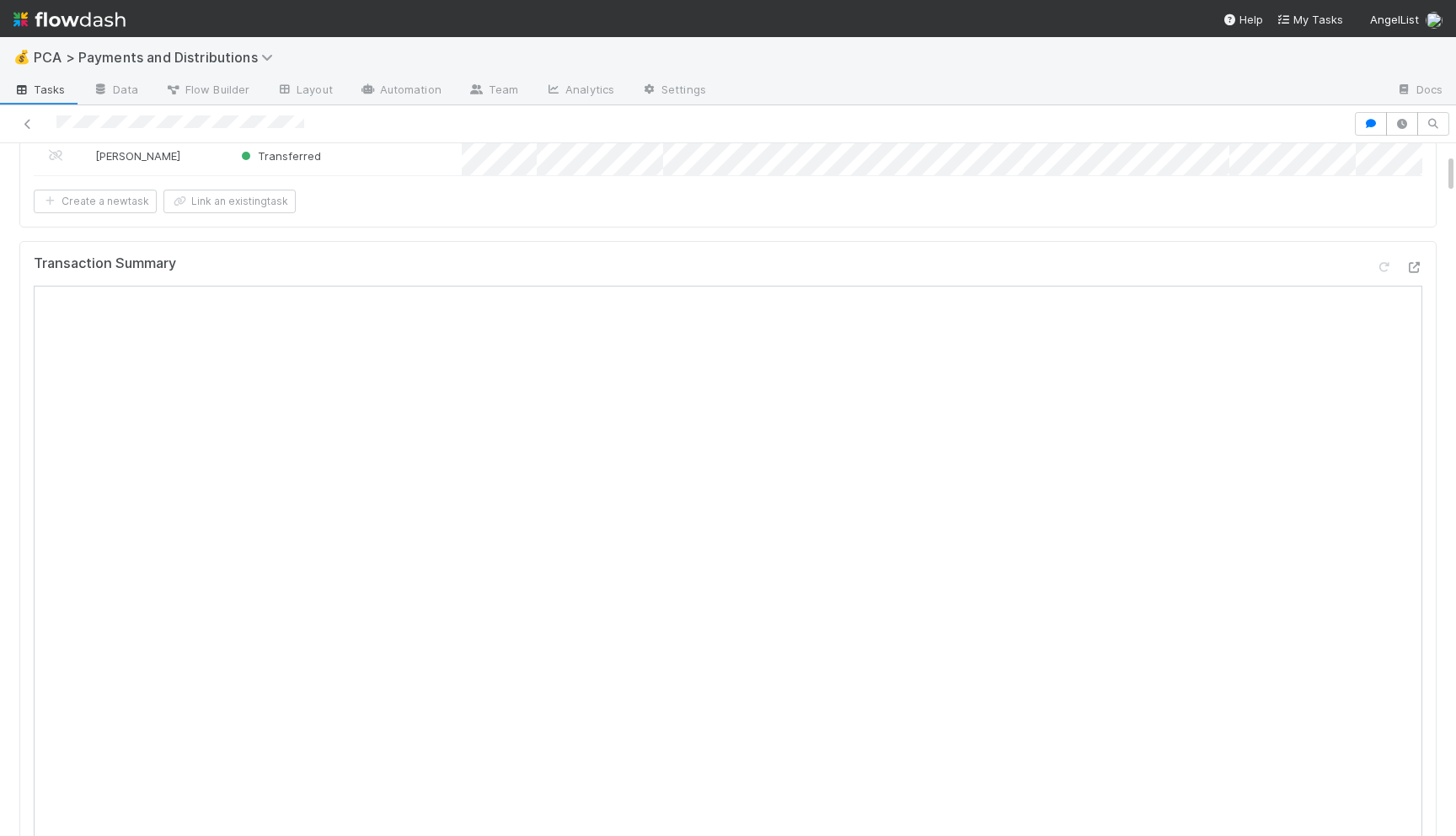
scroll to position [0, 0]
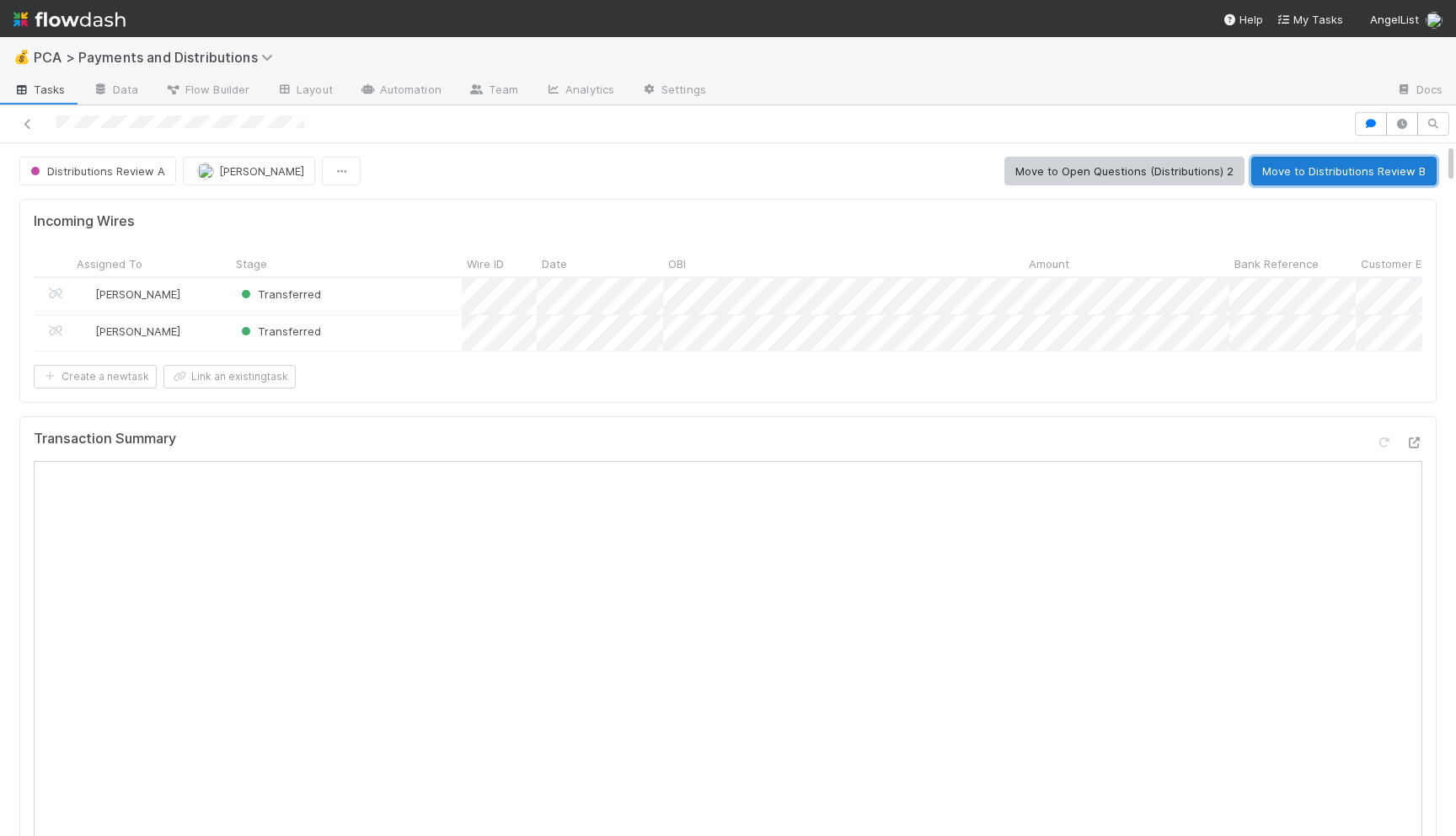
click at [1323, 174] on button "Move to Distributions Review B" at bounding box center [1343, 171] width 185 height 29
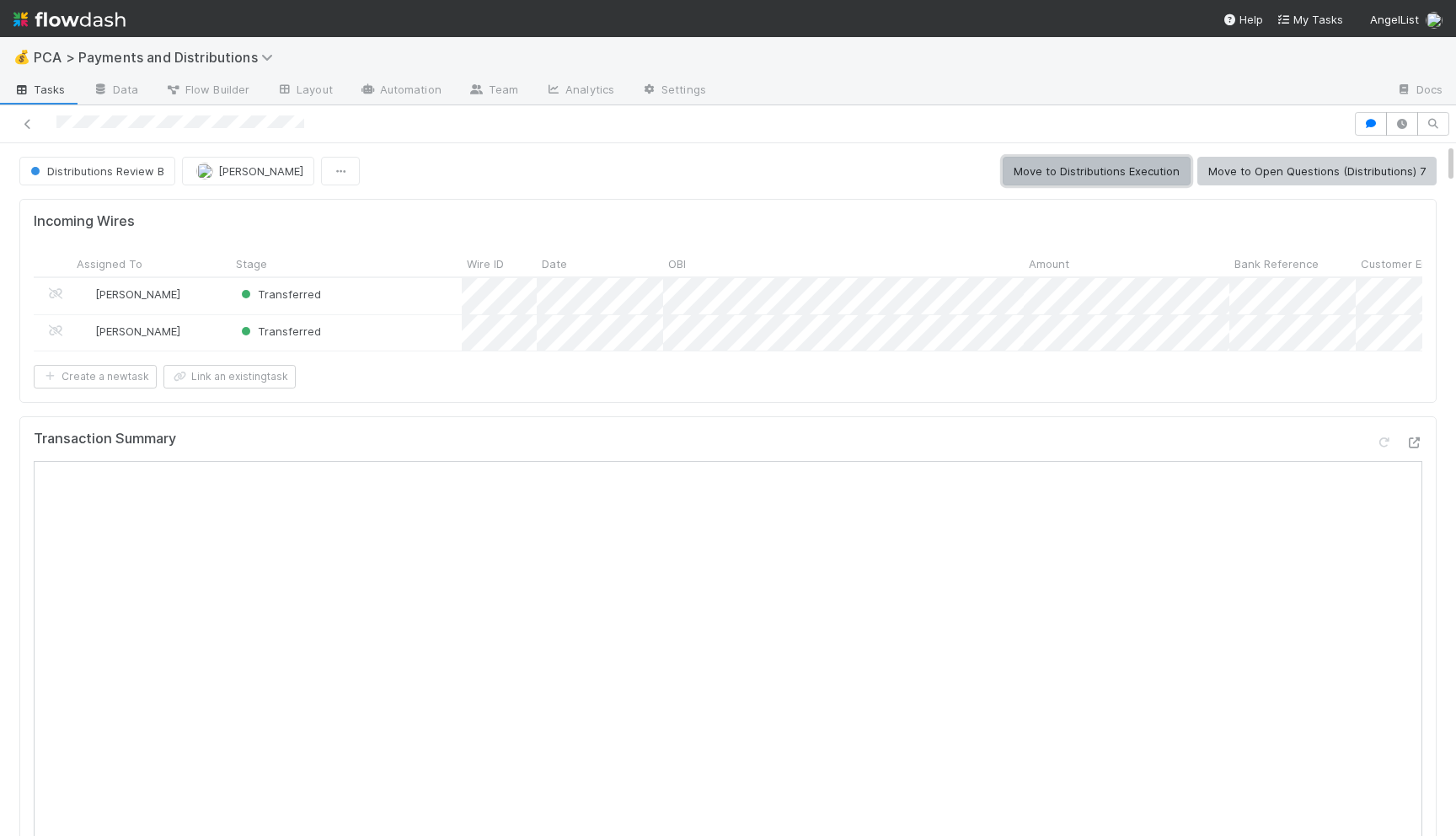
click at [1102, 179] on button "Move to Distributions Execution" at bounding box center [1096, 171] width 188 height 29
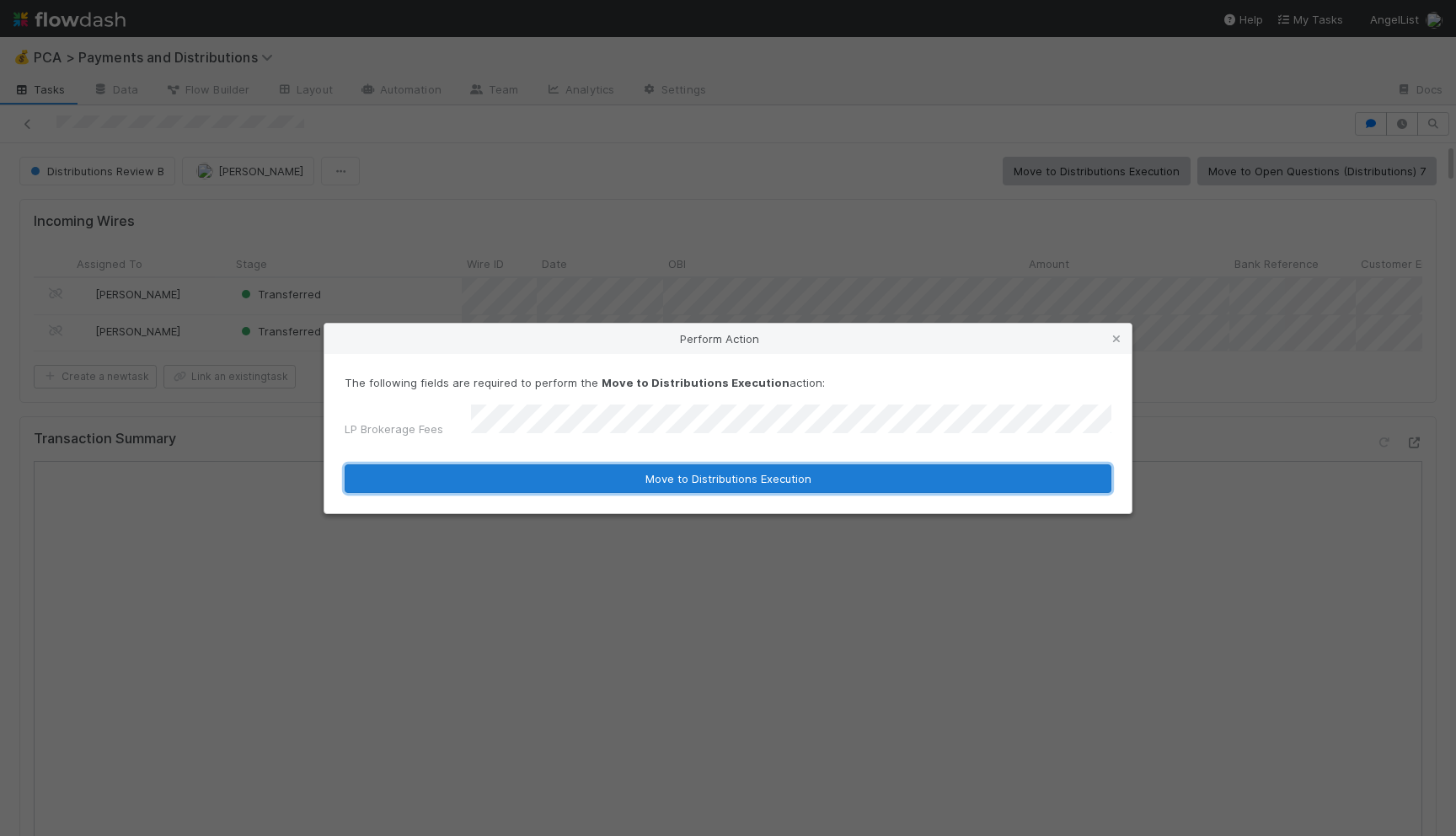
click at [691, 484] on button "Move to Distributions Execution" at bounding box center [728, 478] width 767 height 29
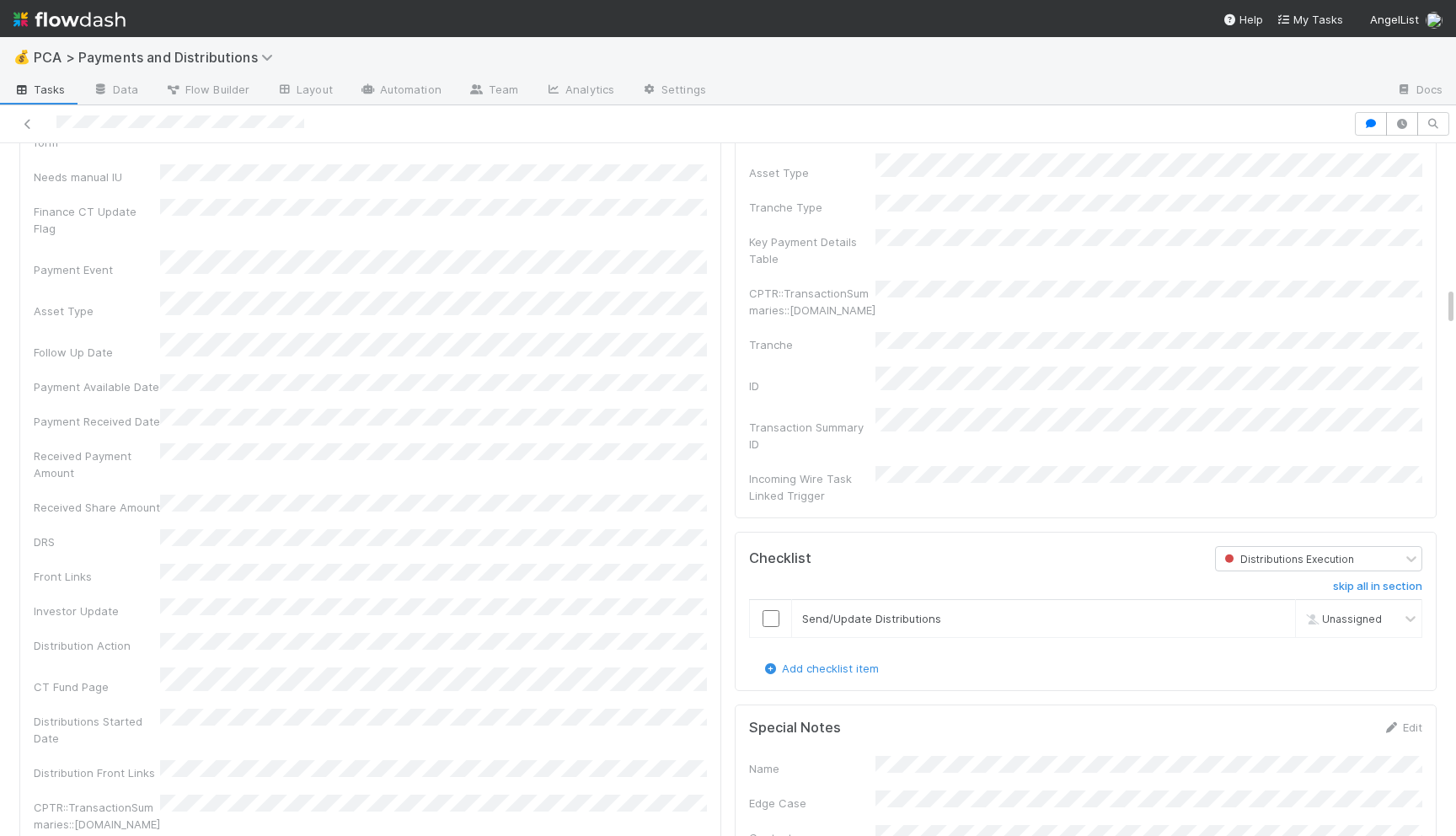
scroll to position [2520, 0]
click at [772, 608] on input "checkbox" at bounding box center [770, 616] width 17 height 17
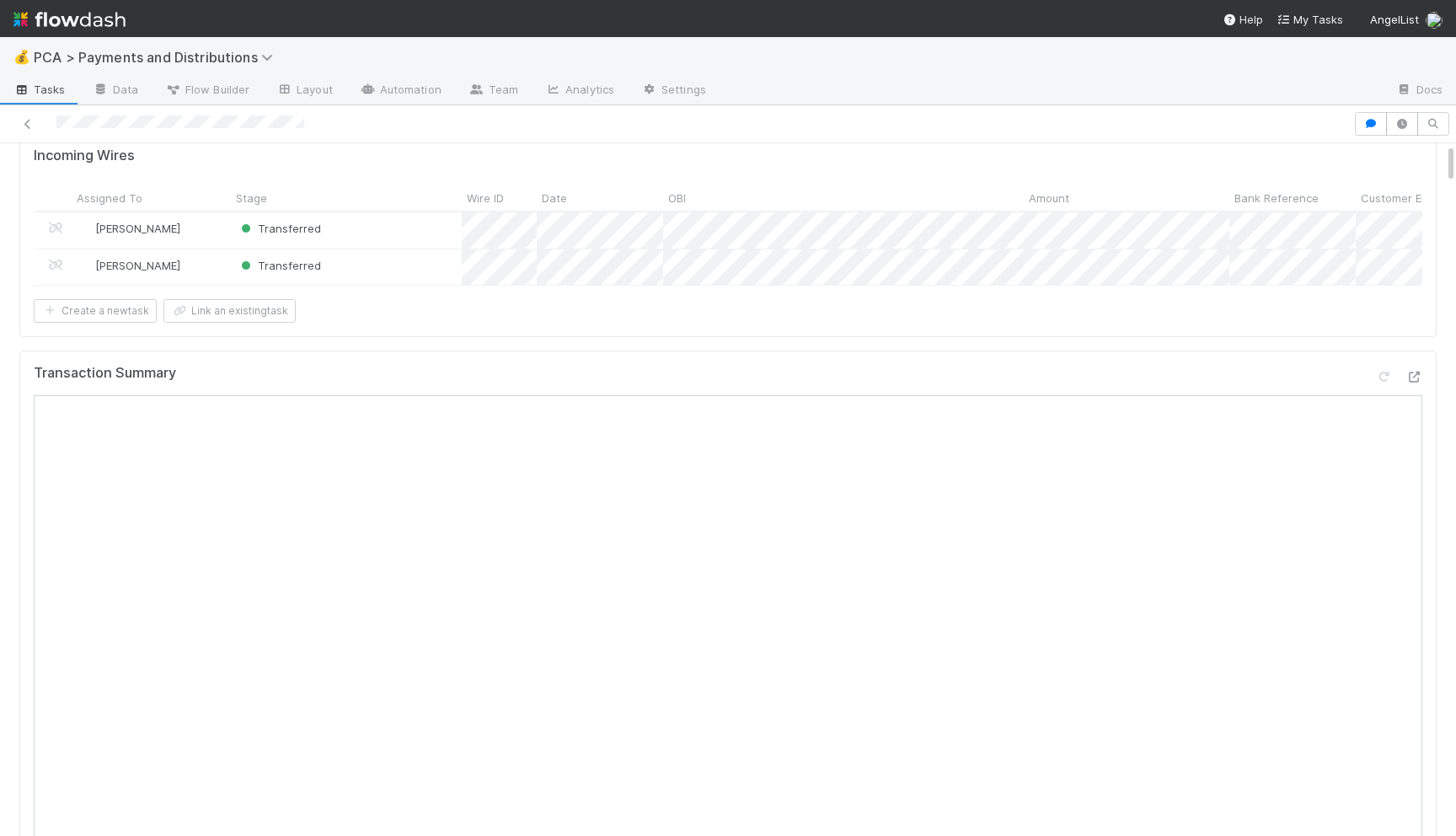
scroll to position [0, 0]
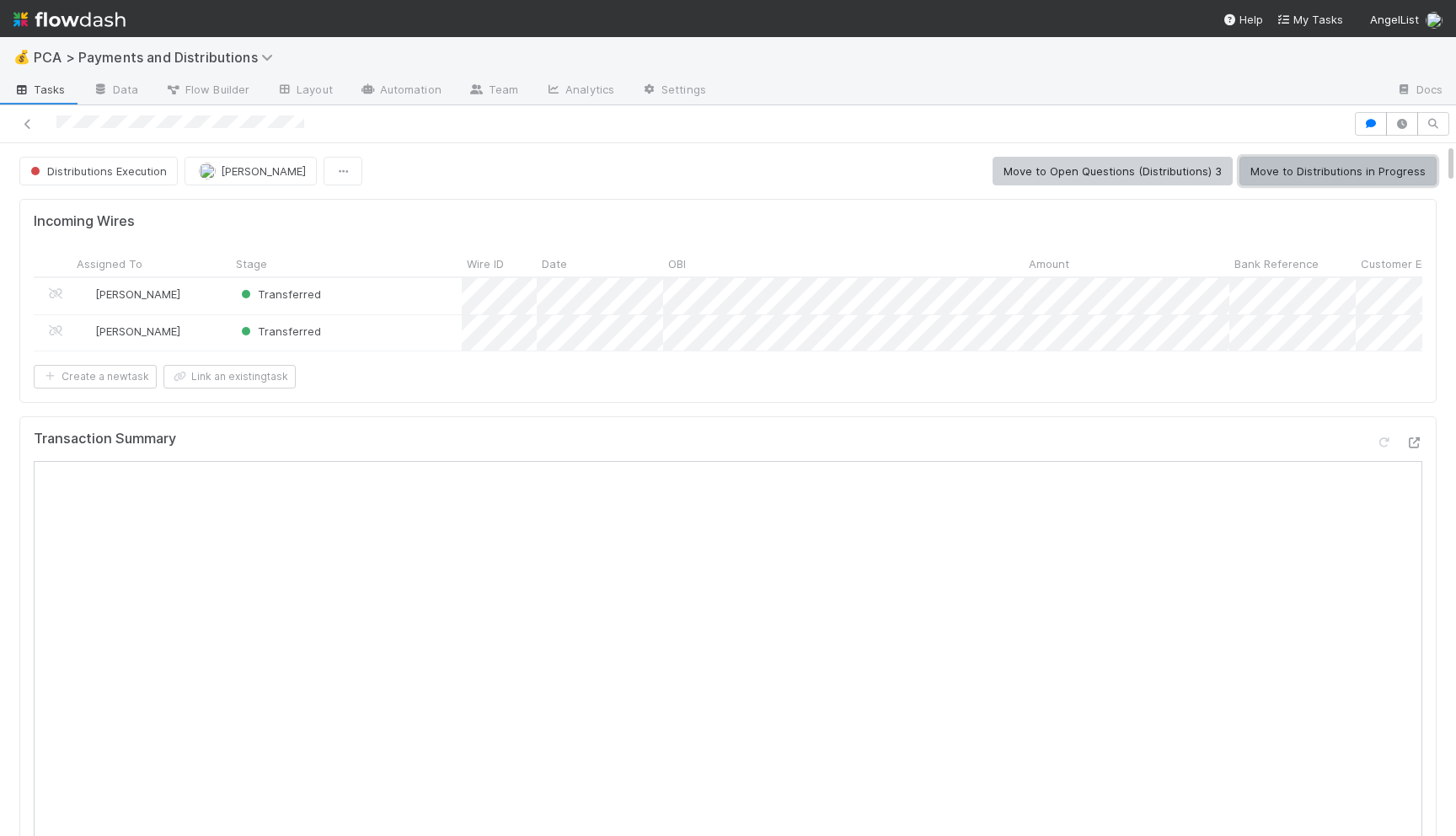
click at [1368, 172] on button "Move to Distributions in Progress" at bounding box center [1337, 171] width 197 height 29
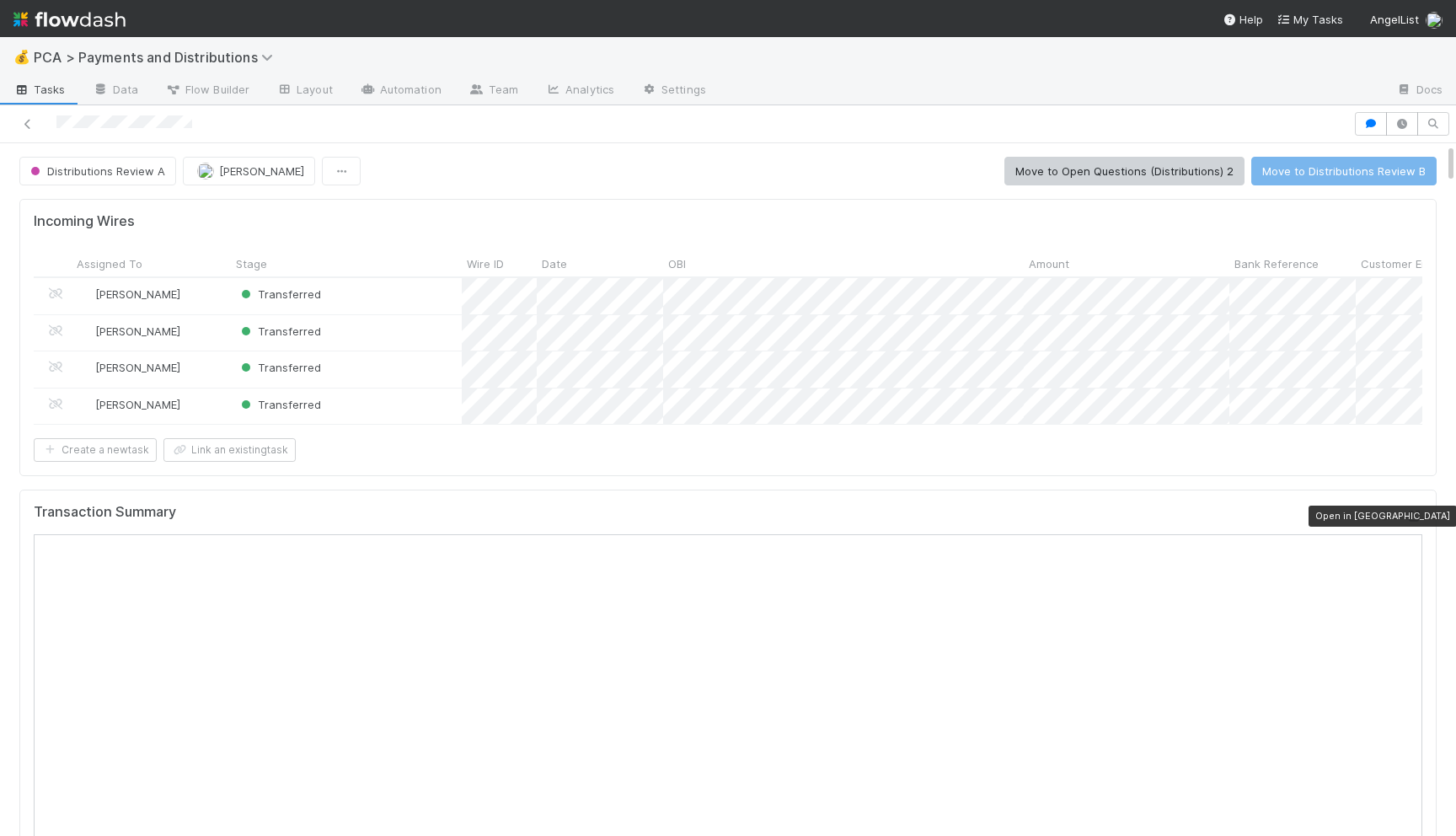
click at [1419, 511] on icon at bounding box center [1413, 515] width 17 height 11
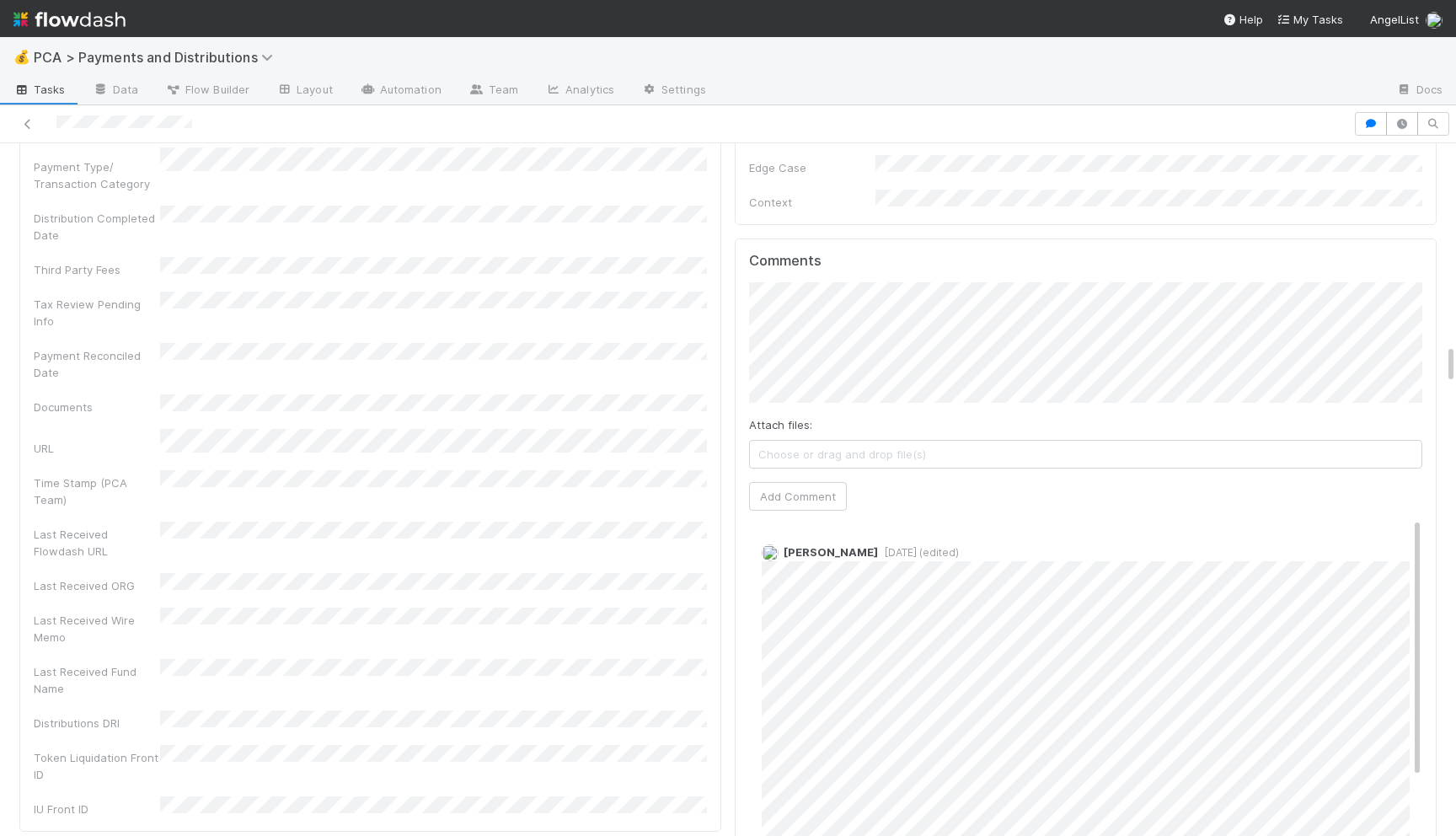
scroll to position [3418, 0]
click at [777, 494] on button "Add Comment" at bounding box center [798, 508] width 98 height 29
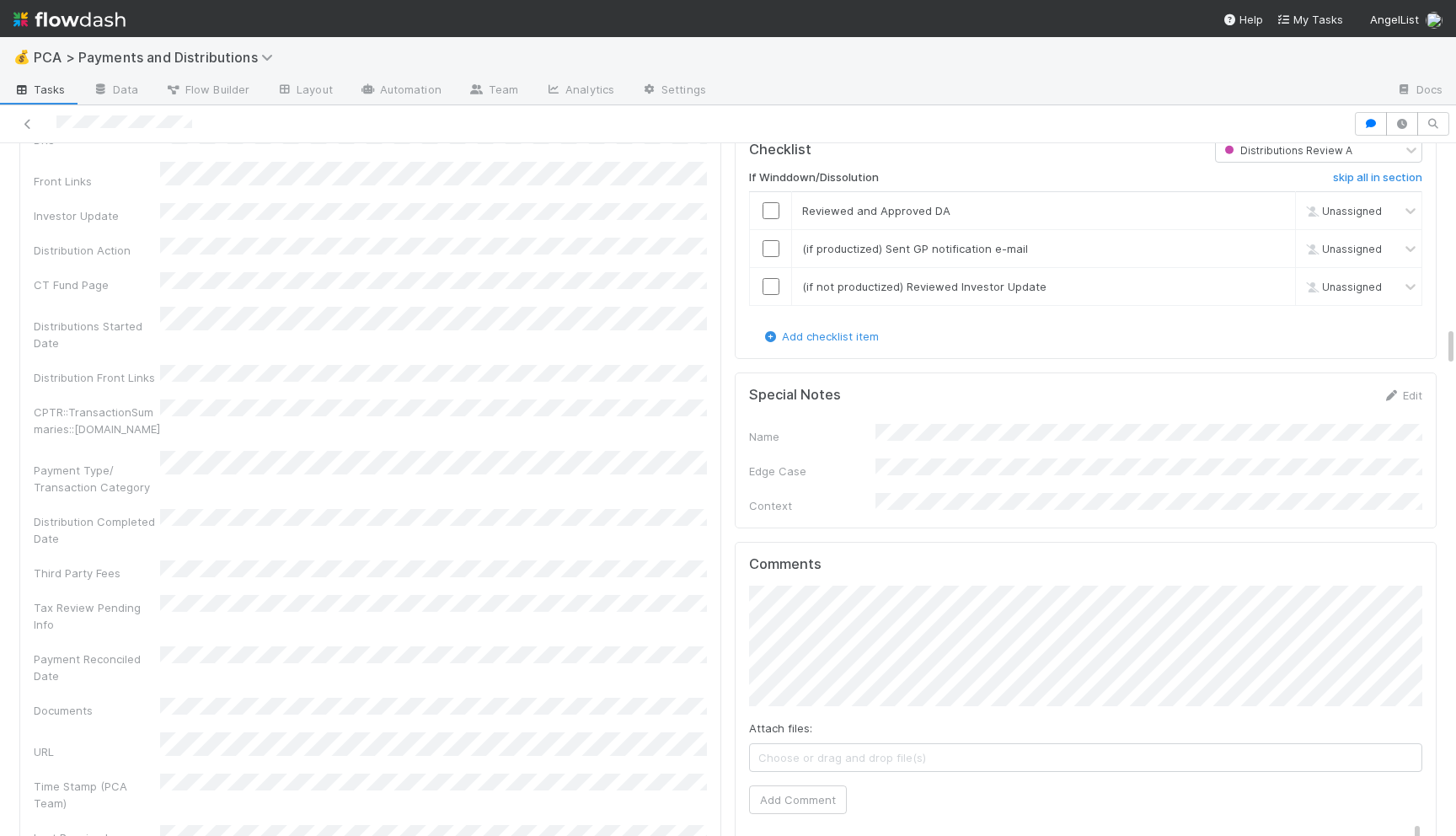
scroll to position [3121, 0]
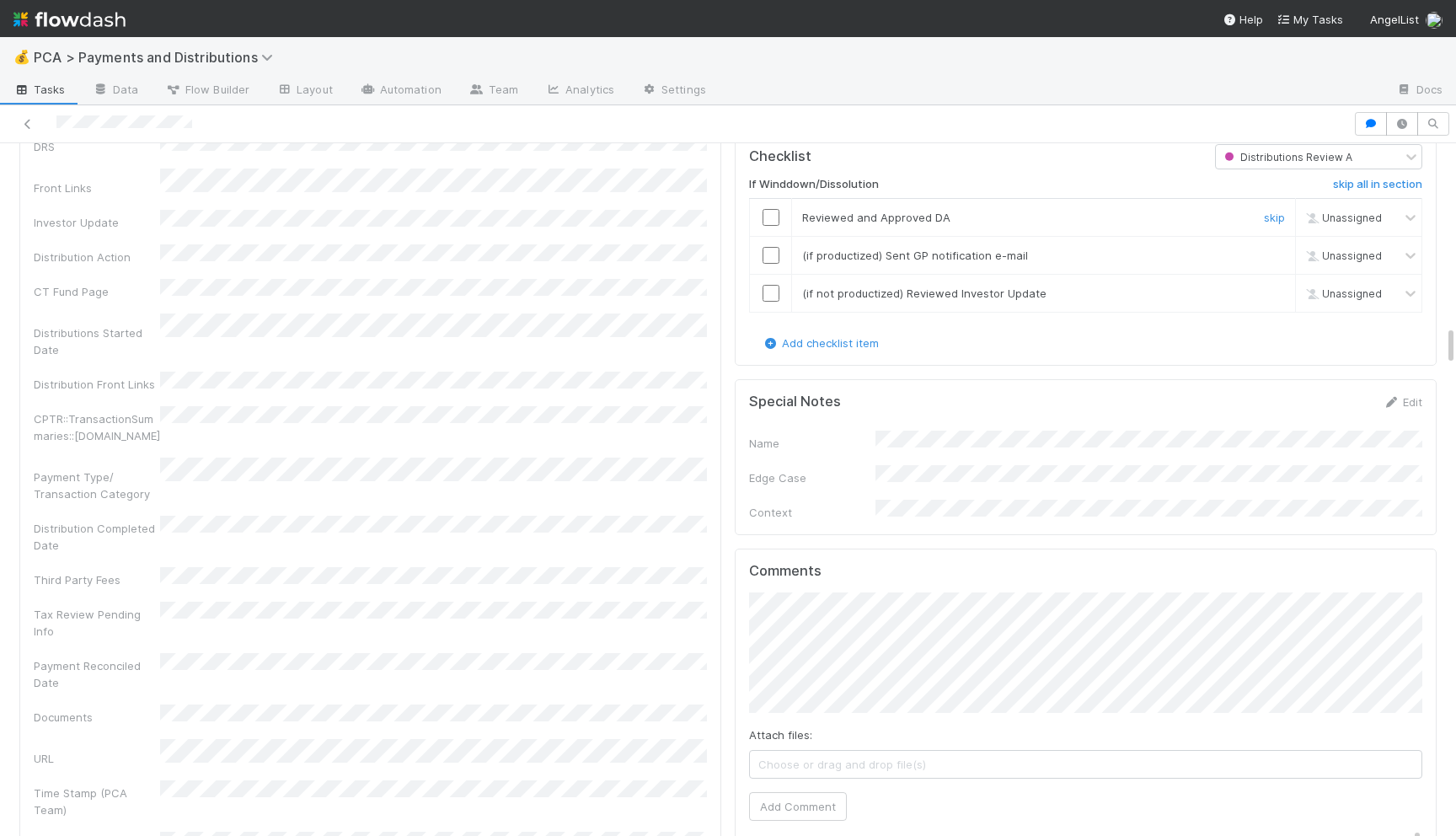
click at [767, 209] on input "checkbox" at bounding box center [770, 217] width 17 height 17
click at [770, 247] on input "checkbox" at bounding box center [770, 255] width 17 height 17
click at [769, 285] on input "checkbox" at bounding box center [770, 293] width 17 height 17
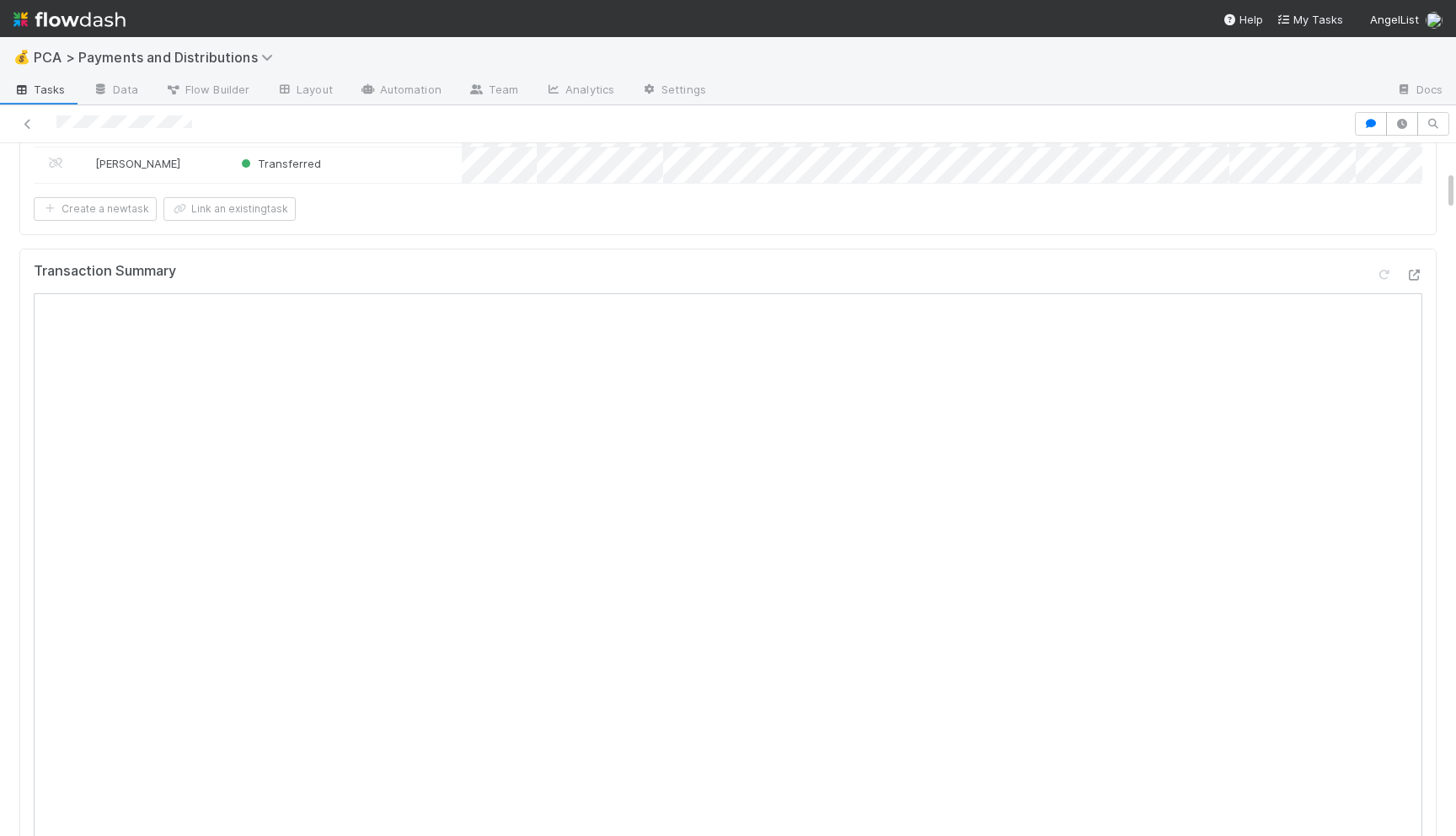
scroll to position [0, 0]
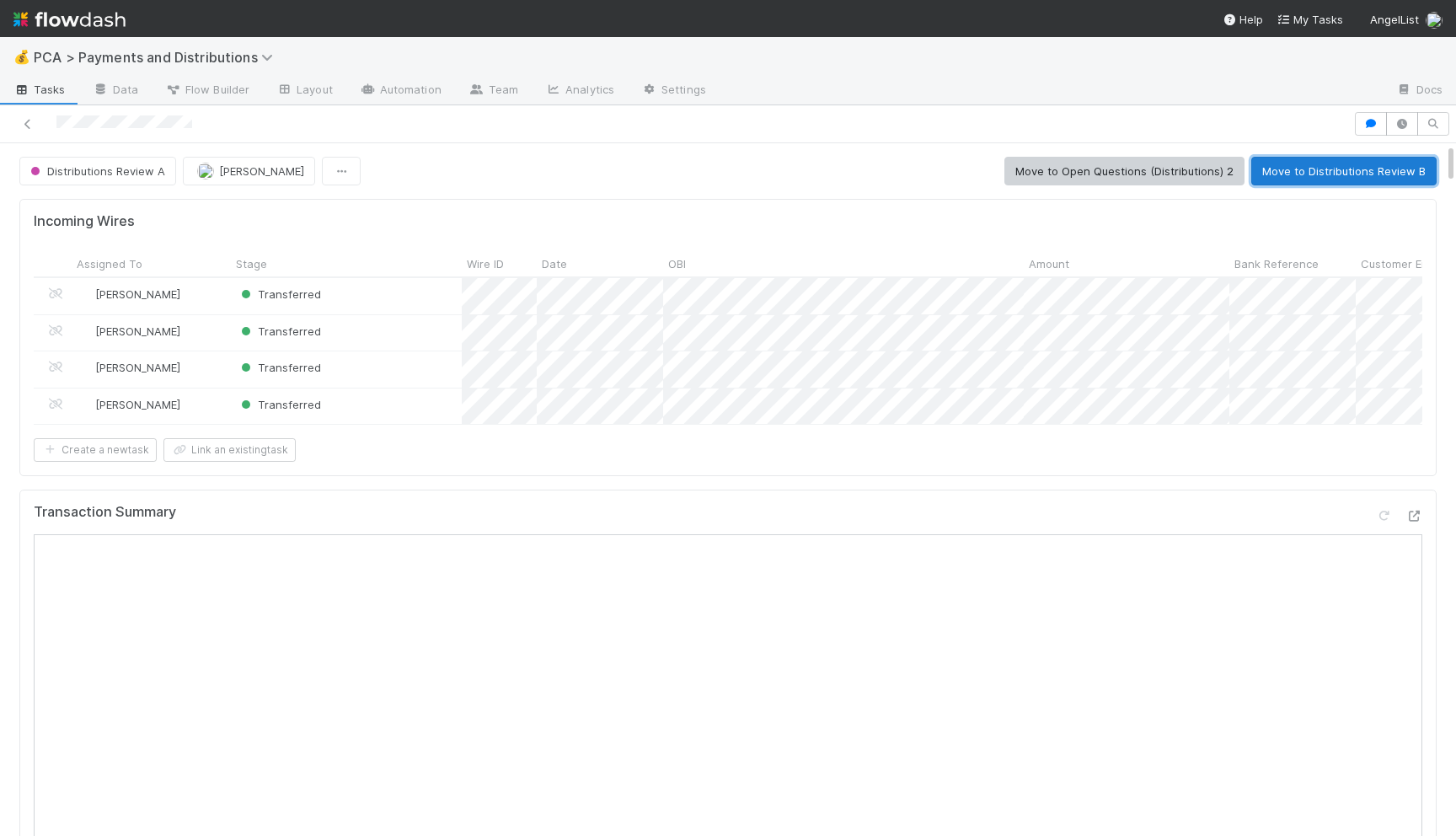
click at [1303, 163] on button "Move to Distributions Review B" at bounding box center [1343, 171] width 185 height 29
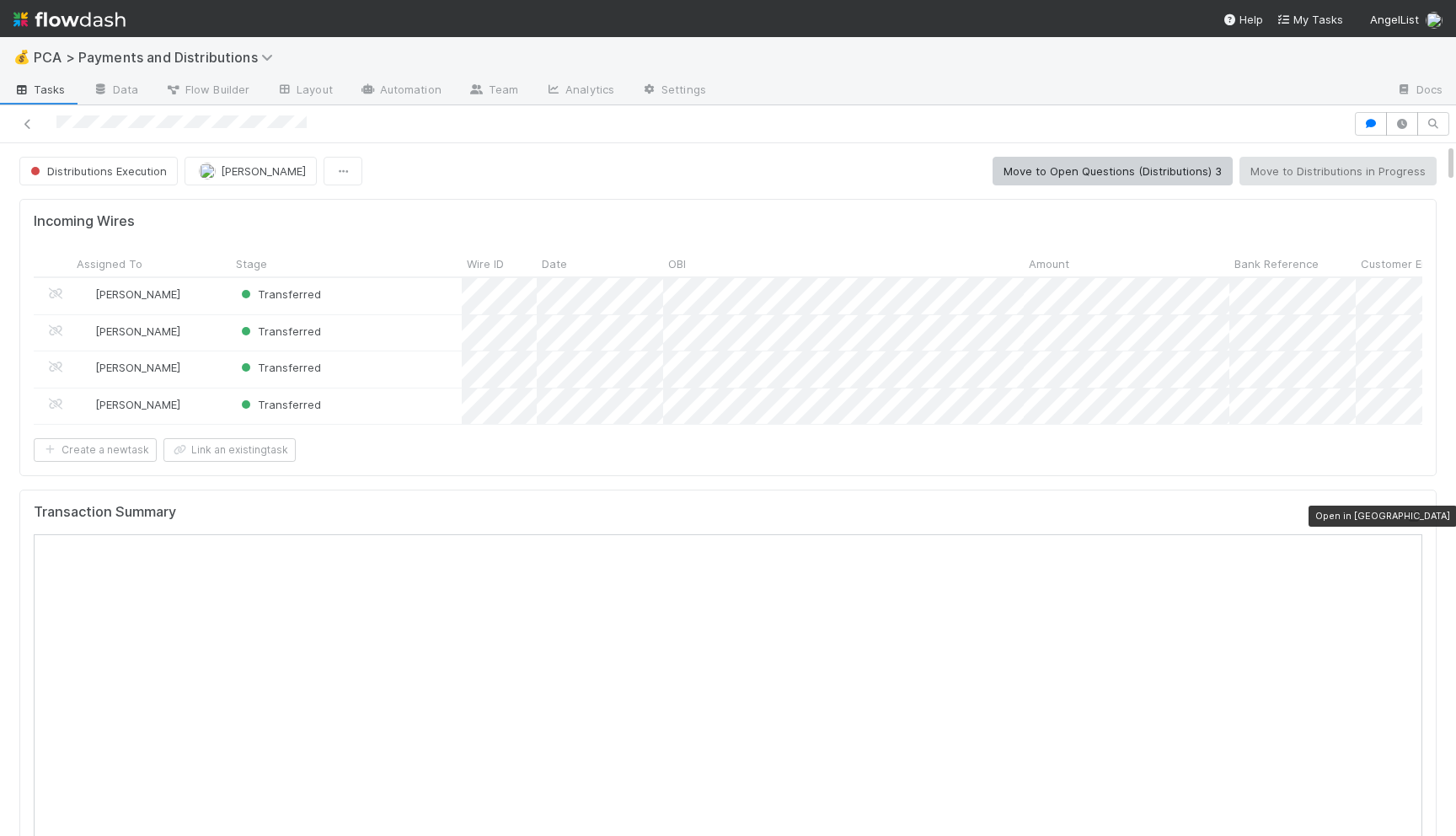
click at [1417, 512] on icon at bounding box center [1413, 515] width 17 height 11
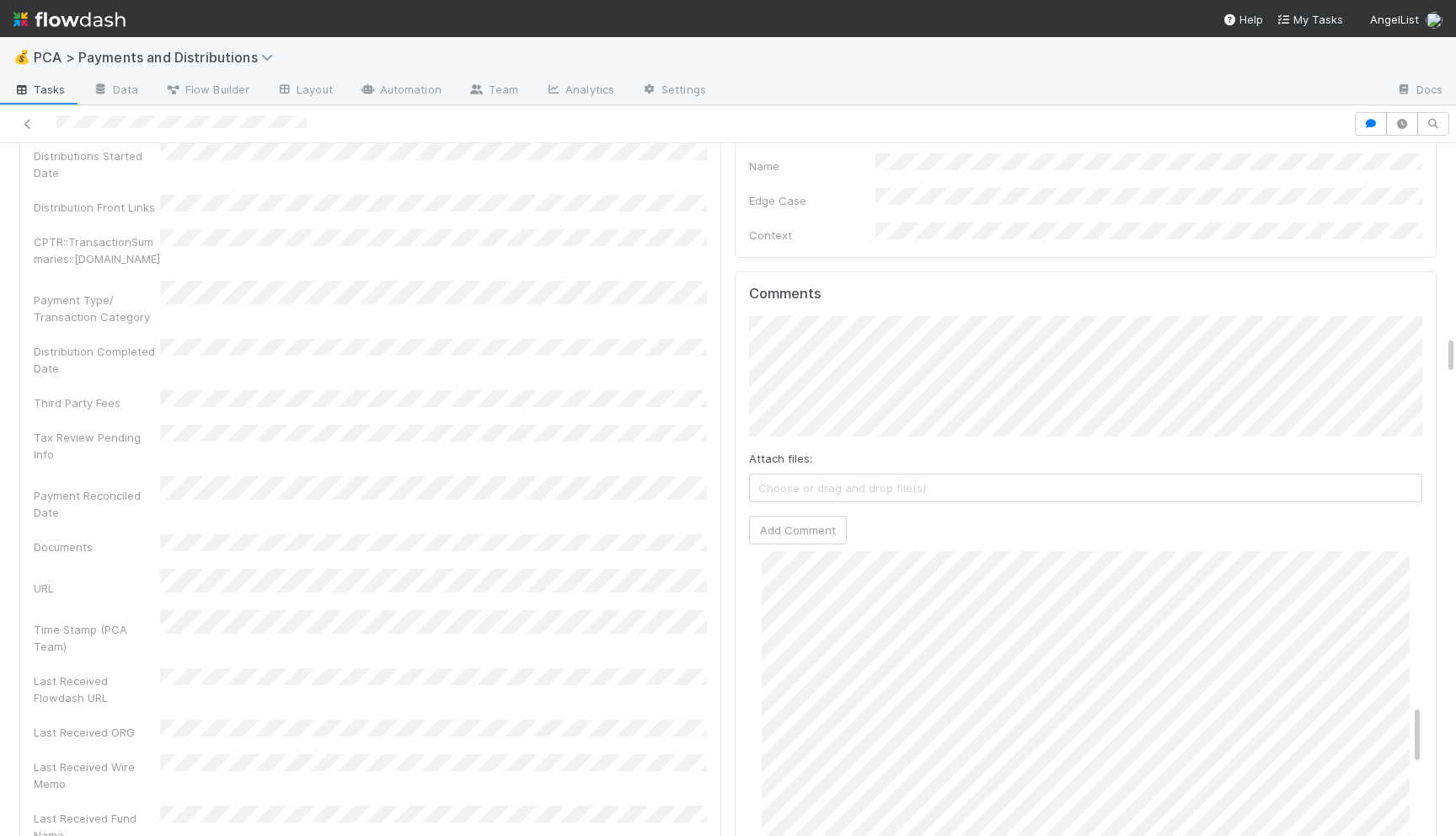
scroll to position [862, 0]
click at [800, 516] on button "Add Comment" at bounding box center [798, 530] width 98 height 29
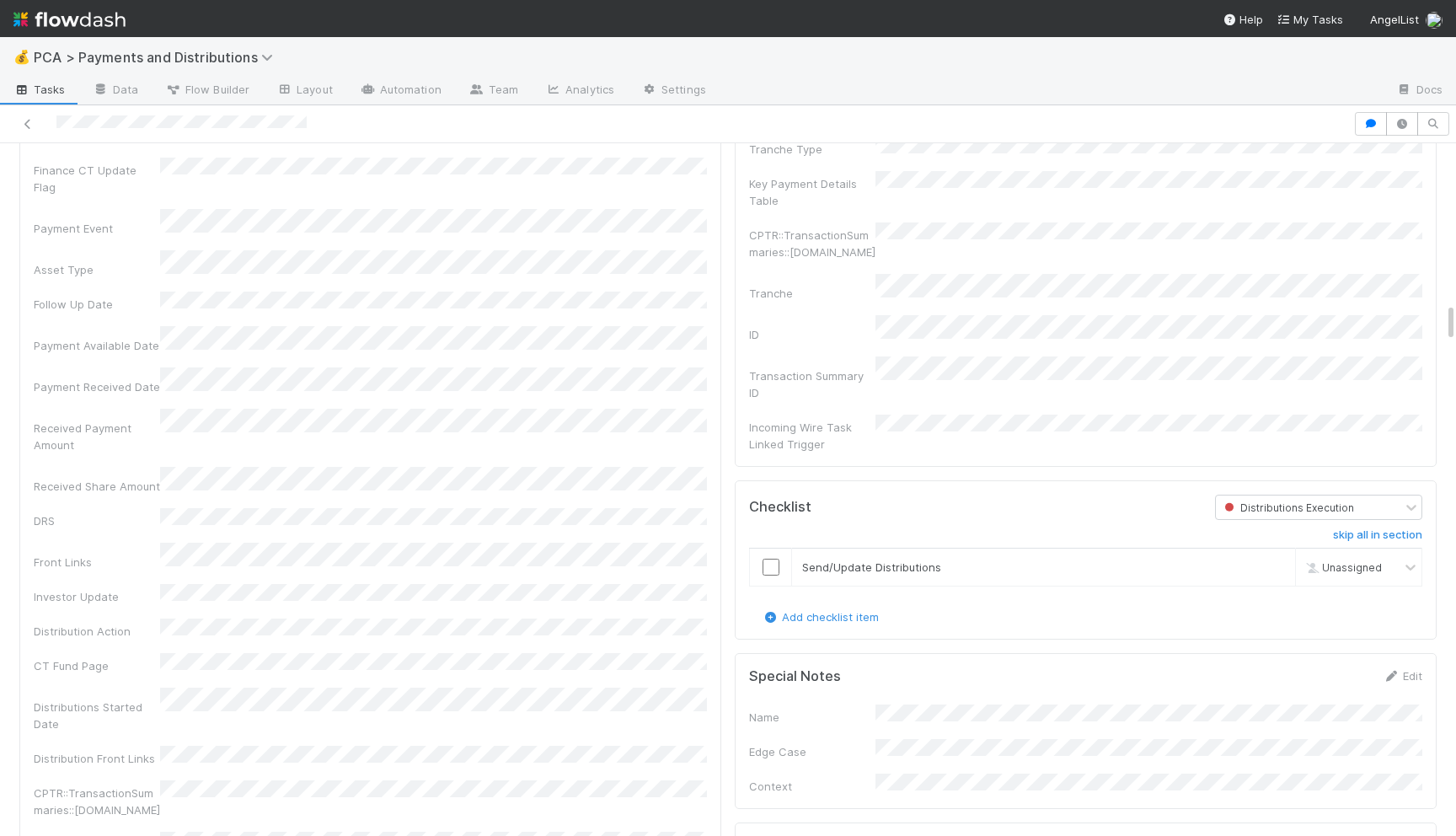
scroll to position [2837, 0]
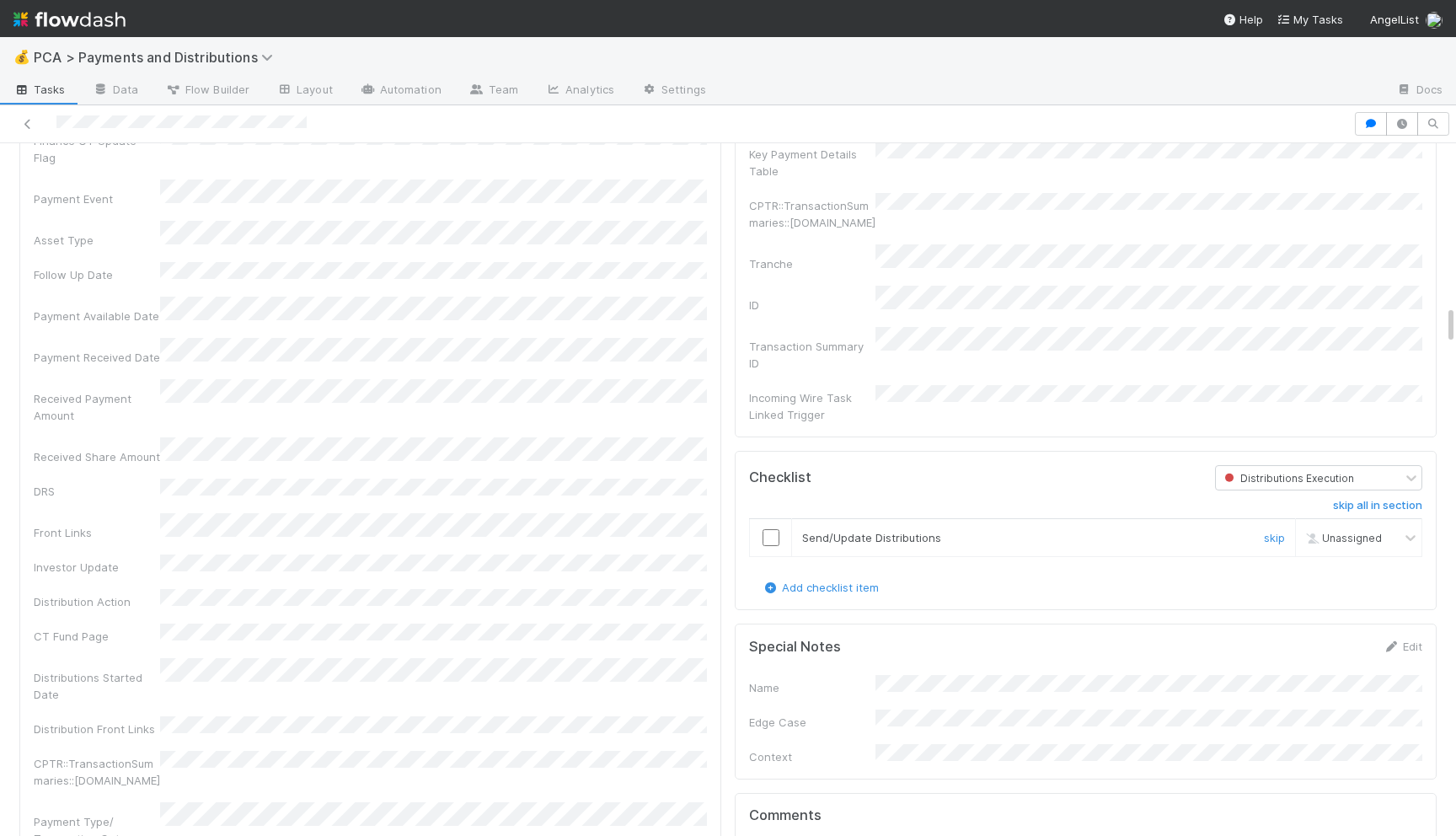
click at [771, 529] on input "checkbox" at bounding box center [770, 537] width 17 height 17
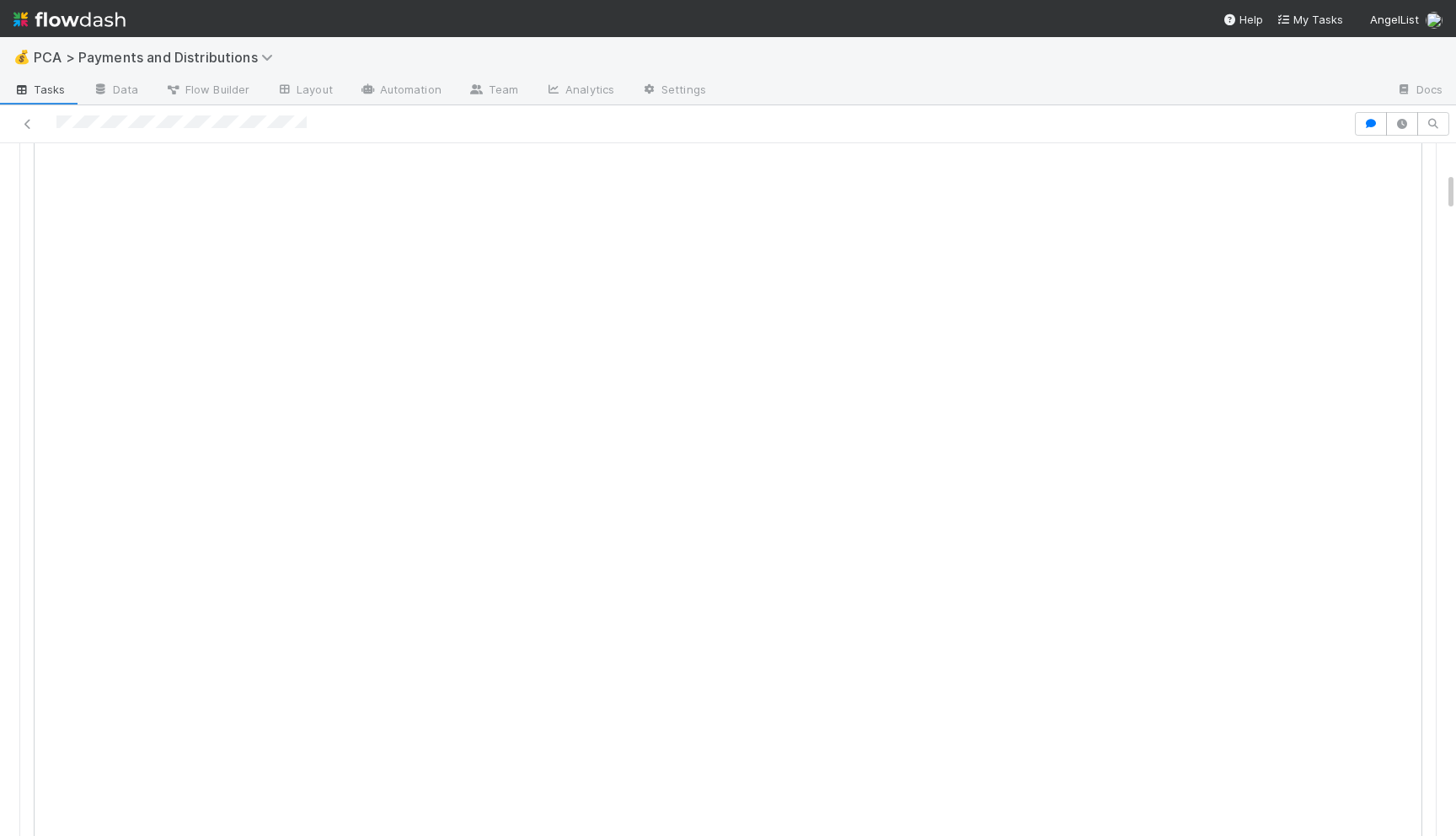
scroll to position [0, 0]
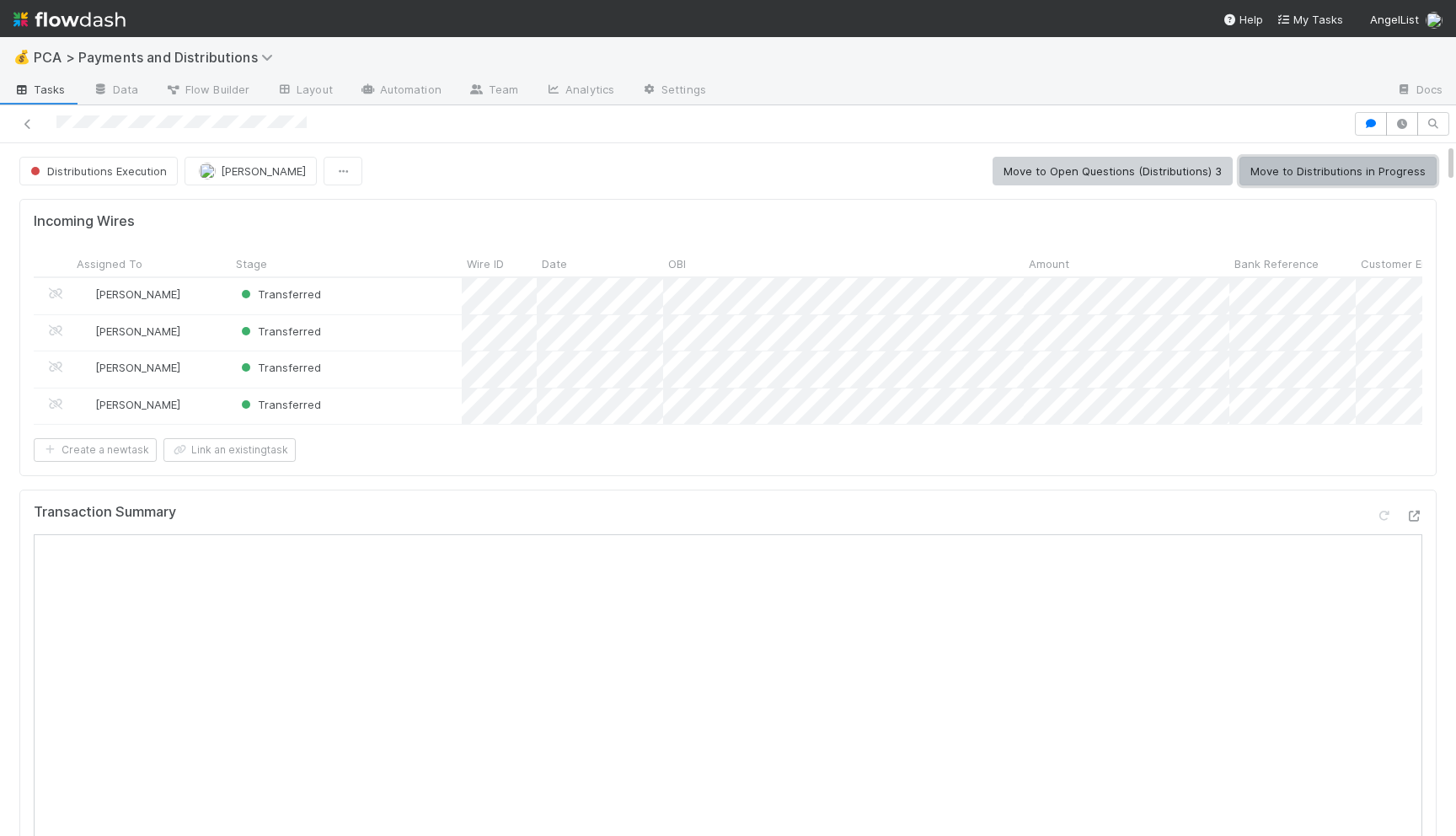
click at [1297, 172] on button "Move to Distributions in Progress" at bounding box center [1337, 171] width 197 height 29
